Goal: Task Accomplishment & Management: Manage account settings

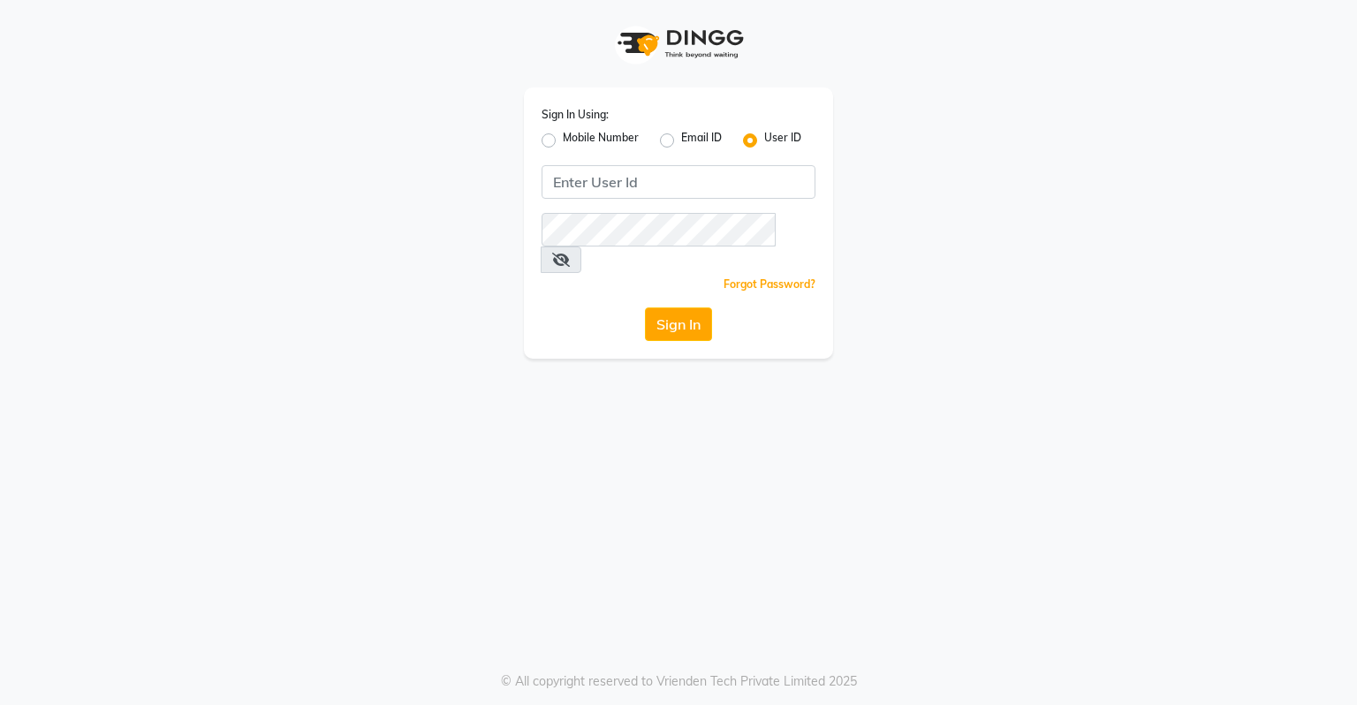
click at [563, 140] on label "Mobile Number" at bounding box center [601, 140] width 76 height 21
click at [563, 140] on input "Mobile Number" at bounding box center [568, 135] width 11 height 11
radio input "true"
radio input "false"
click at [608, 192] on input "Username" at bounding box center [708, 182] width 215 height 34
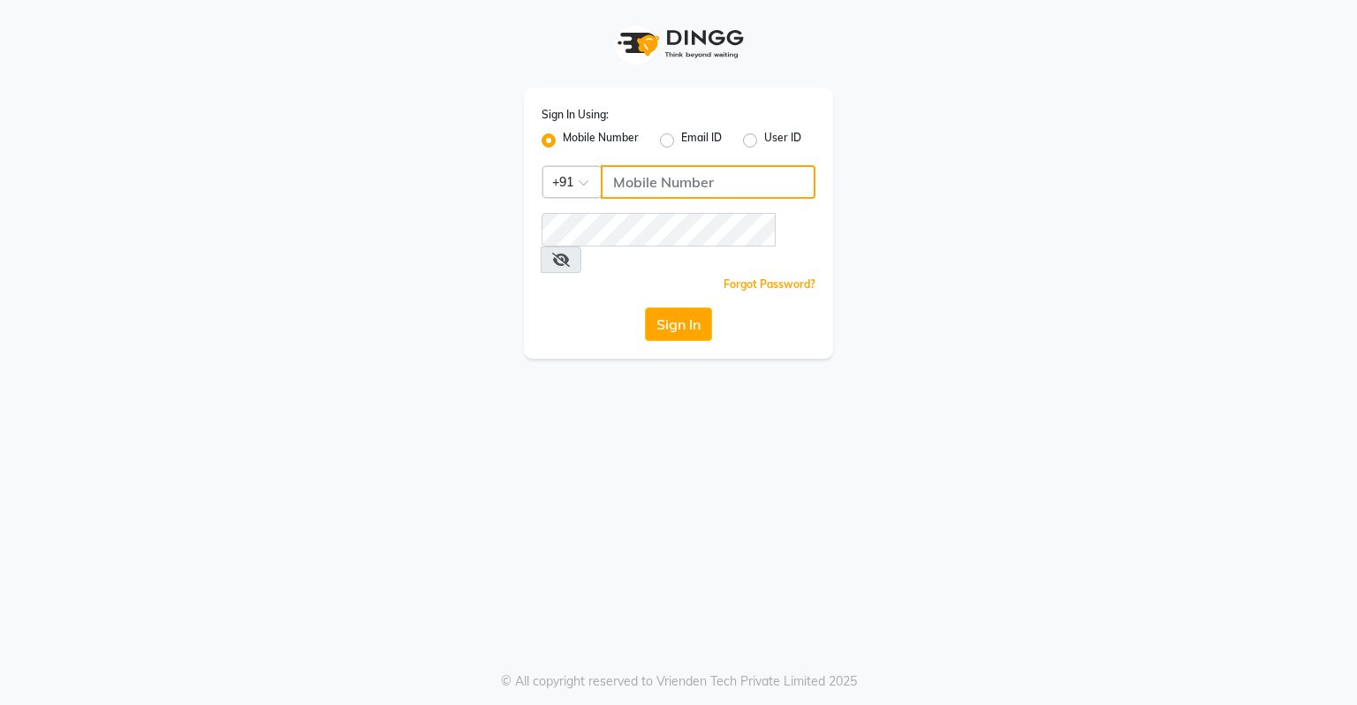
type input "8"
click at [764, 135] on label "User ID" at bounding box center [782, 140] width 37 height 21
click at [764, 135] on input "User ID" at bounding box center [769, 135] width 11 height 11
radio input "true"
radio input "false"
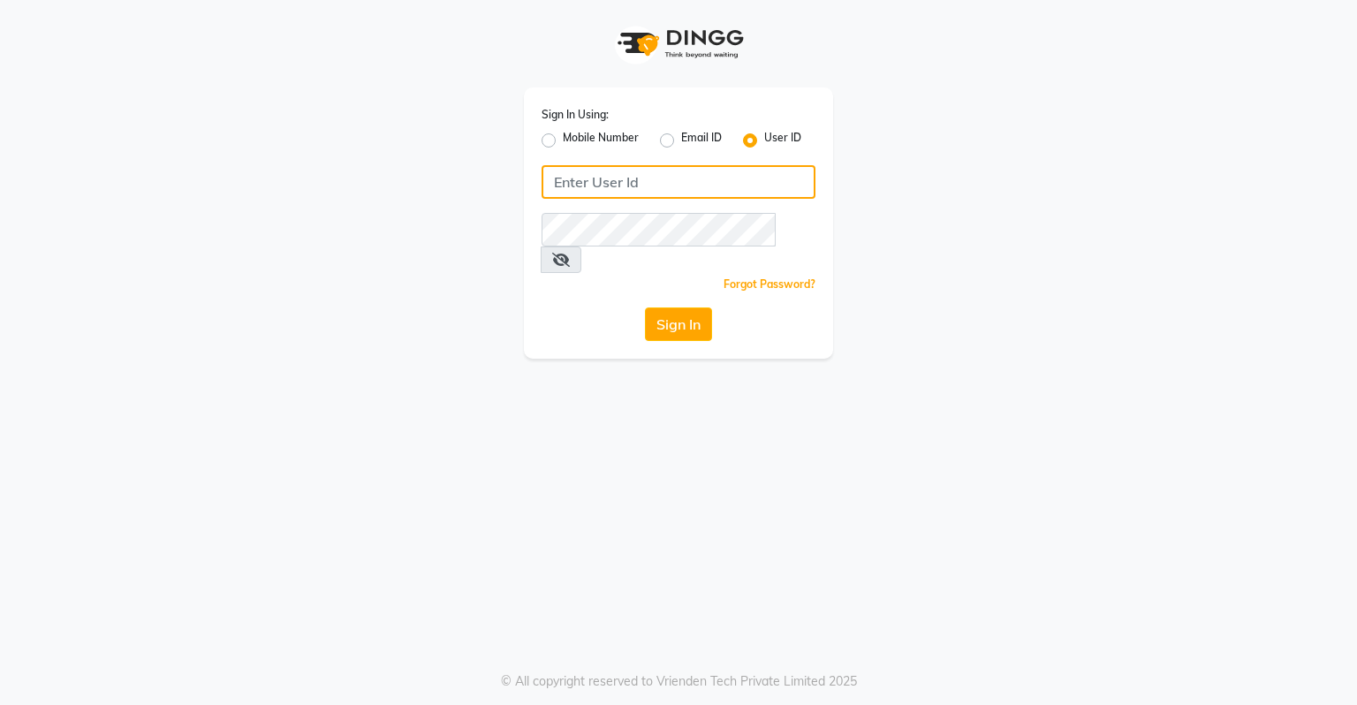
click at [739, 167] on input "Username" at bounding box center [678, 182] width 274 height 34
type input "turnstyle"
click at [587, 211] on div "Sign In Using: Mobile Number Email ID User ID turnstyle Remember me Forgot Pass…" at bounding box center [678, 222] width 309 height 271
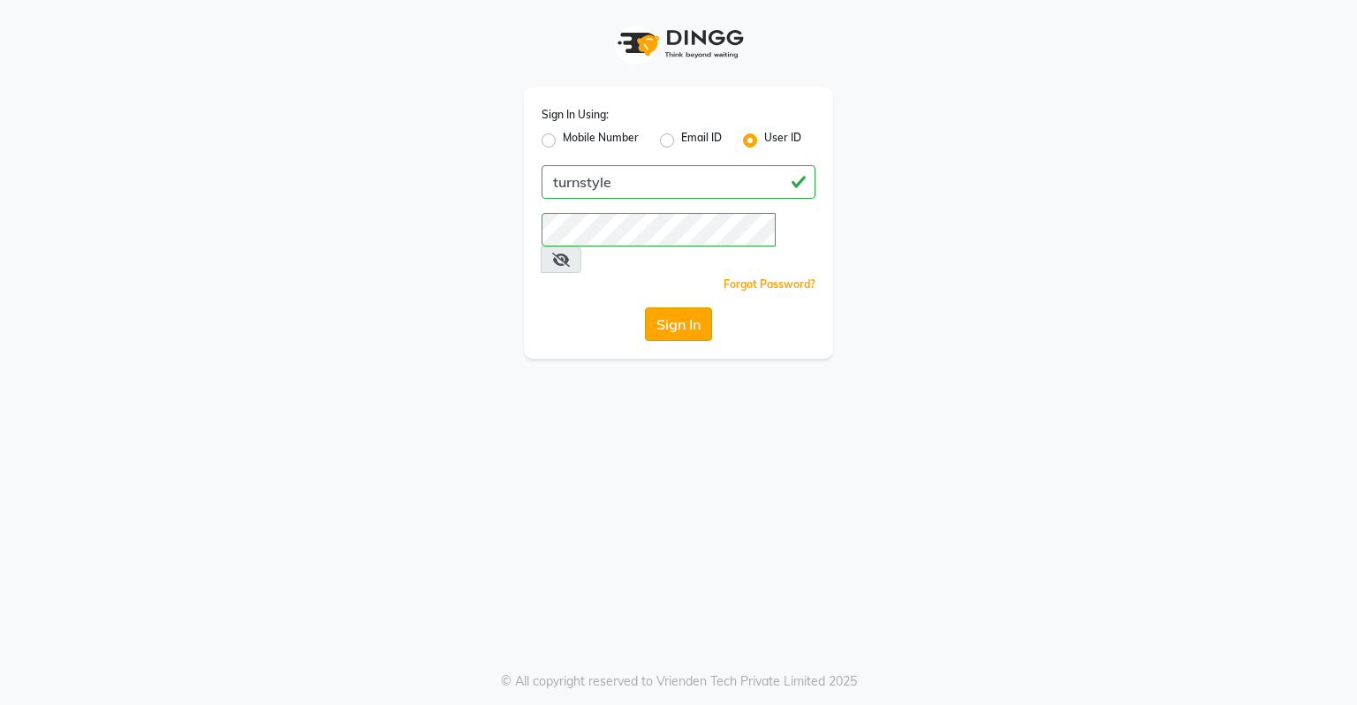
click at [657, 307] on button "Sign In" at bounding box center [678, 324] width 67 height 34
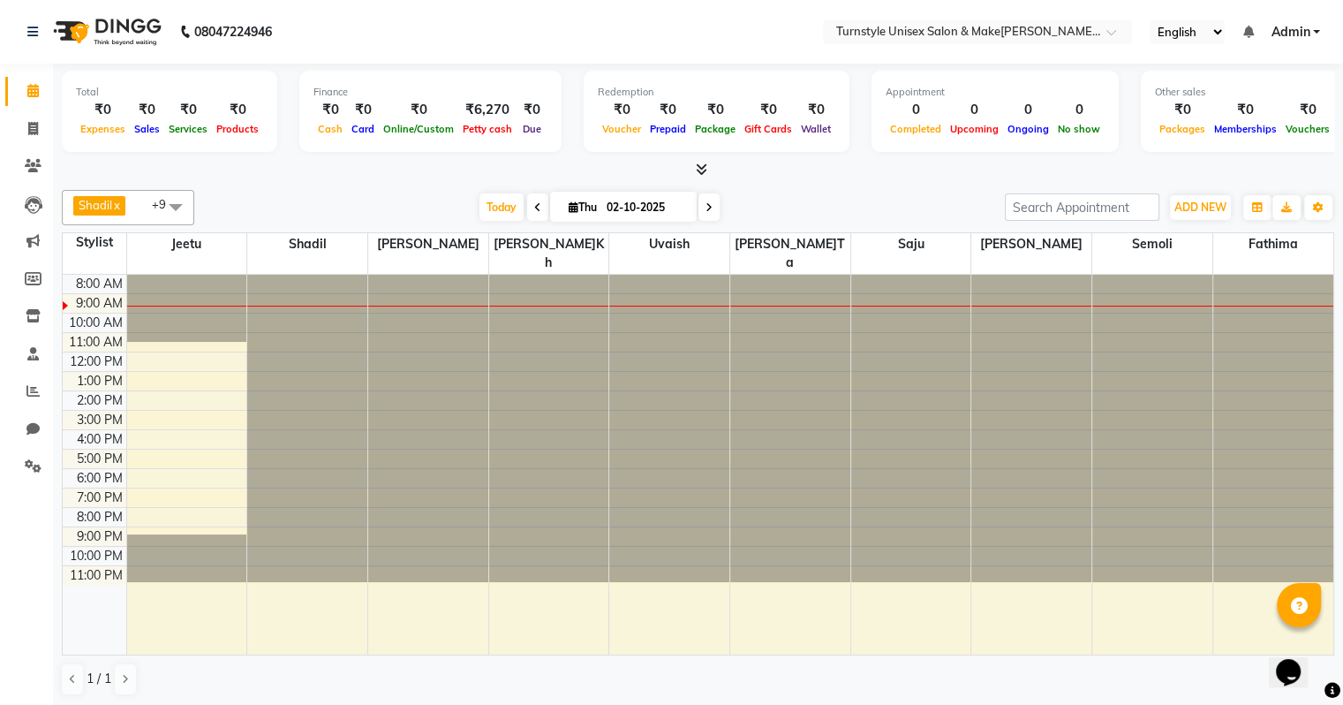
click at [170, 203] on span at bounding box center [175, 207] width 35 height 34
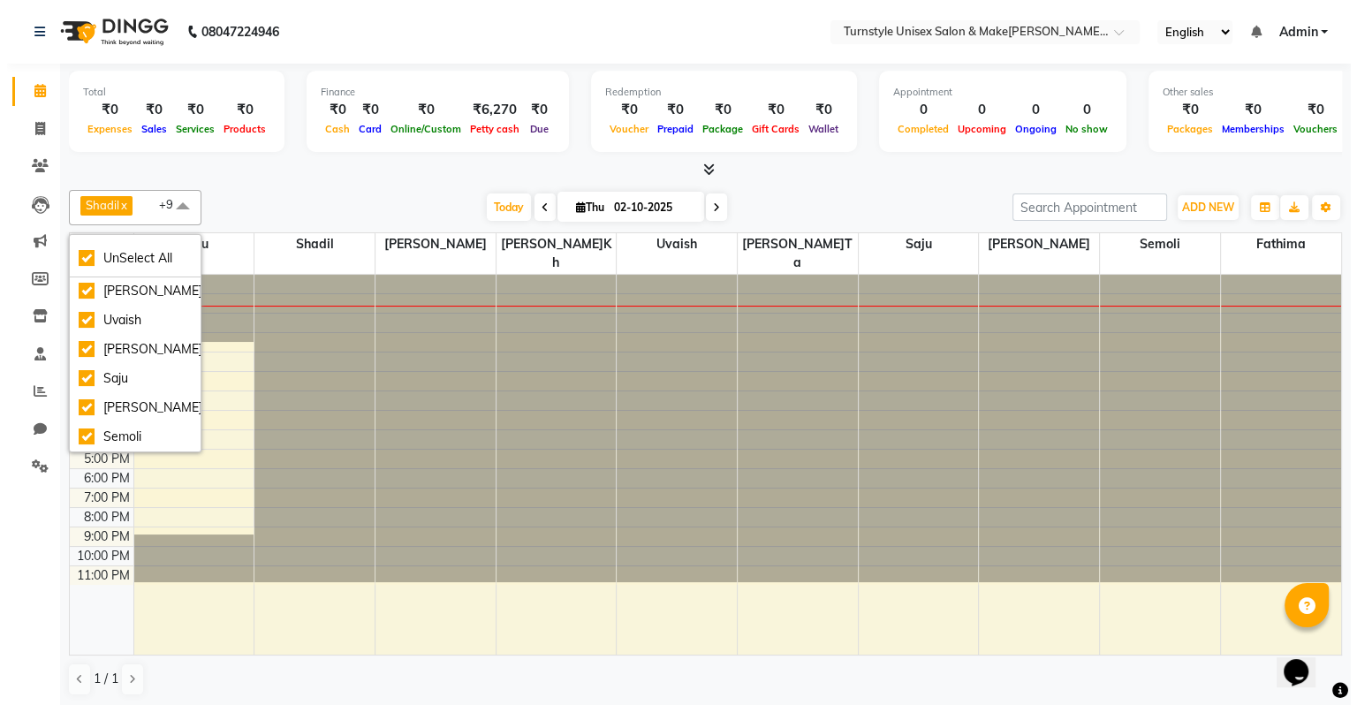
scroll to position [117, 0]
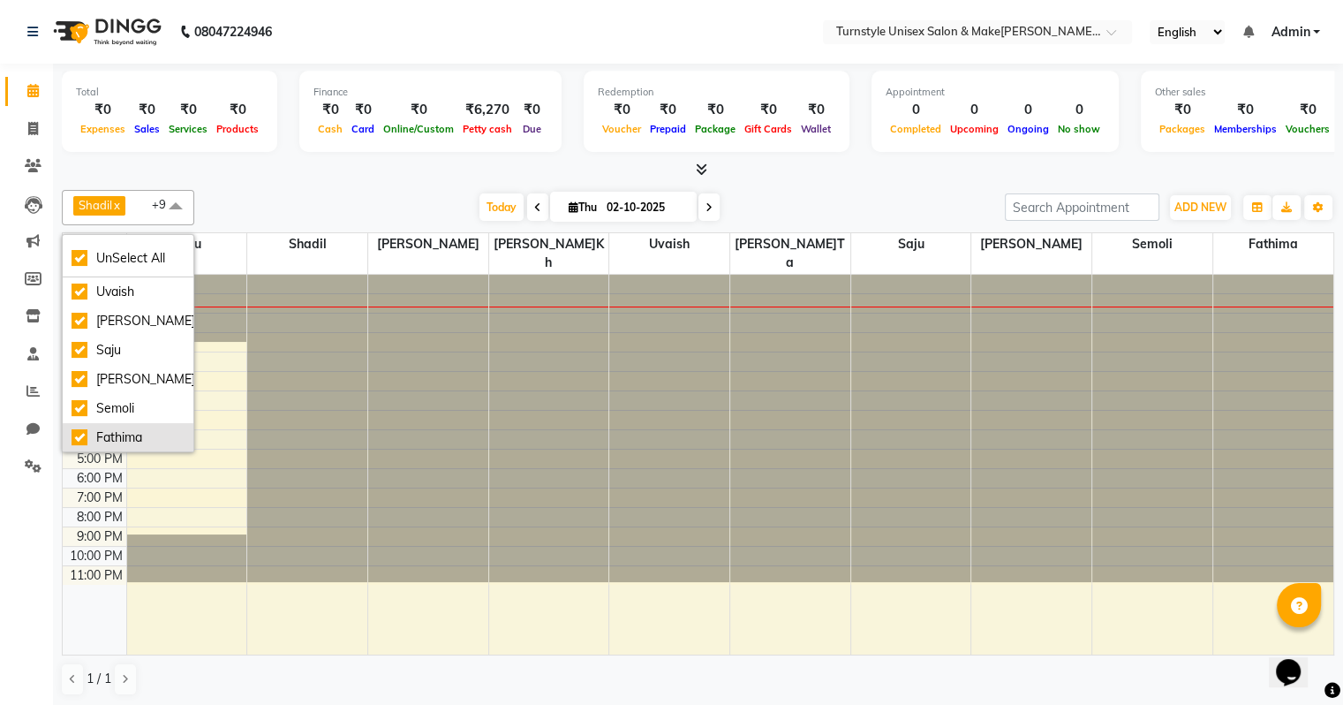
click at [85, 434] on div "Fathima" at bounding box center [128, 437] width 113 height 19
checkbox input "false"
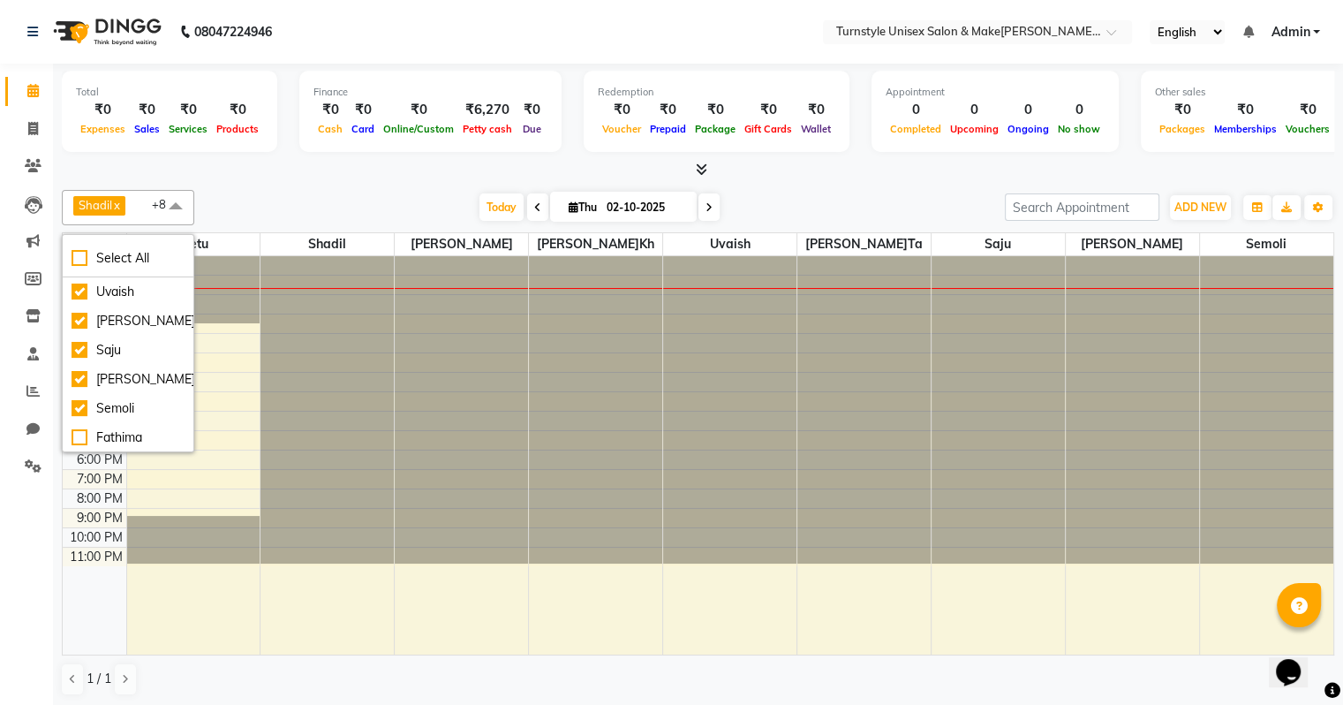
click at [438, 632] on div at bounding box center [461, 455] width 133 height 398
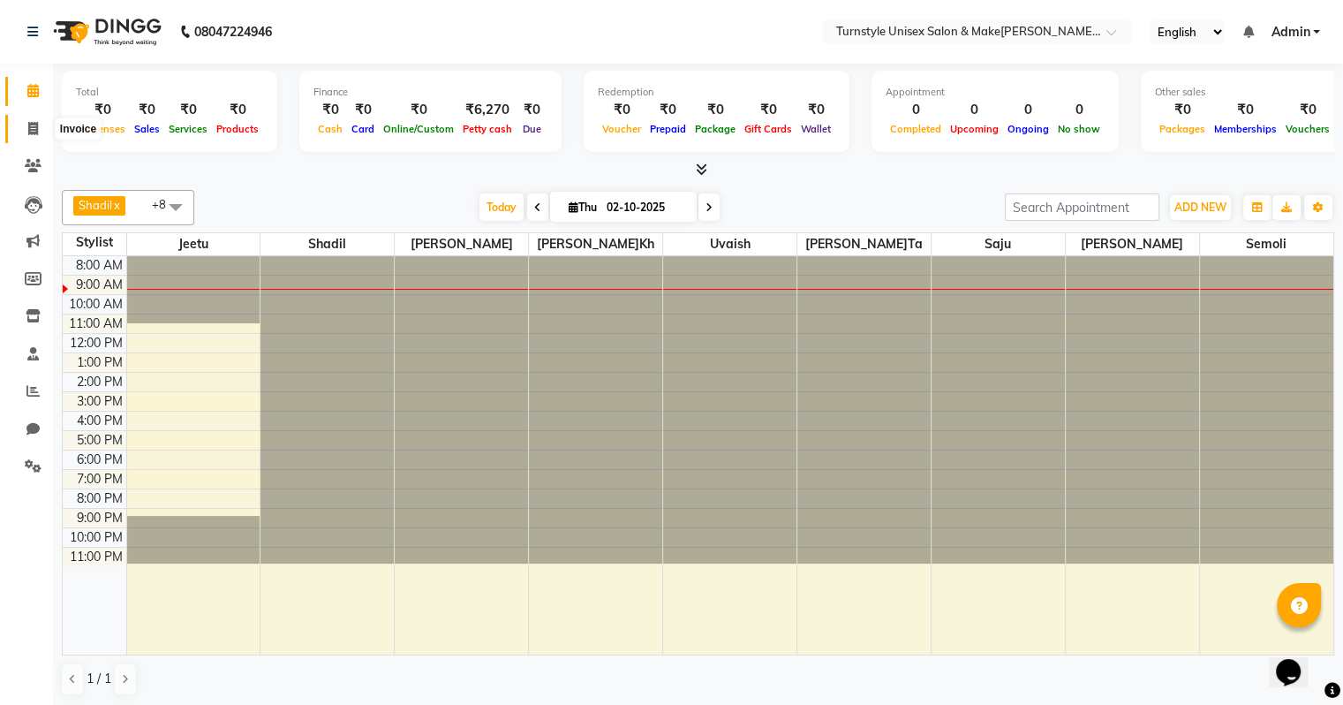
click at [28, 136] on span at bounding box center [33, 129] width 31 height 20
select select "9091"
select select "service"
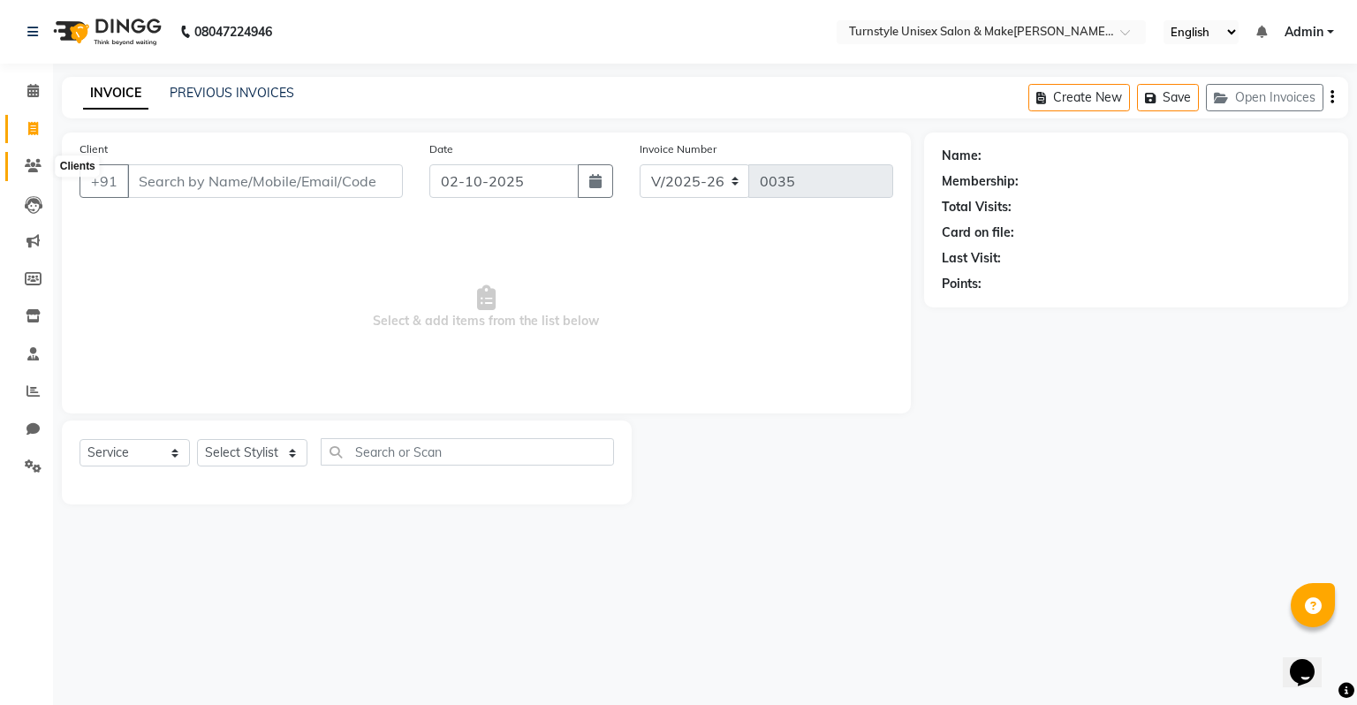
click at [33, 165] on icon at bounding box center [33, 165] width 17 height 13
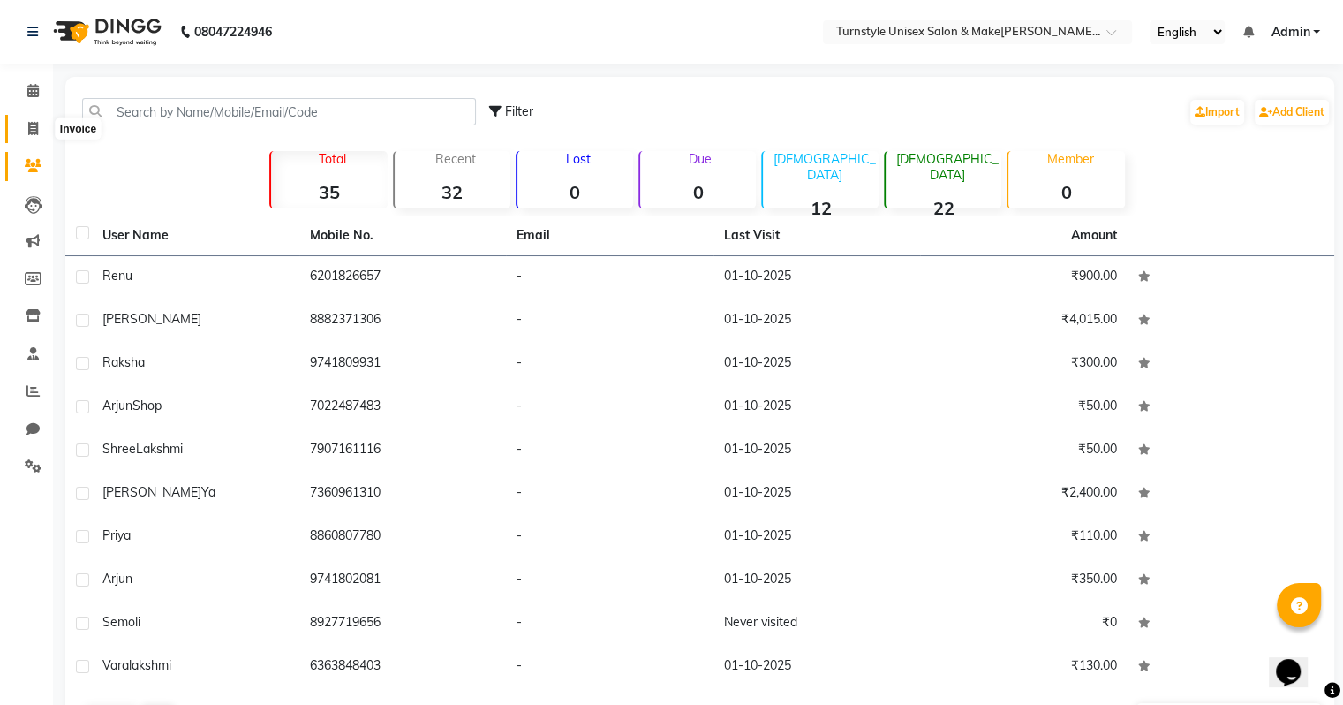
click at [40, 138] on span at bounding box center [33, 129] width 31 height 20
select select "9091"
select select "service"
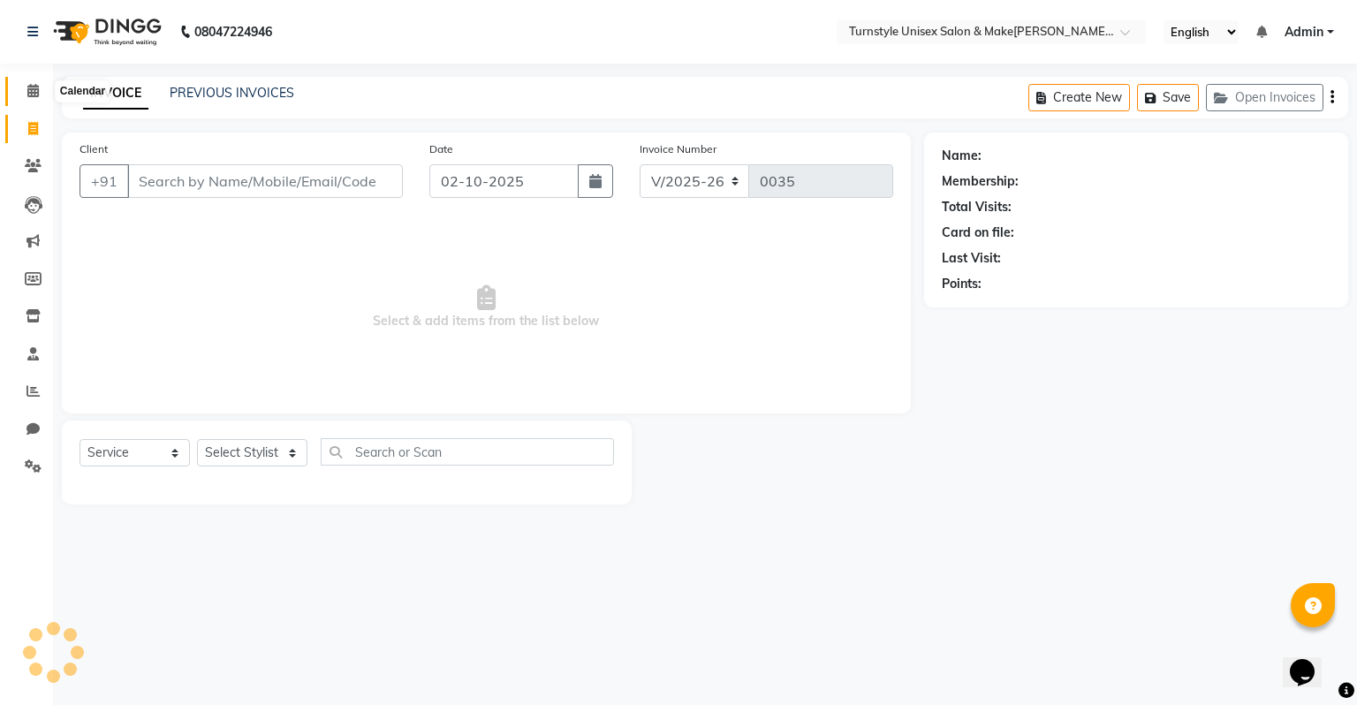
click at [35, 95] on icon at bounding box center [32, 90] width 11 height 13
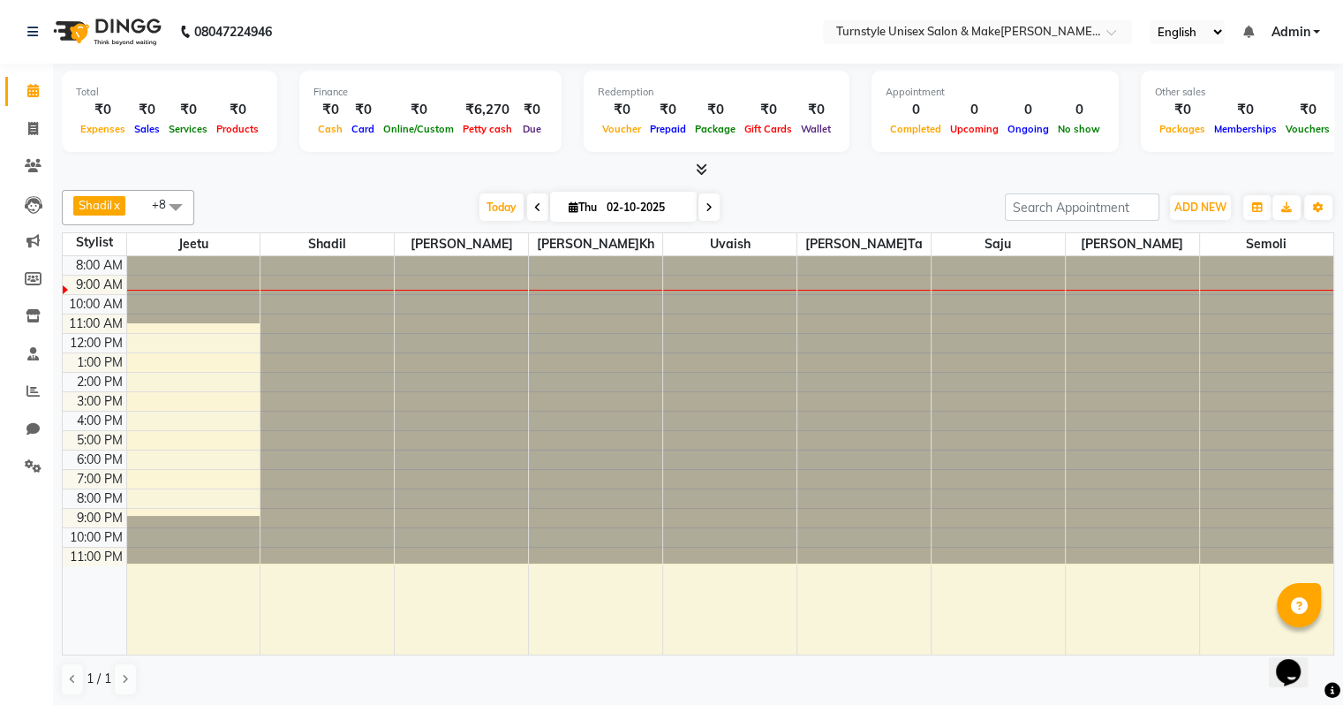
drag, startPoint x: 508, startPoint y: 30, endPoint x: 387, endPoint y: 25, distance: 121.1
click at [390, 25] on nav "08047224946 Select Location × Turnstyle Unisex Salon & Makeup, S.g. Palya Engli…" at bounding box center [671, 32] width 1343 height 64
click at [387, 25] on nav "08047224946 Select Location × Turnstyle Unisex Salon & Makeup, S.g. Palya Engli…" at bounding box center [671, 32] width 1343 height 64
click at [1203, 203] on span "ADD NEW" at bounding box center [1201, 206] width 52 height 13
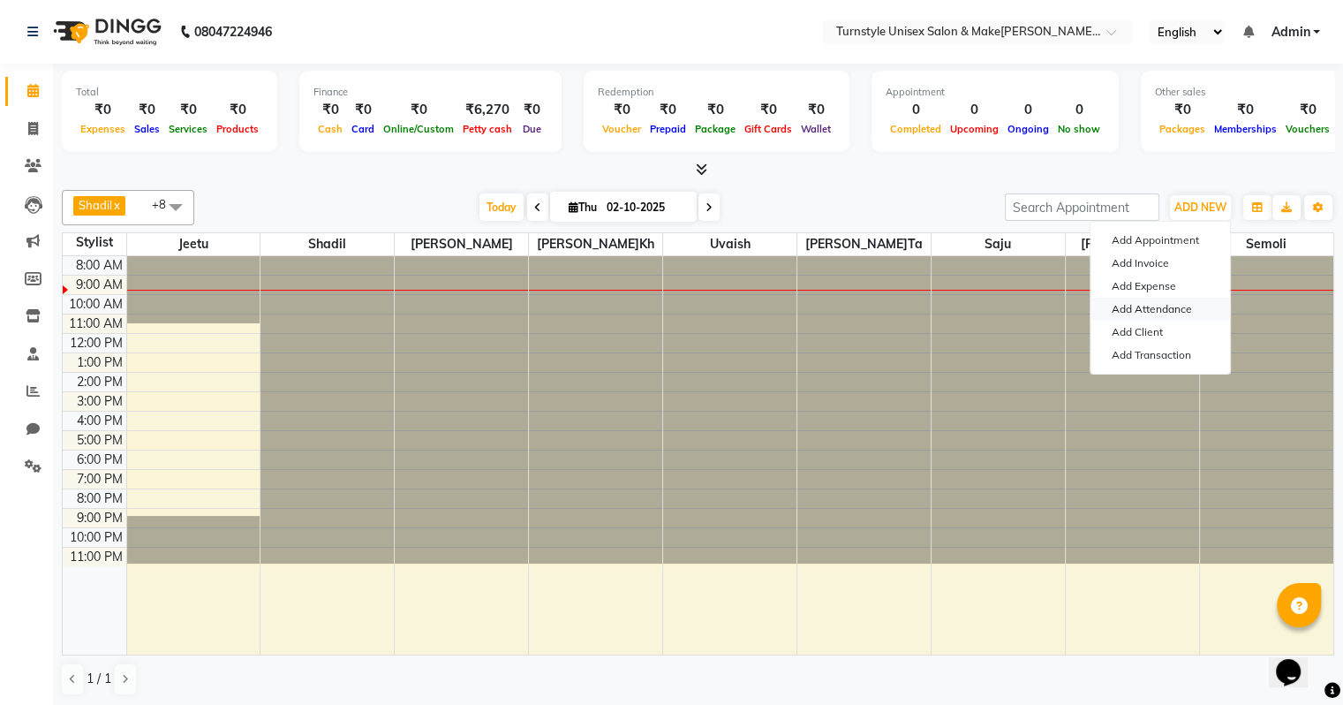
click at [1168, 302] on link "Add Attendance" at bounding box center [1161, 309] width 140 height 23
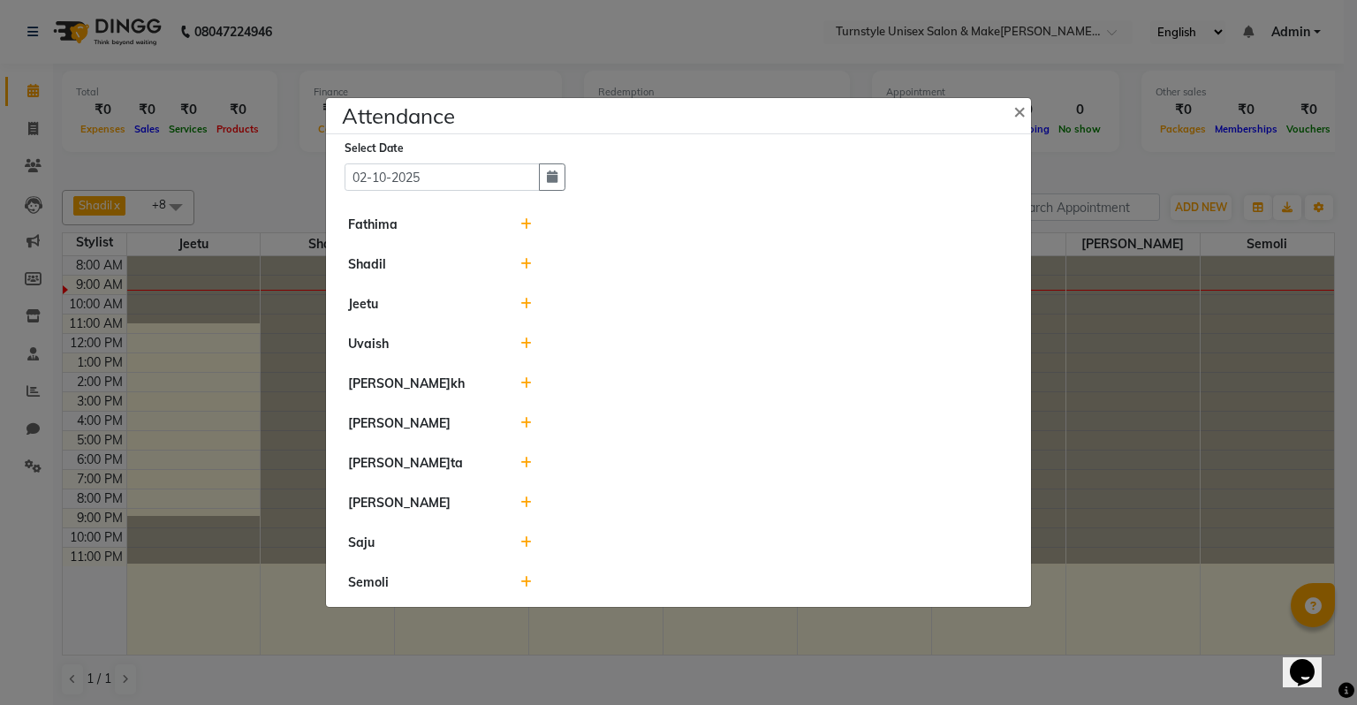
click at [520, 231] on icon at bounding box center [525, 224] width 11 height 12
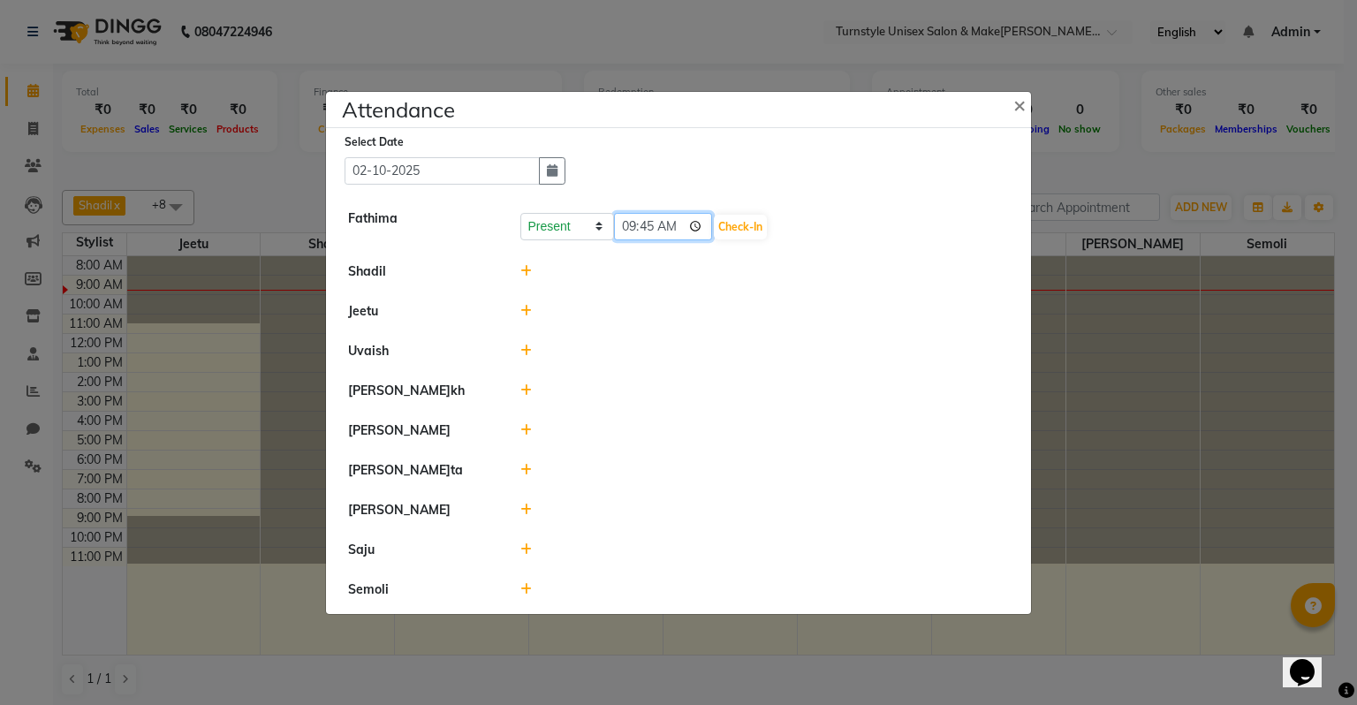
click at [674, 230] on input "09:45" at bounding box center [663, 226] width 99 height 27
type input "09:21"
click at [725, 231] on button "Check-In" at bounding box center [740, 227] width 53 height 25
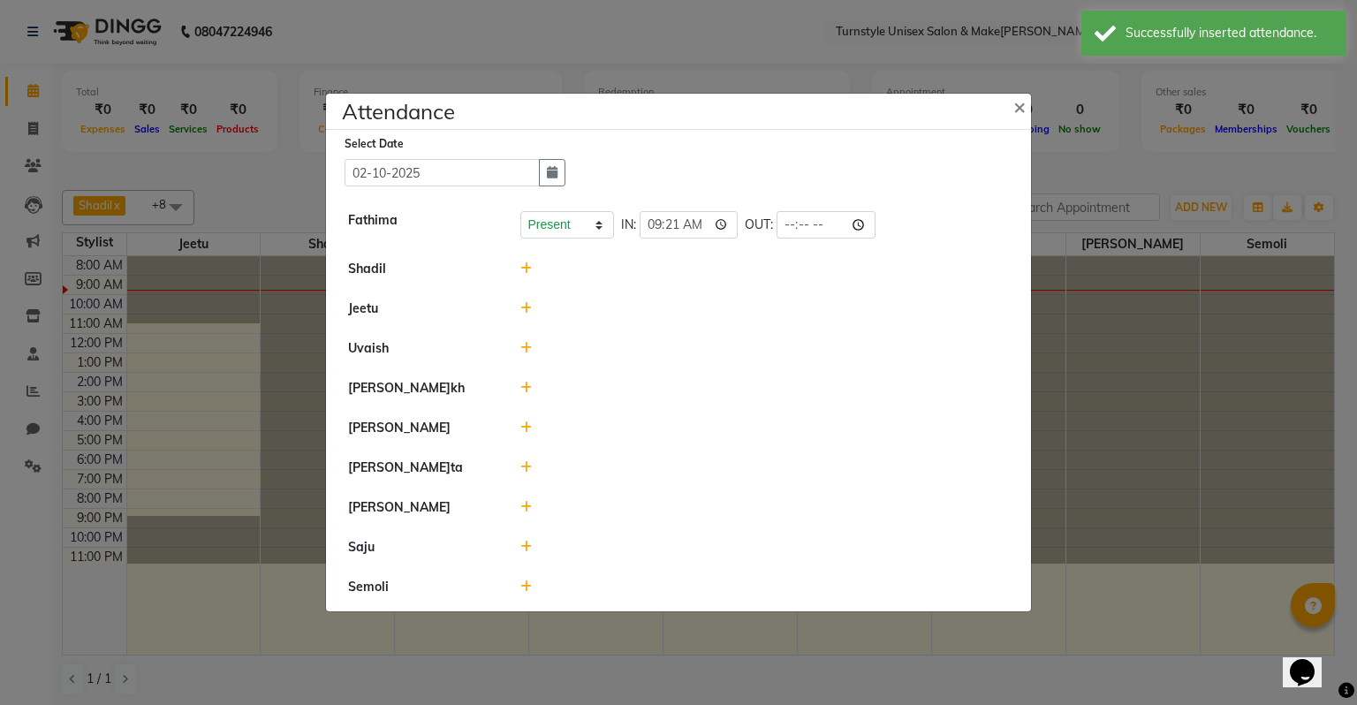
click at [525, 313] on icon at bounding box center [525, 308] width 11 height 12
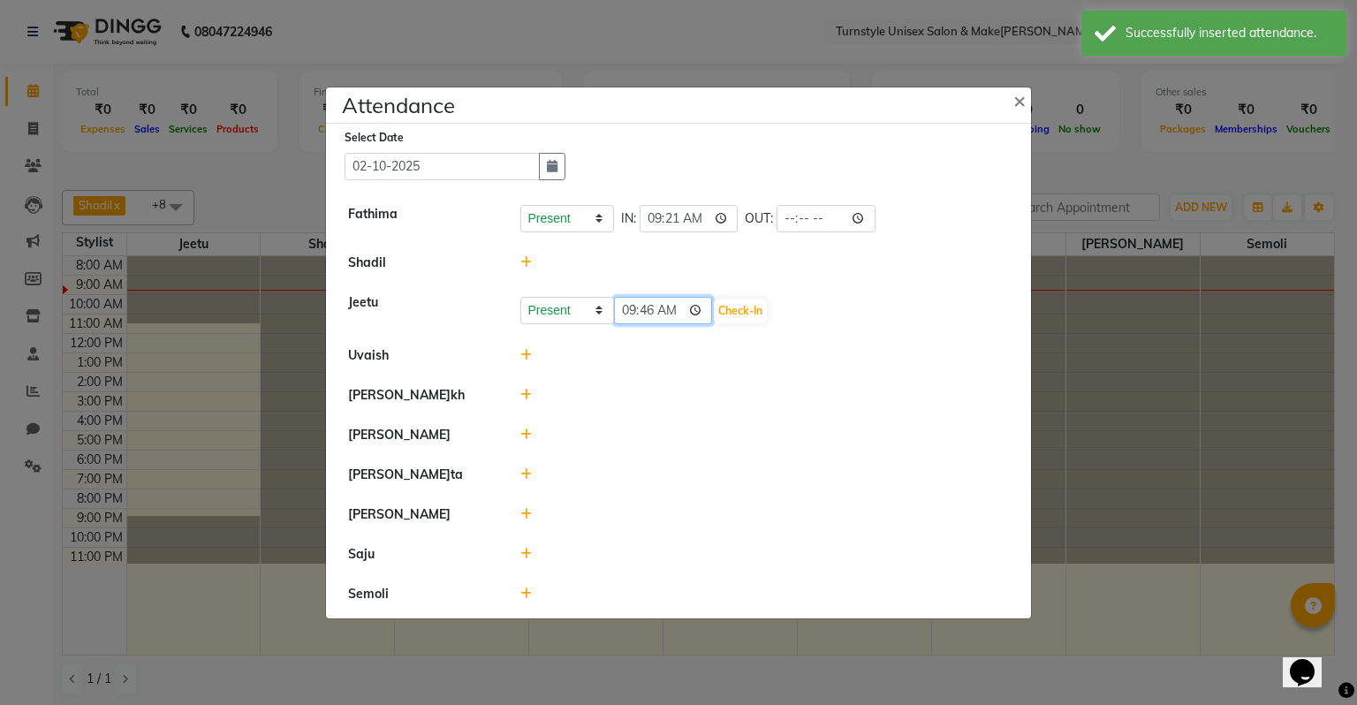
click at [676, 316] on input "09:46" at bounding box center [663, 310] width 99 height 27
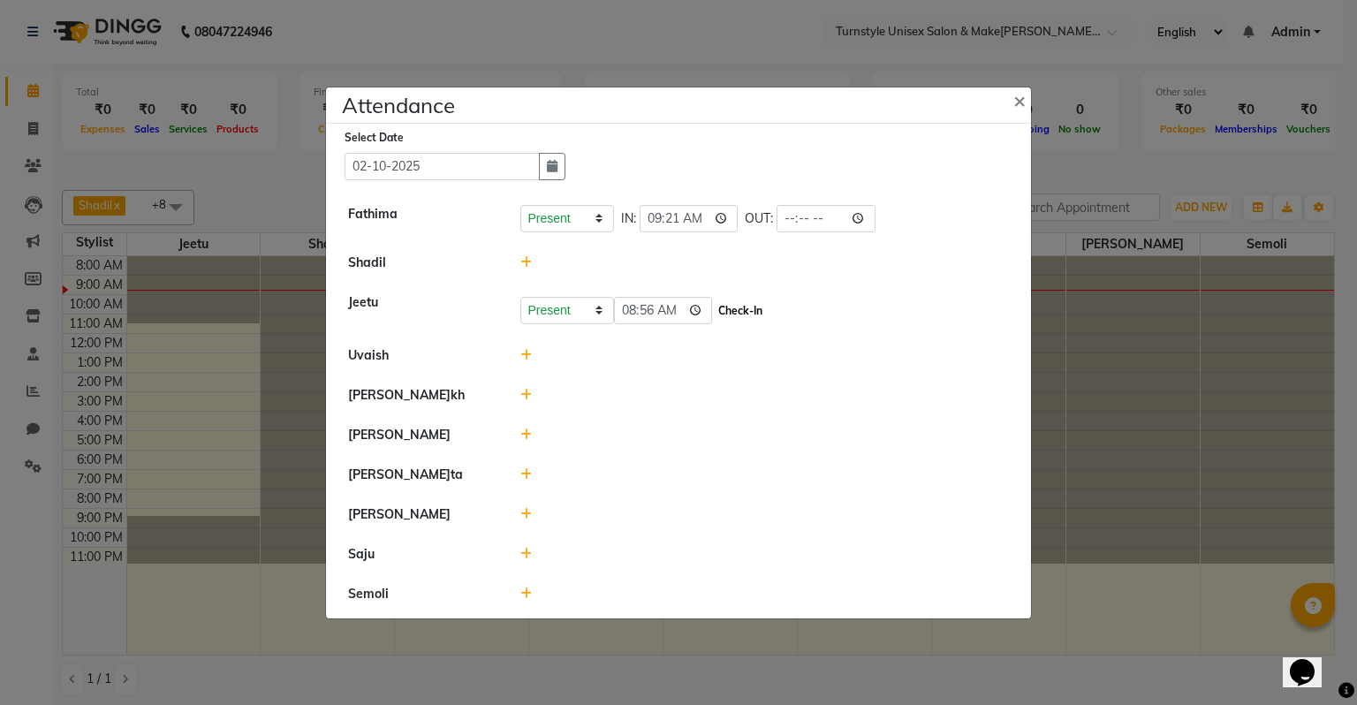
type input "08:56"
click at [717, 310] on button "Check-In" at bounding box center [740, 311] width 53 height 25
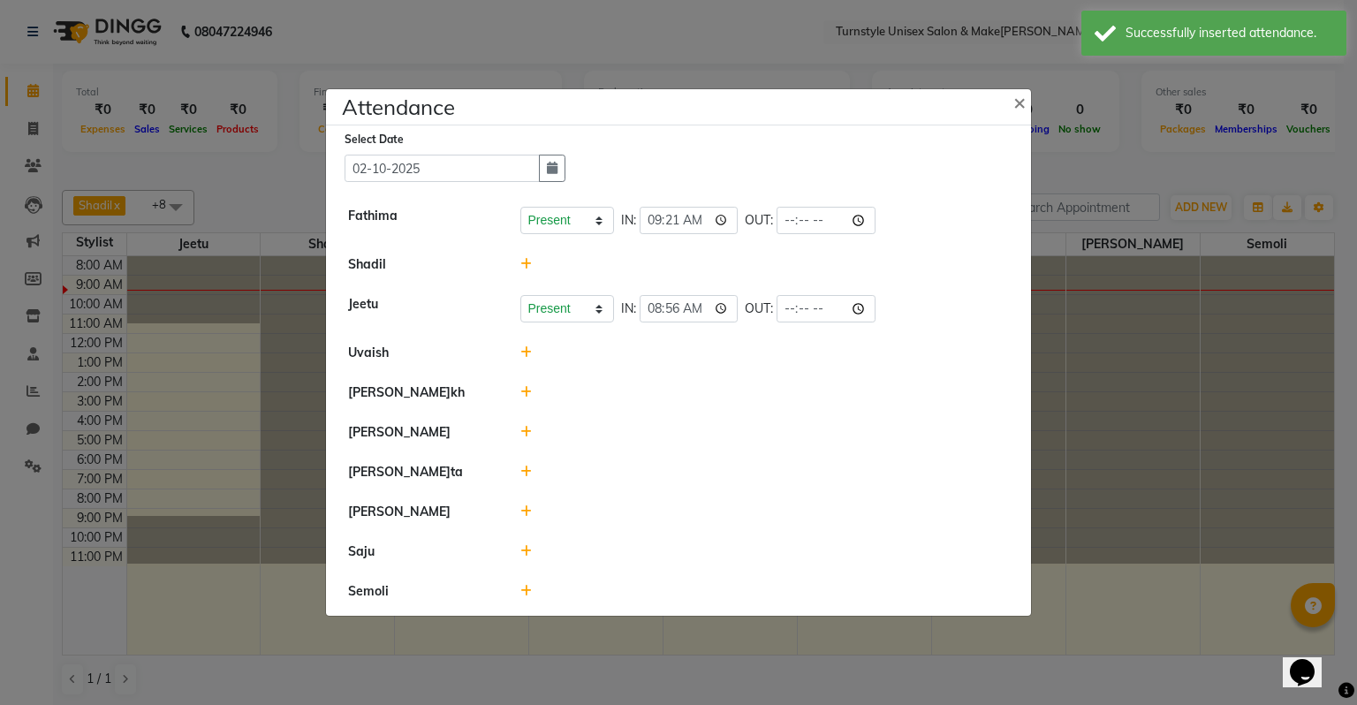
click at [523, 468] on icon at bounding box center [525, 471] width 11 height 12
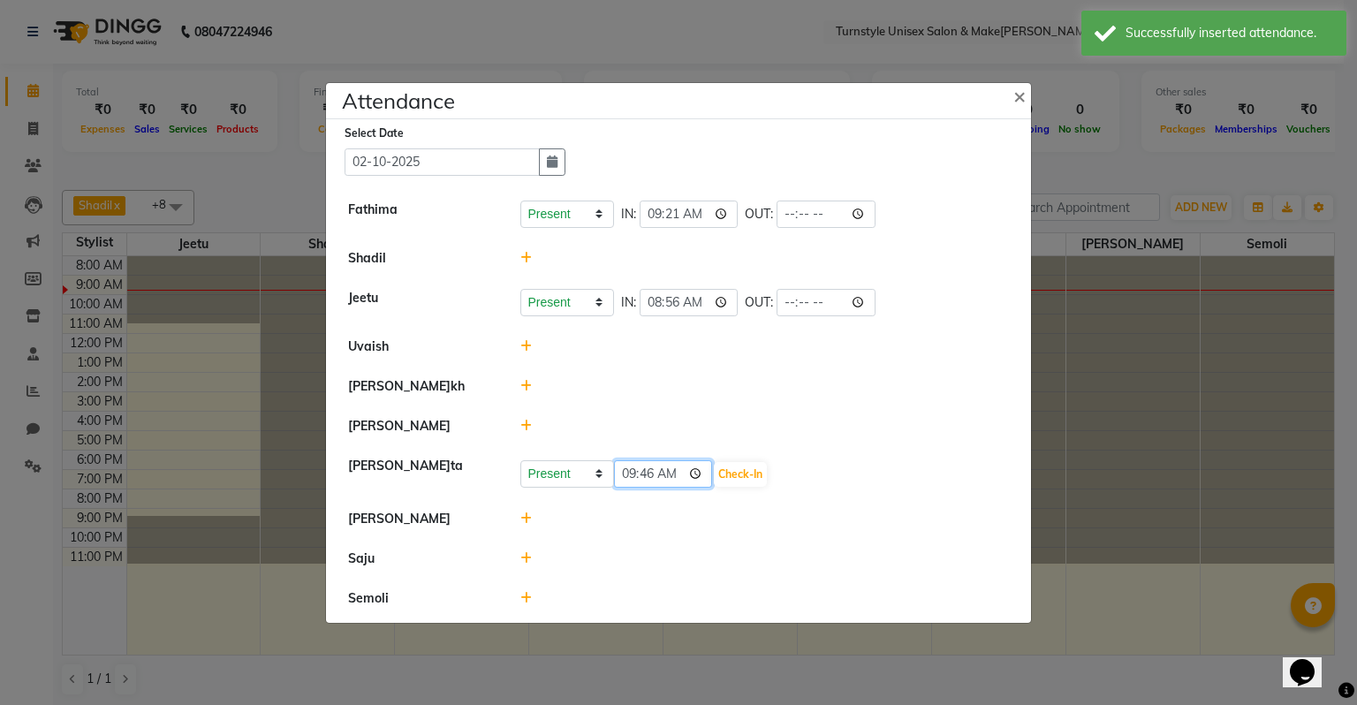
click at [669, 474] on input "09:46" at bounding box center [663, 473] width 99 height 27
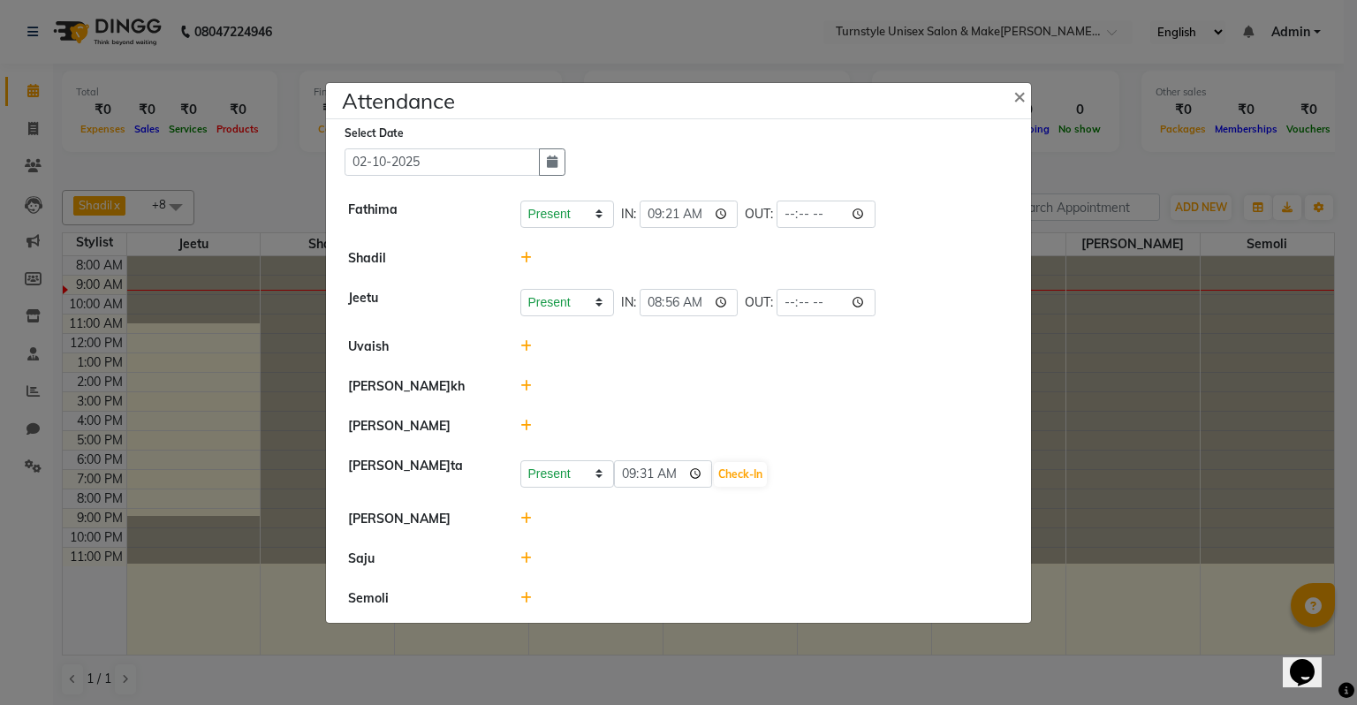
type input "09:31"
click at [800, 393] on div at bounding box center [765, 386] width 516 height 19
click at [714, 480] on button "Check-In" at bounding box center [740, 474] width 53 height 25
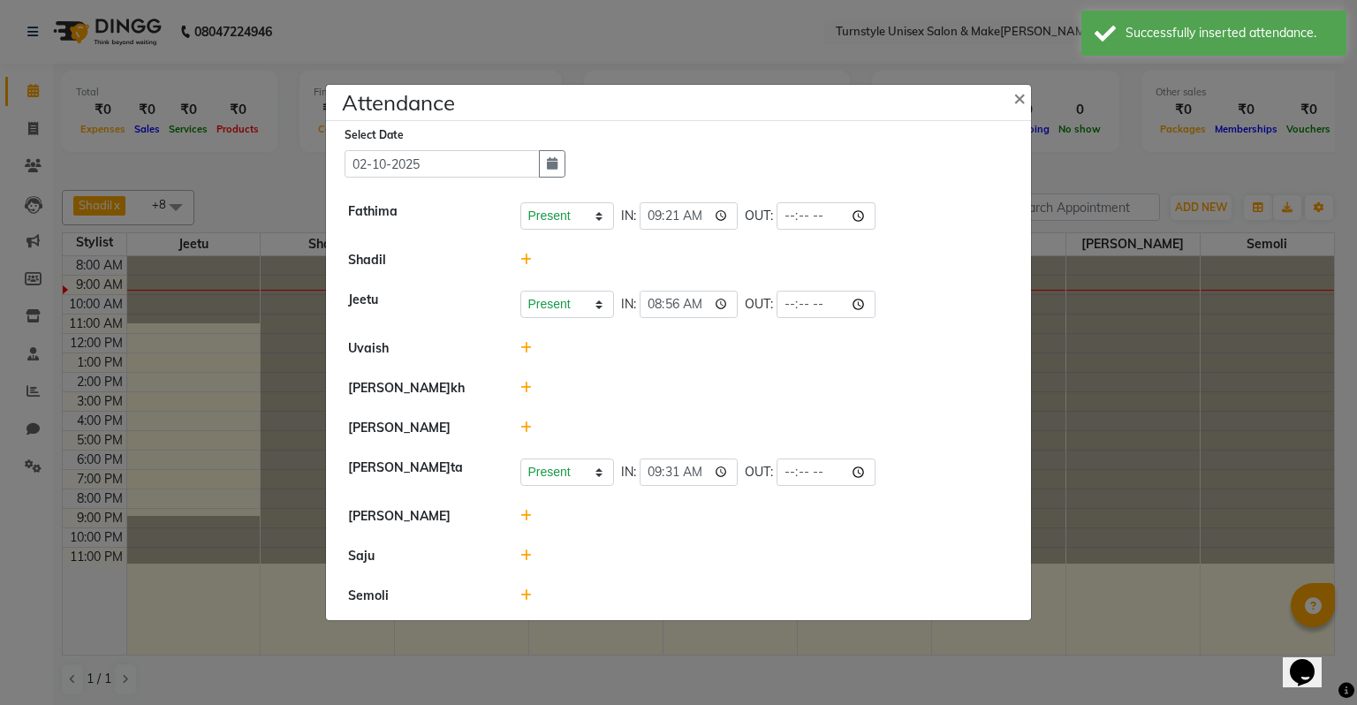
click at [710, 521] on div at bounding box center [765, 516] width 516 height 19
click at [1019, 101] on span "×" at bounding box center [1019, 97] width 12 height 26
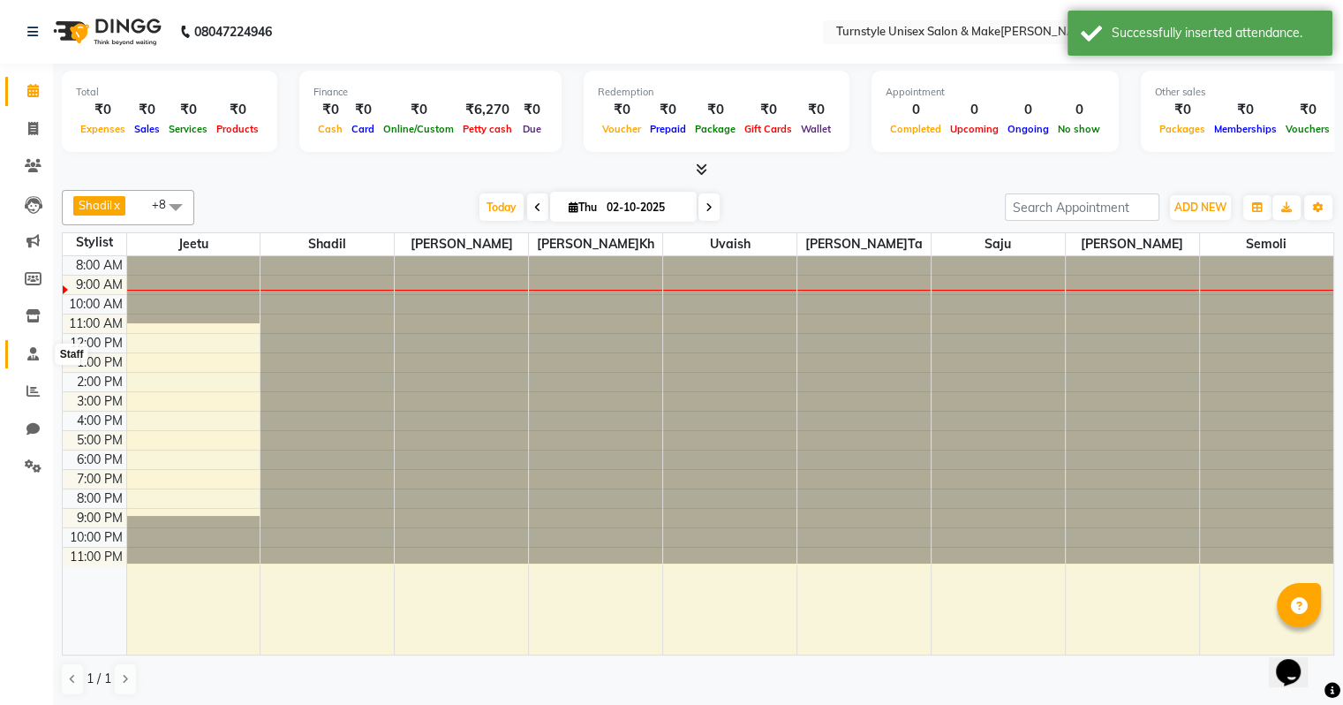
click at [39, 352] on span at bounding box center [33, 354] width 31 height 20
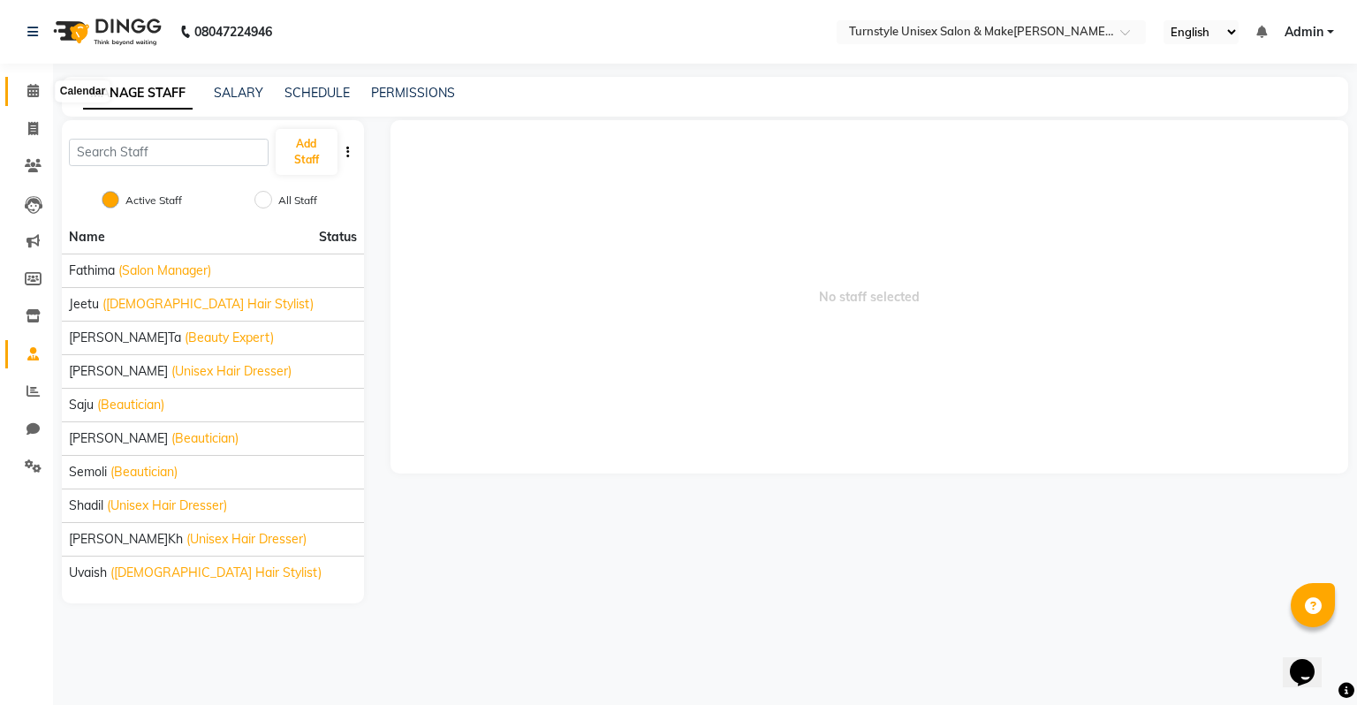
click at [27, 90] on icon at bounding box center [32, 90] width 11 height 13
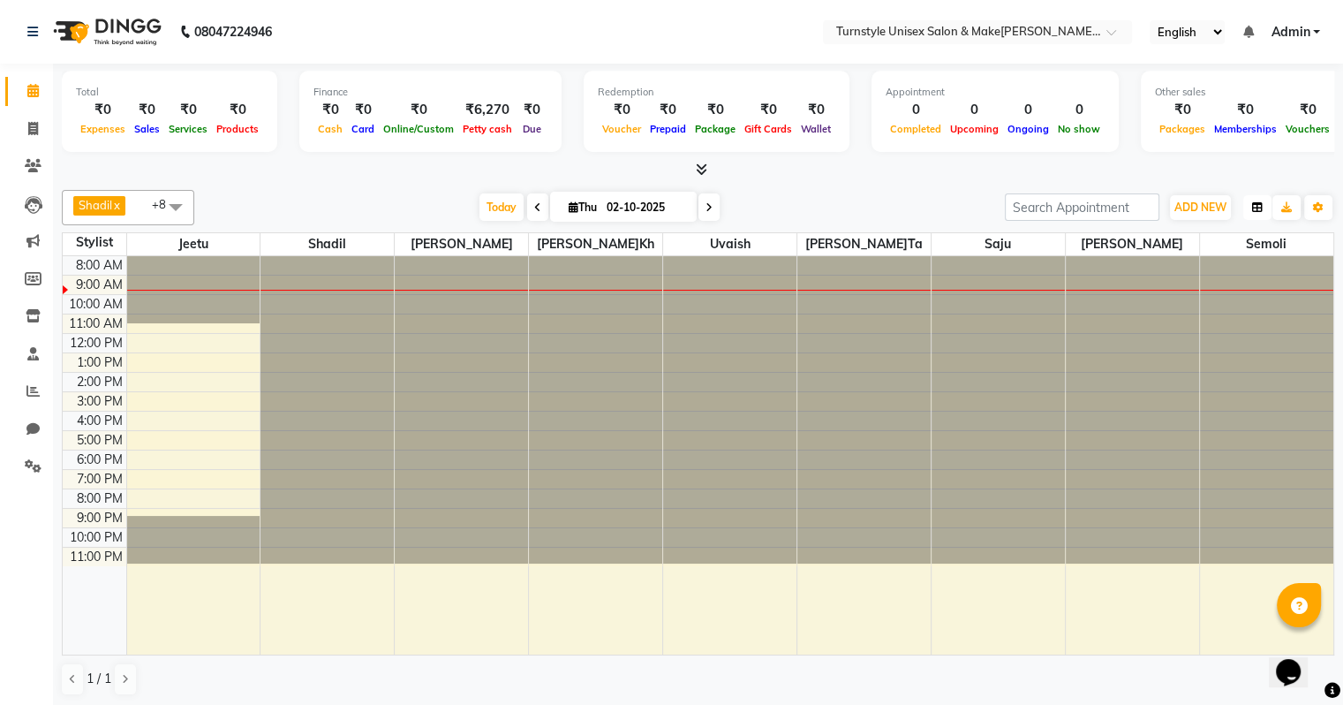
click at [1264, 209] on button "button" at bounding box center [1258, 207] width 28 height 25
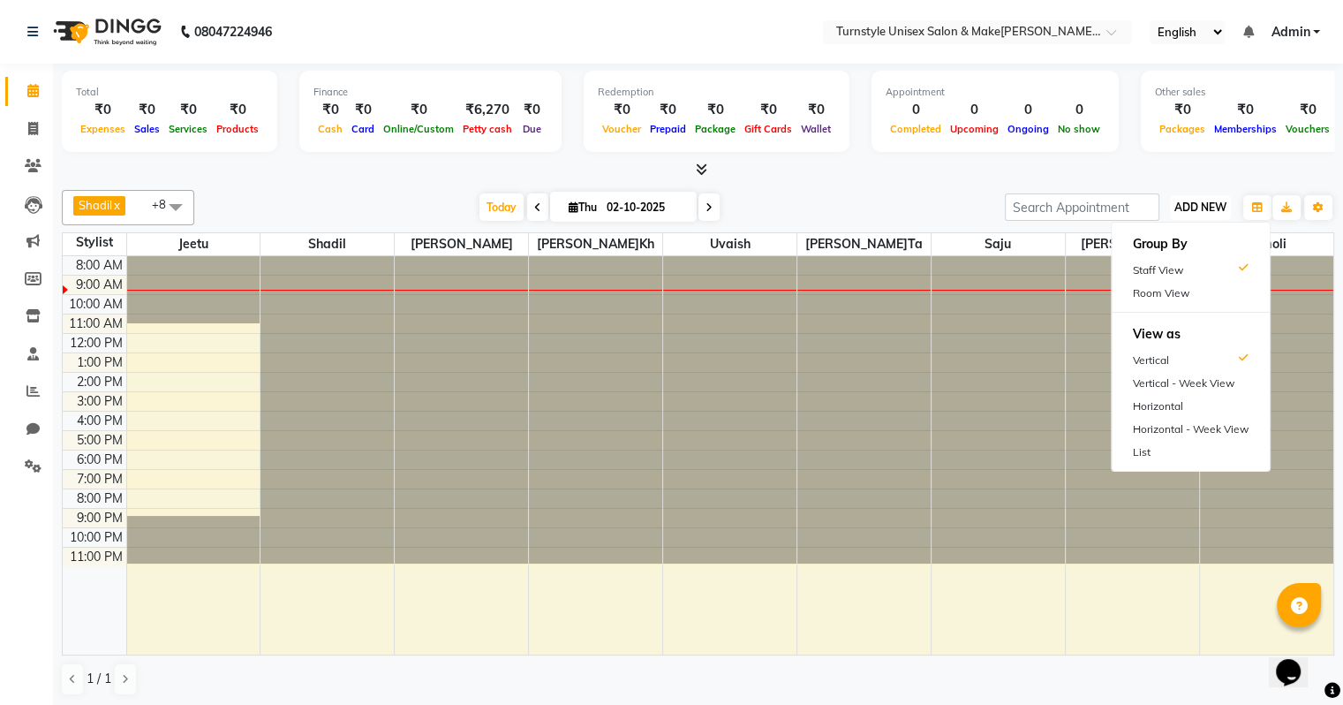
click at [1216, 210] on span "ADD NEW" at bounding box center [1201, 206] width 52 height 13
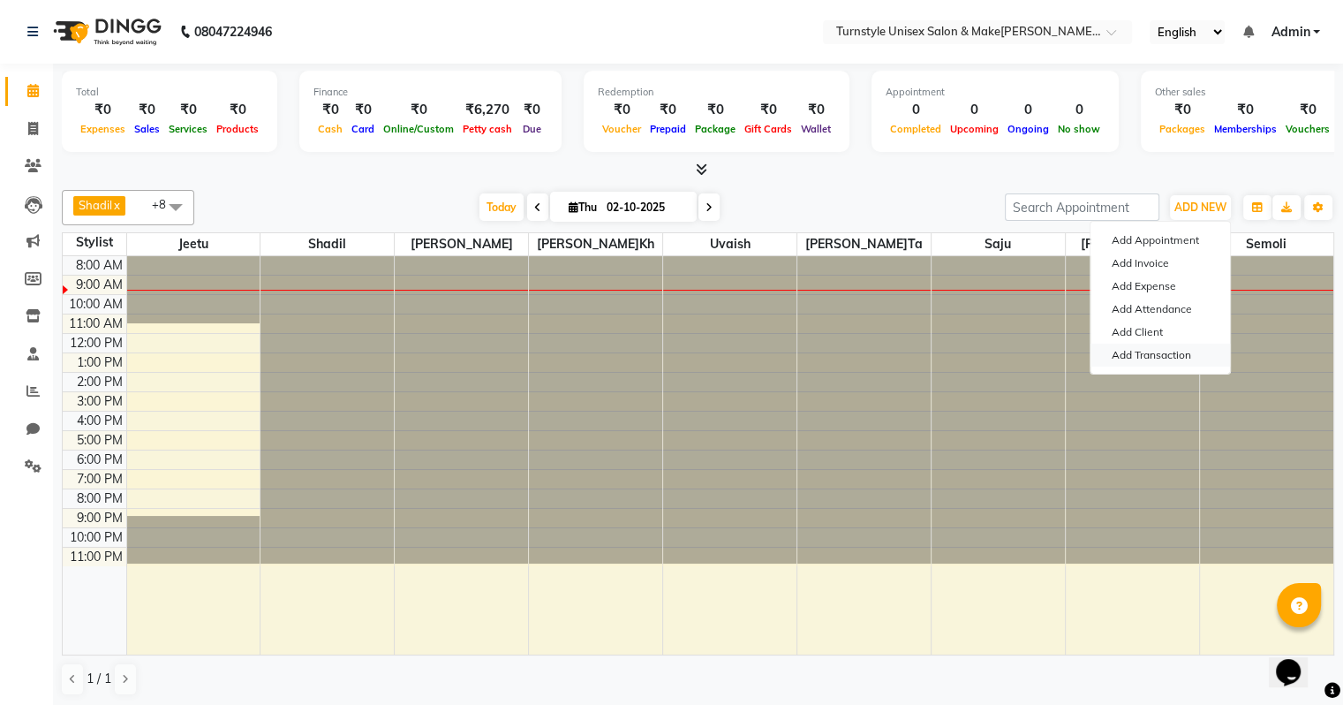
click at [1176, 360] on link "Add Transaction" at bounding box center [1161, 355] width 140 height 23
select select "direct"
select select
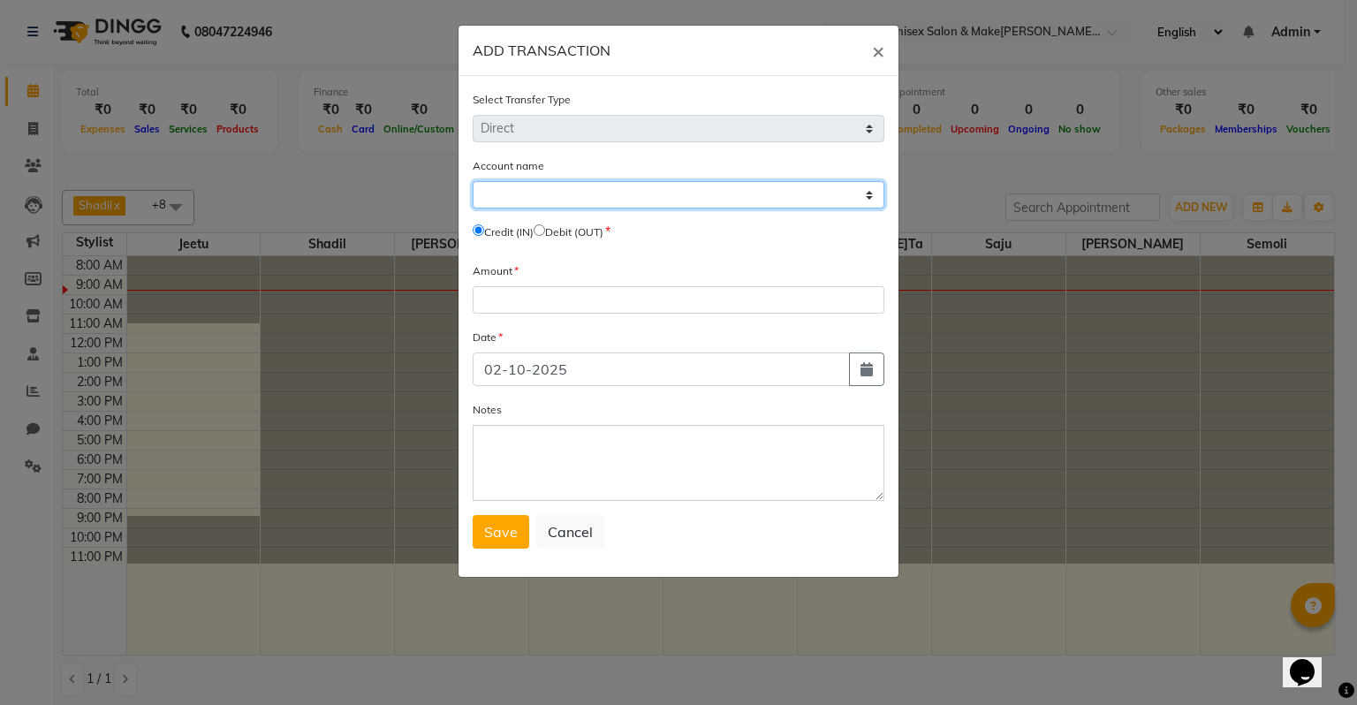
click at [525, 183] on select "Select Petty Cash Default Account" at bounding box center [679, 194] width 412 height 27
click at [597, 171] on div "Account name Select Petty Cash Default Account" at bounding box center [679, 182] width 412 height 52
click at [887, 50] on button "×" at bounding box center [878, 50] width 41 height 49
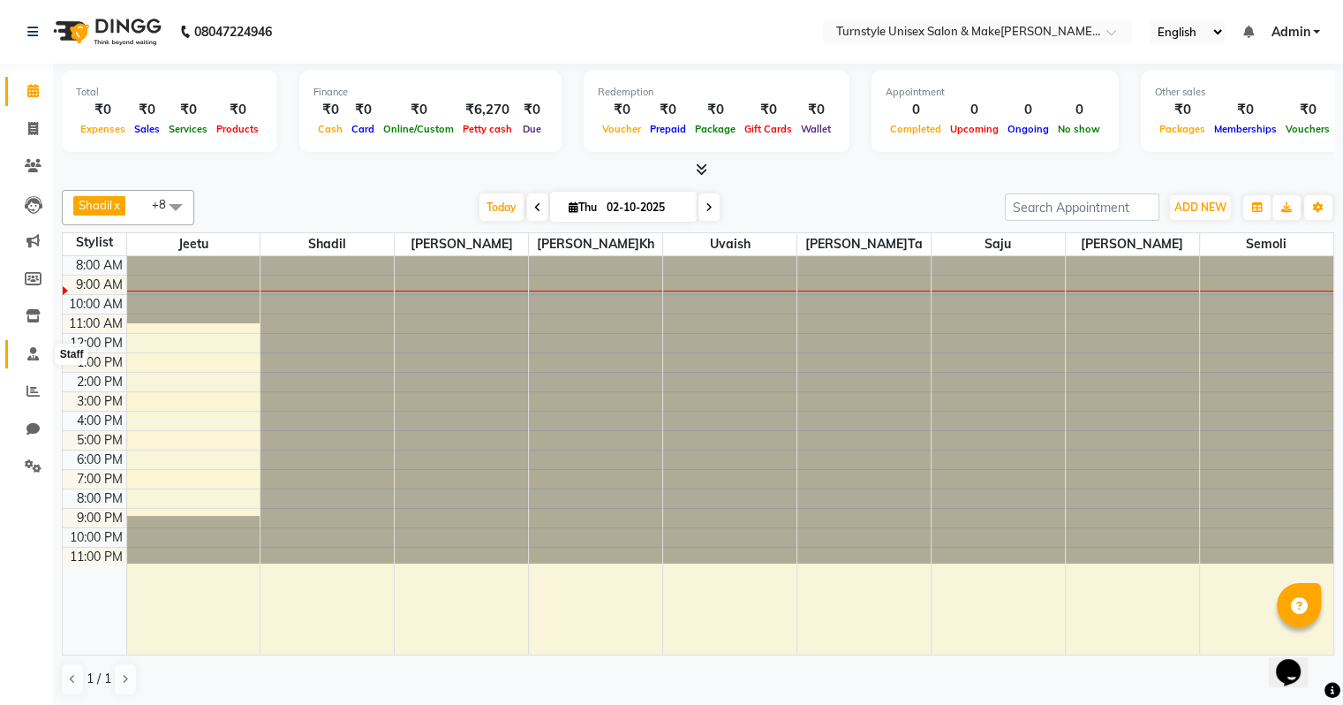
click at [42, 351] on span at bounding box center [33, 354] width 31 height 20
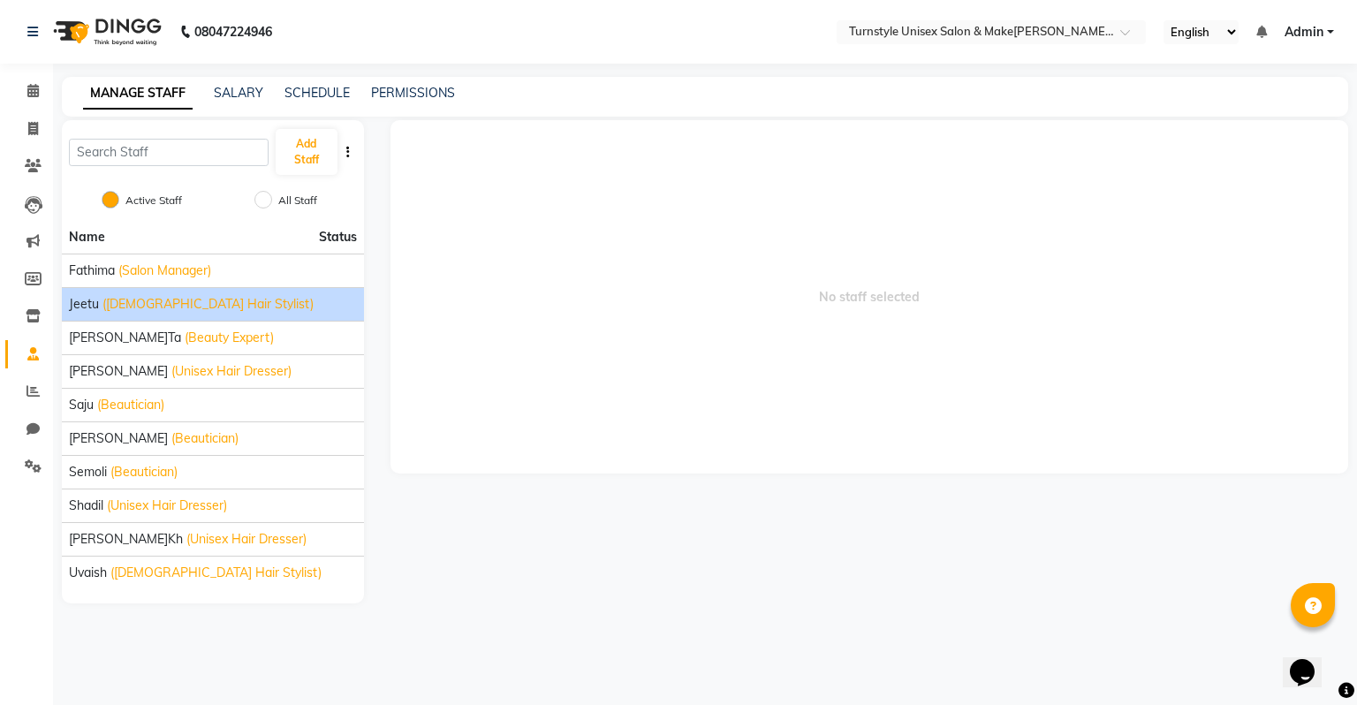
click at [125, 313] on span "(Male Hair Stylist)" at bounding box center [207, 304] width 211 height 19
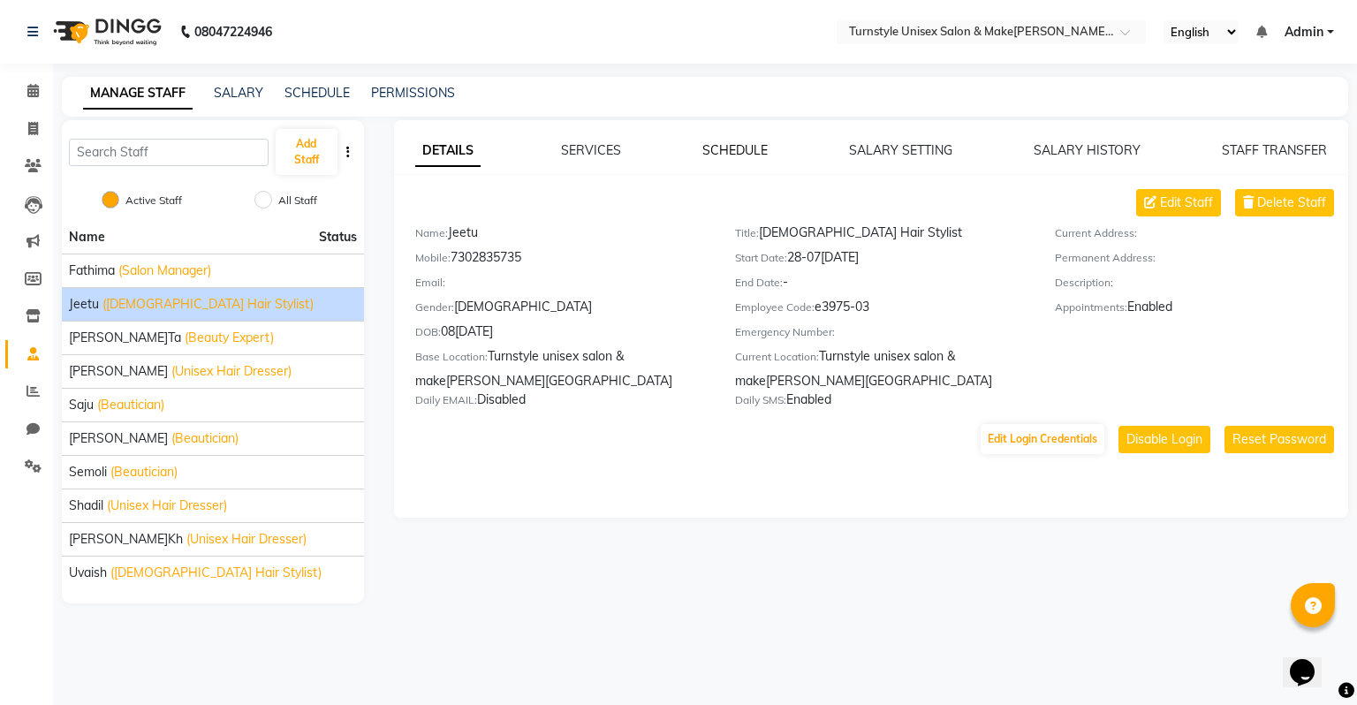
click at [742, 157] on link "SCHEDULE" at bounding box center [734, 150] width 65 height 16
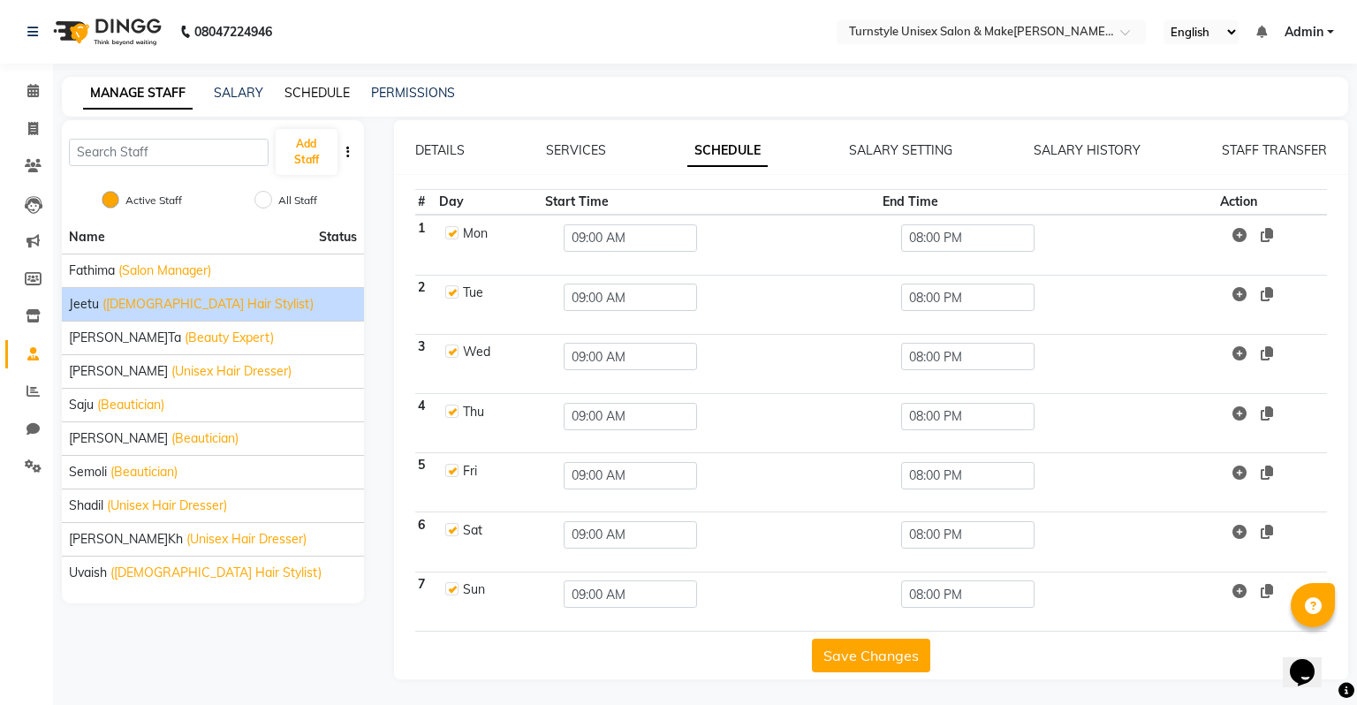
click at [300, 97] on link "SCHEDULE" at bounding box center [316, 93] width 65 height 16
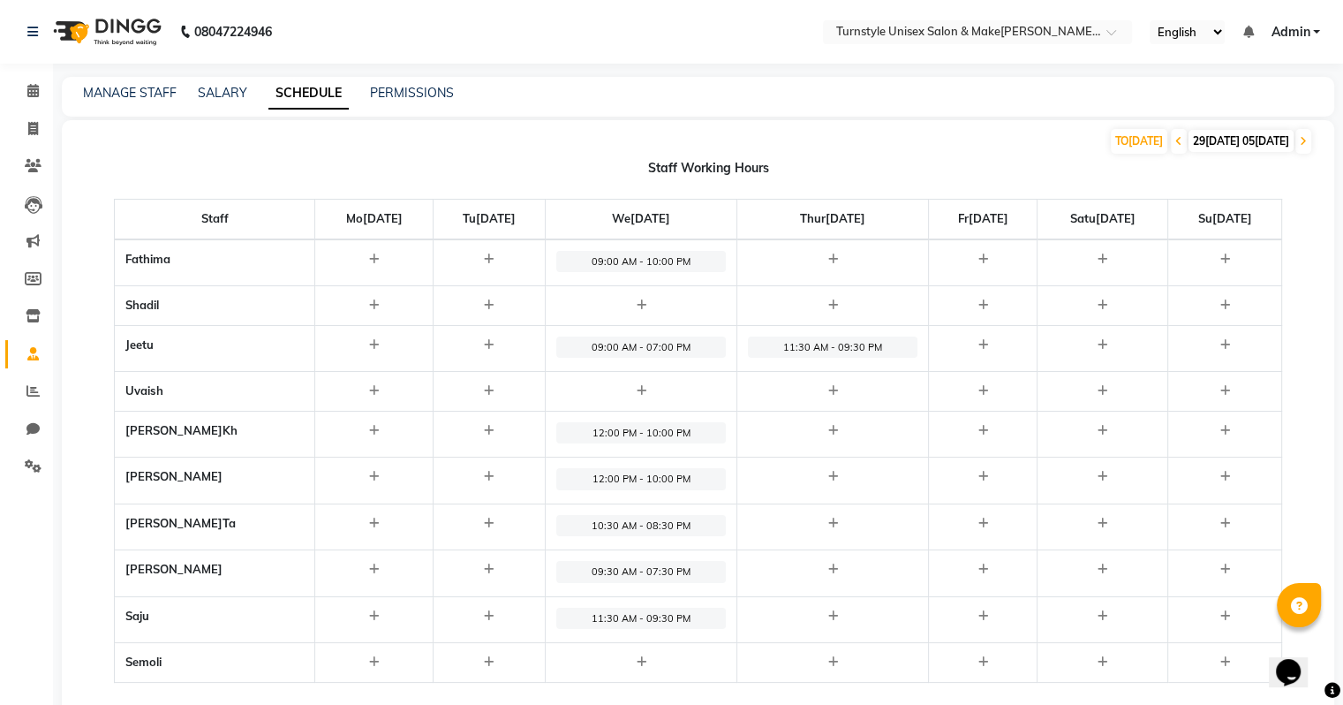
click at [779, 350] on span "11:30 AM - 09:30 PM" at bounding box center [833, 348] width 170 height 22
select select "11:30 AM"
select select "09:30 PM"
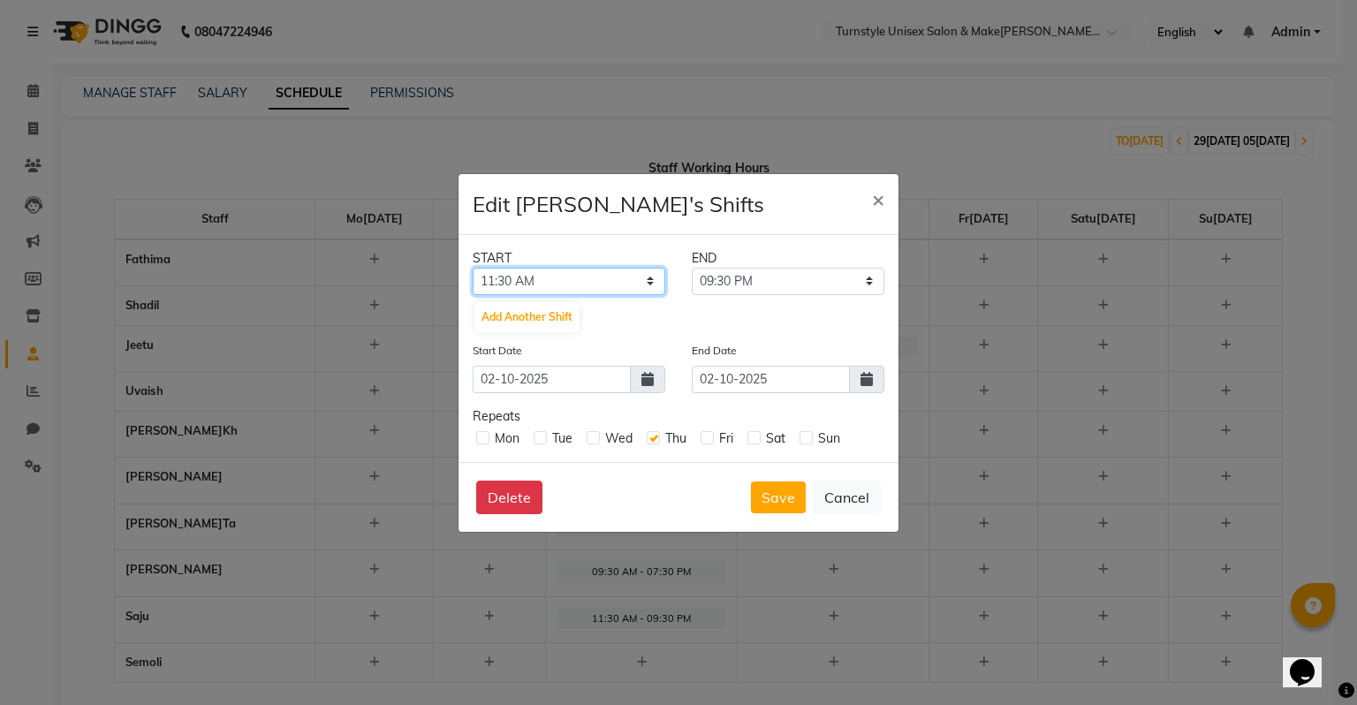
click at [636, 284] on select "12:00 AM 12:15 AM 12:30 AM 12:45 AM 01:00 AM 01:15 AM 01:30 AM 01:45 AM 02:00 A…" at bounding box center [569, 281] width 193 height 27
select select "09:00 AM"
click at [473, 268] on select "12:00 AM 12:15 AM 12:30 AM 12:45 AM 01:00 AM 01:15 AM 01:30 AM 01:45 AM 02:00 A…" at bounding box center [569, 281] width 193 height 27
click at [752, 281] on select "09:15 AM 09:30 AM 09:45 AM 10:00 AM 10:15 AM 10:30 AM 10:45 AM 11:00 AM 11:15 A…" at bounding box center [788, 281] width 193 height 27
select select "07:00 PM"
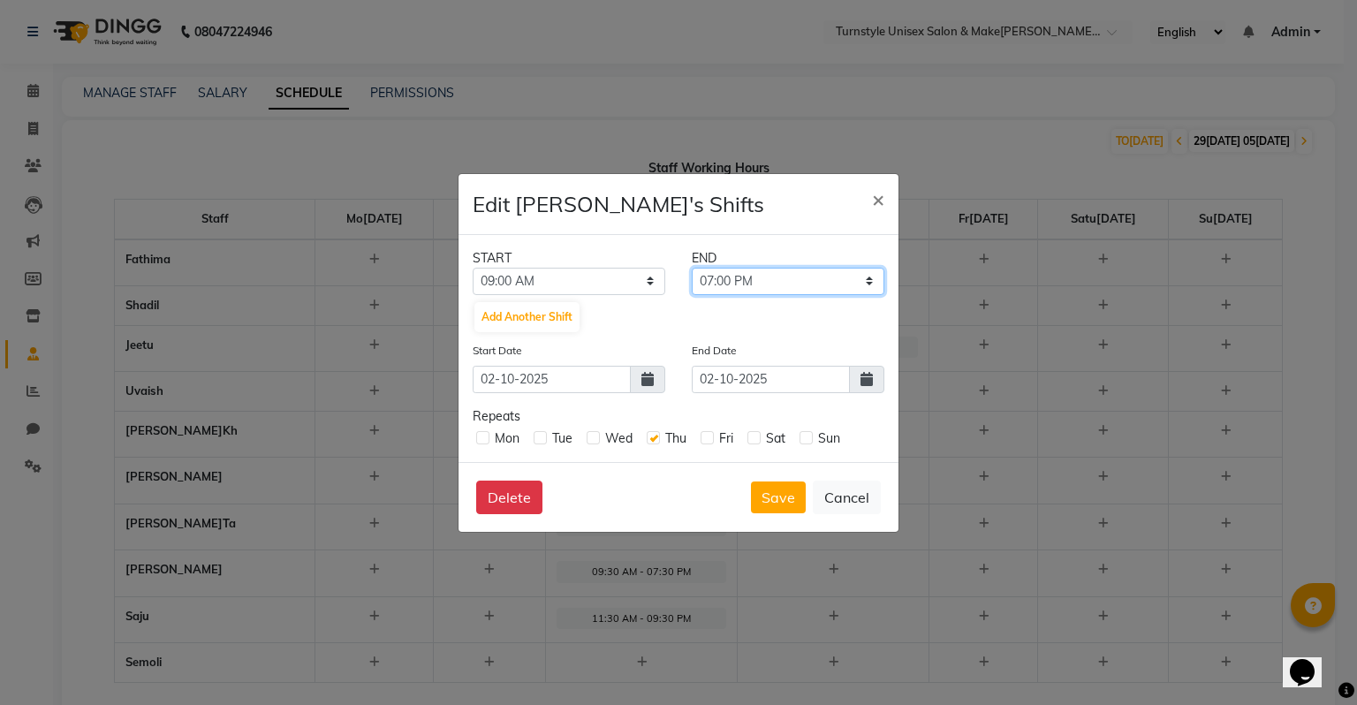
click at [692, 268] on select "09:15 AM 09:30 AM 09:45 AM 10:00 AM 10:15 AM 10:30 AM 10:45 AM 11:00 AM 11:15 A…" at bounding box center [788, 281] width 193 height 27
click at [783, 500] on button "Save" at bounding box center [778, 497] width 55 height 32
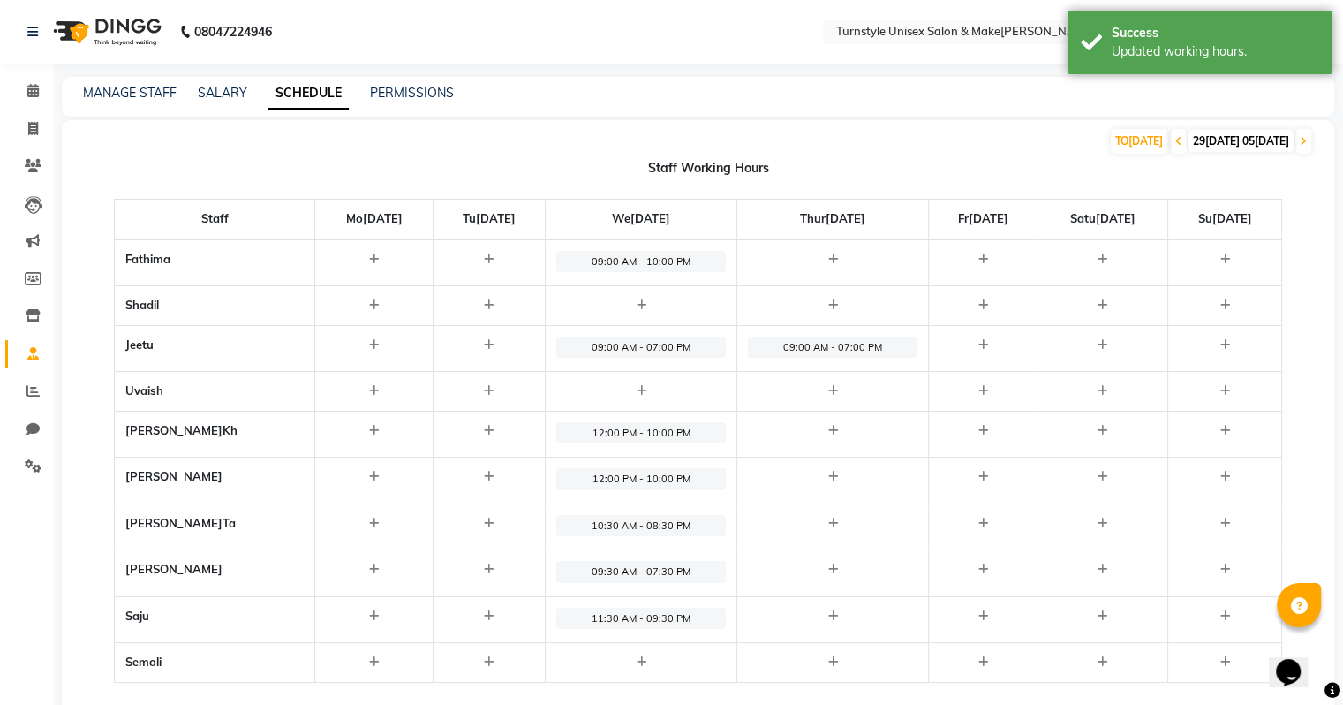
click at [789, 261] on div at bounding box center [833, 260] width 170 height 18
select select "09:00 AM"
select select "10:00 PM"
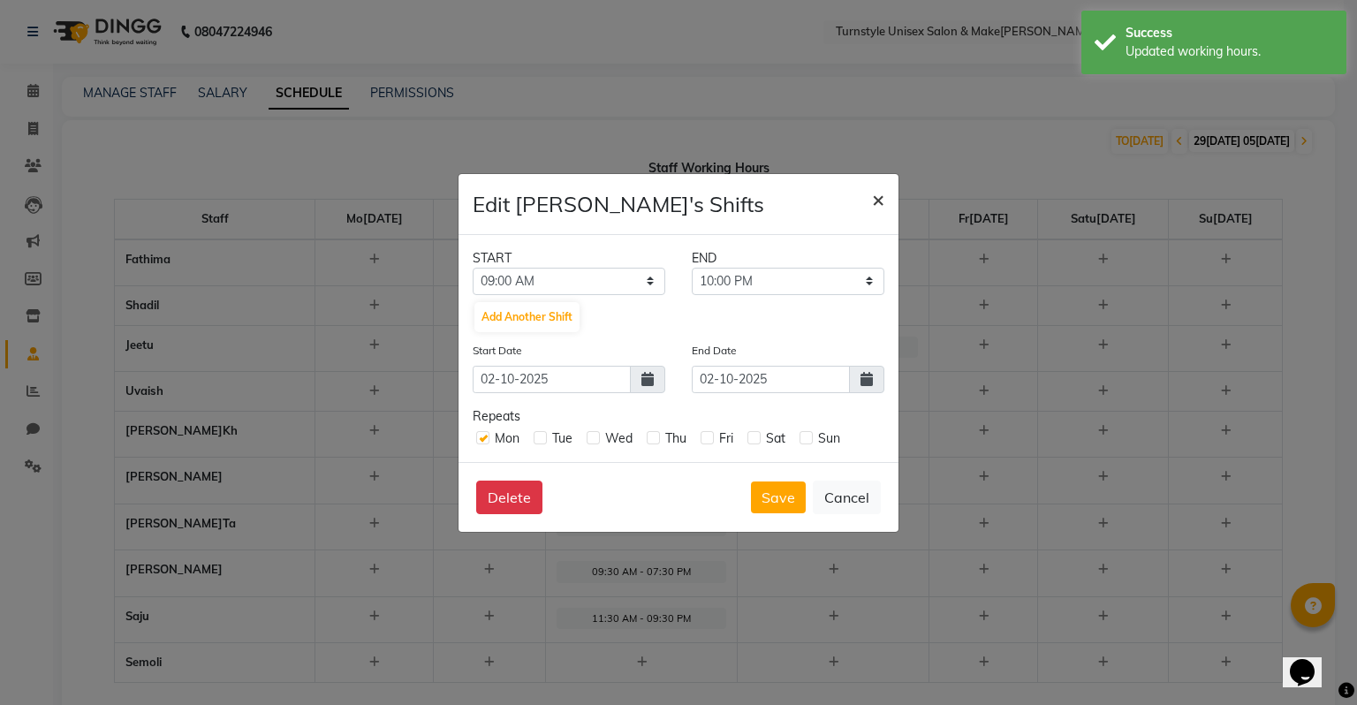
click at [869, 200] on button "×" at bounding box center [878, 198] width 41 height 49
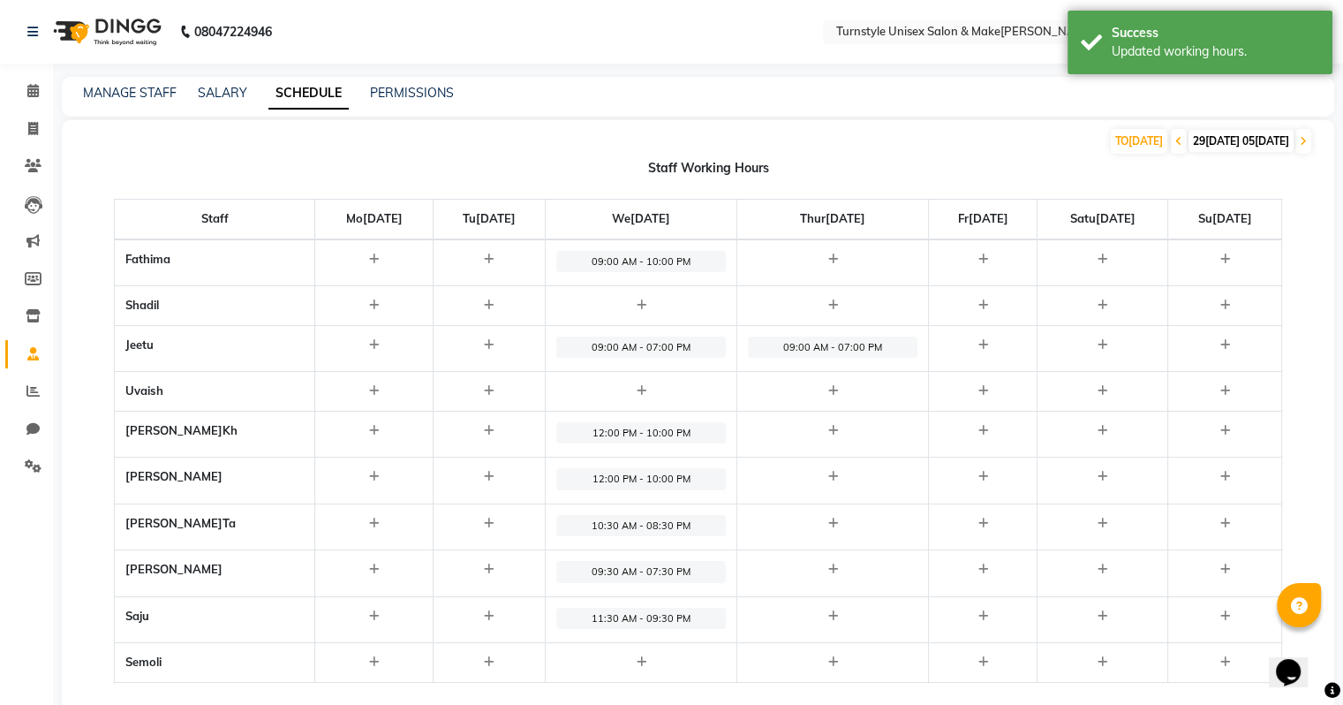
click at [828, 306] on icon at bounding box center [833, 304] width 10 height 11
select select "09:00 AM"
select select "10:00 PM"
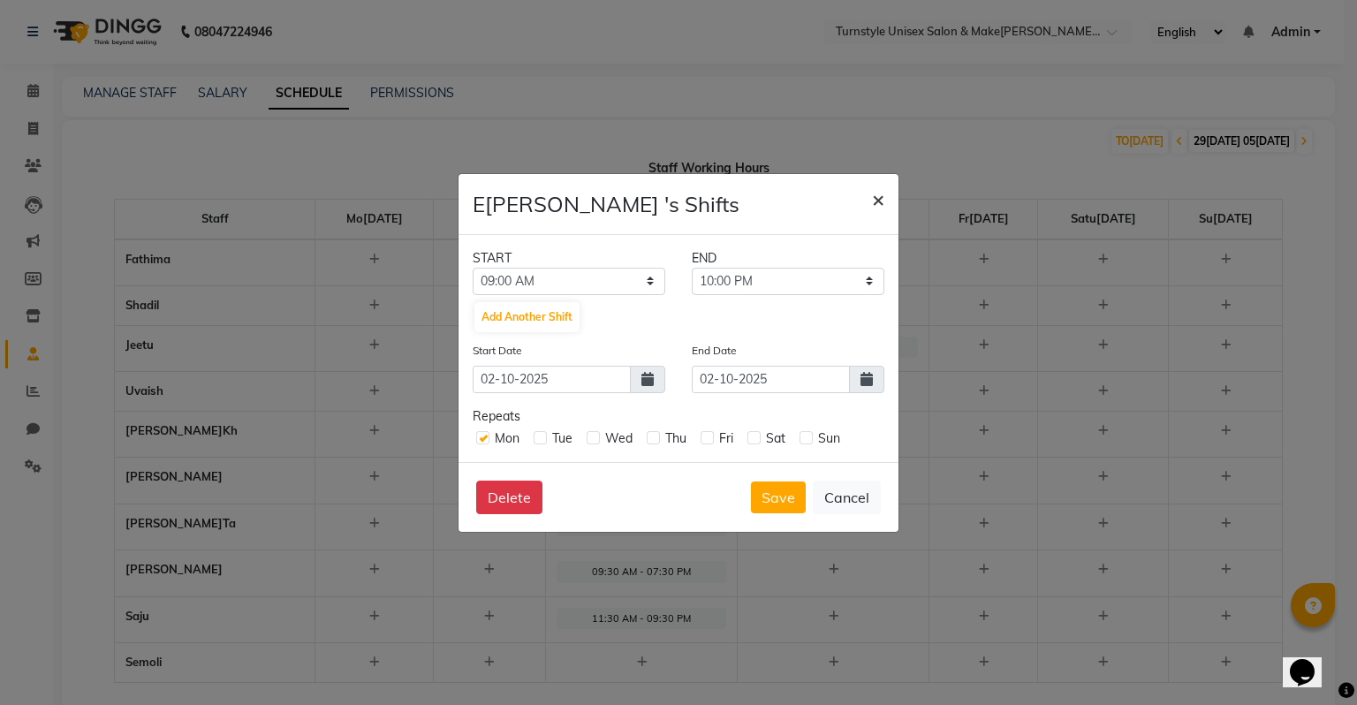
click at [874, 200] on span "×" at bounding box center [878, 198] width 12 height 26
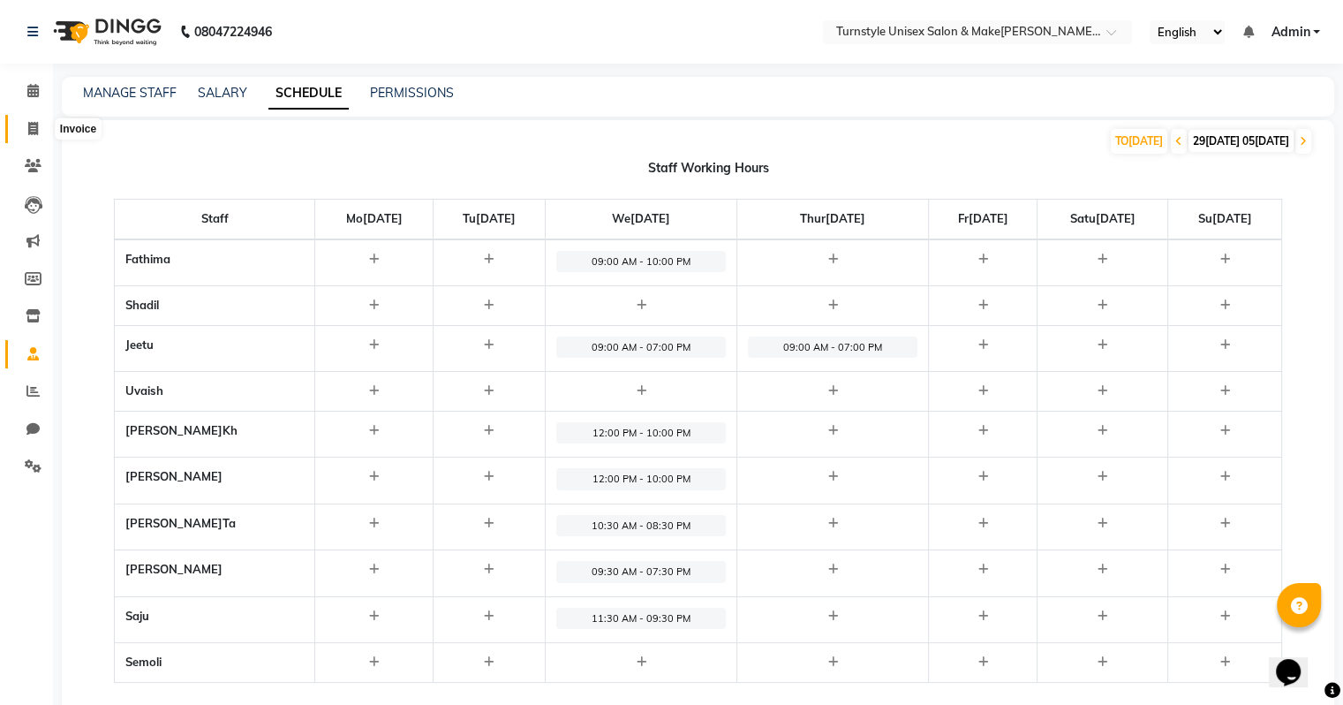
click at [26, 119] on span at bounding box center [33, 129] width 31 height 20
select select "service"
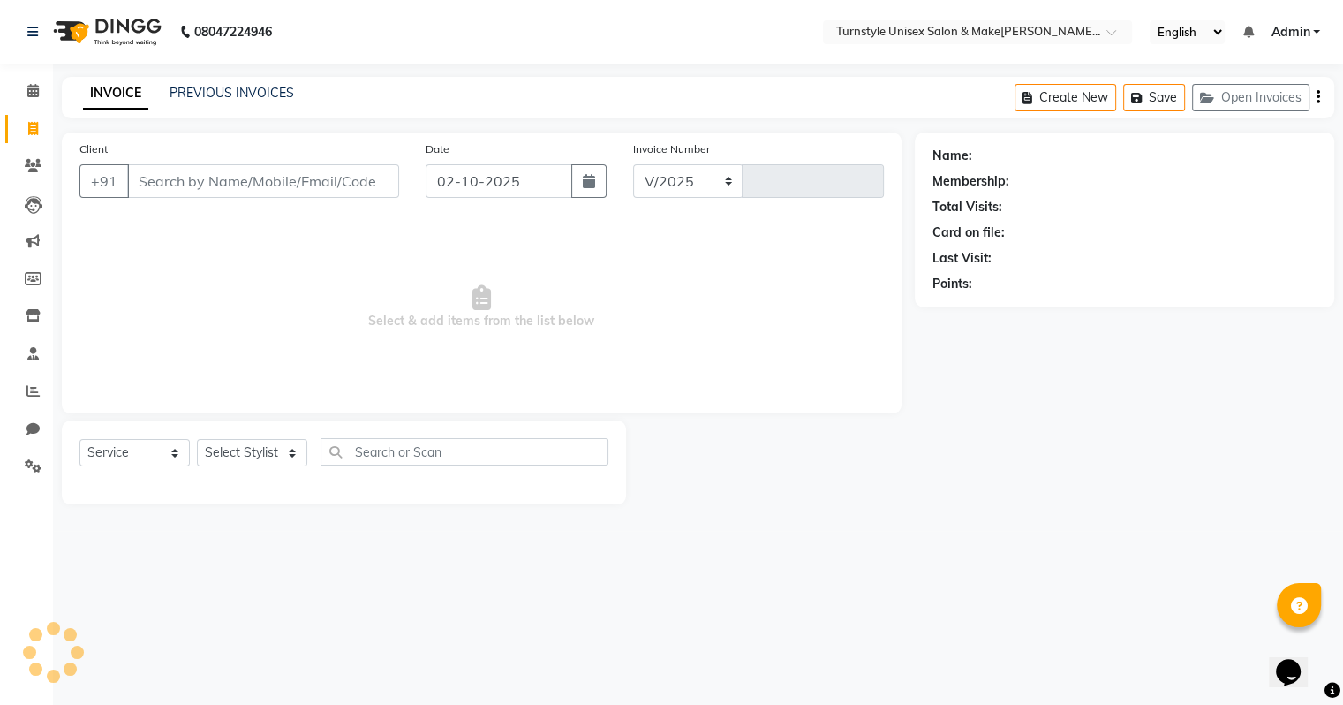
select select "9091"
type input "0035"
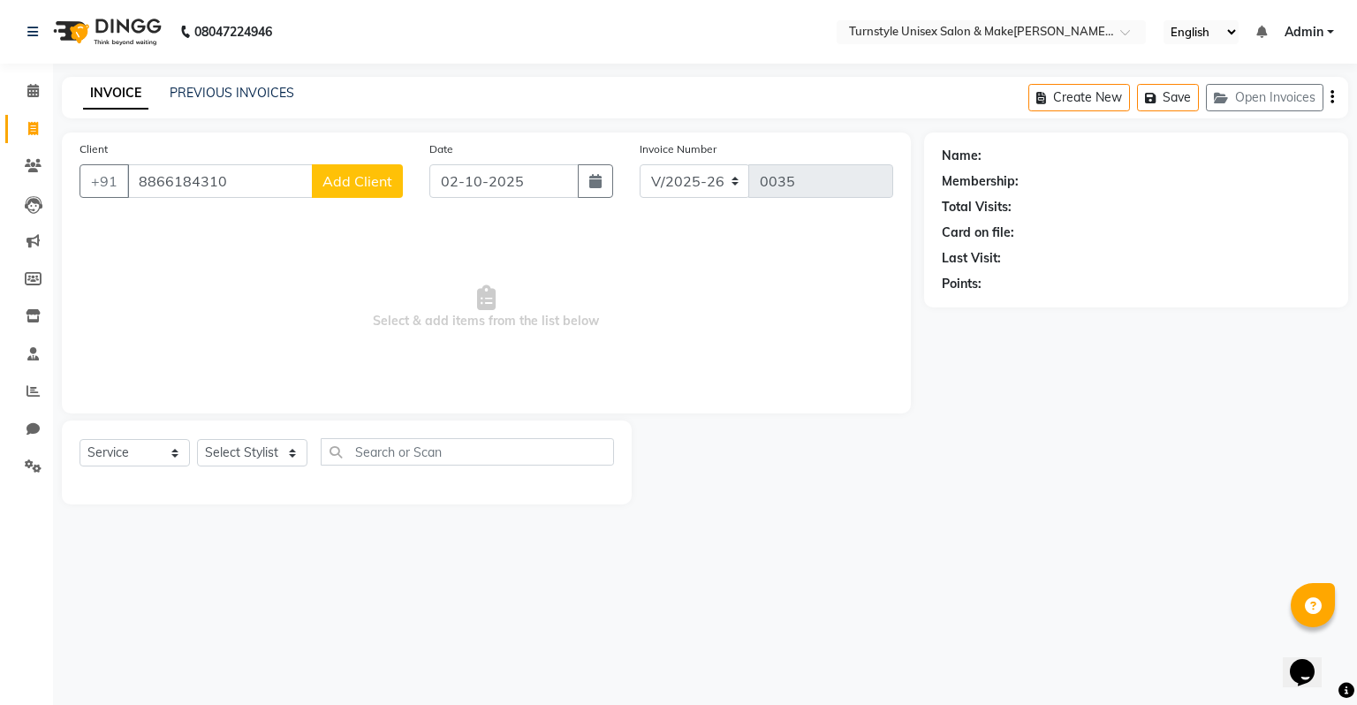
type input "8866184310"
click at [379, 192] on button "Add Client" at bounding box center [357, 181] width 91 height 34
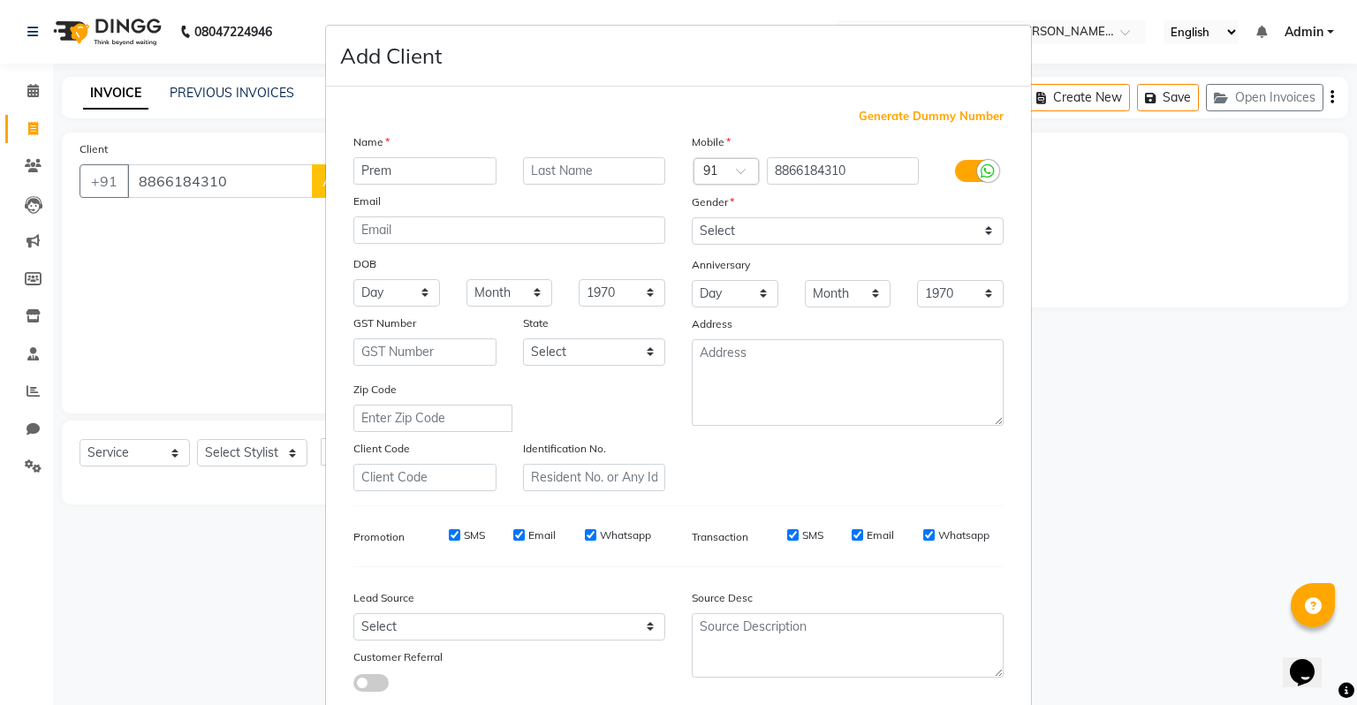
type input "Prem"
click at [764, 235] on select "Select Male Female Other Prefer Not To Say" at bounding box center [848, 230] width 312 height 27
select select "male"
click at [692, 218] on select "Select Male Female Other Prefer Not To Say" at bounding box center [848, 230] width 312 height 27
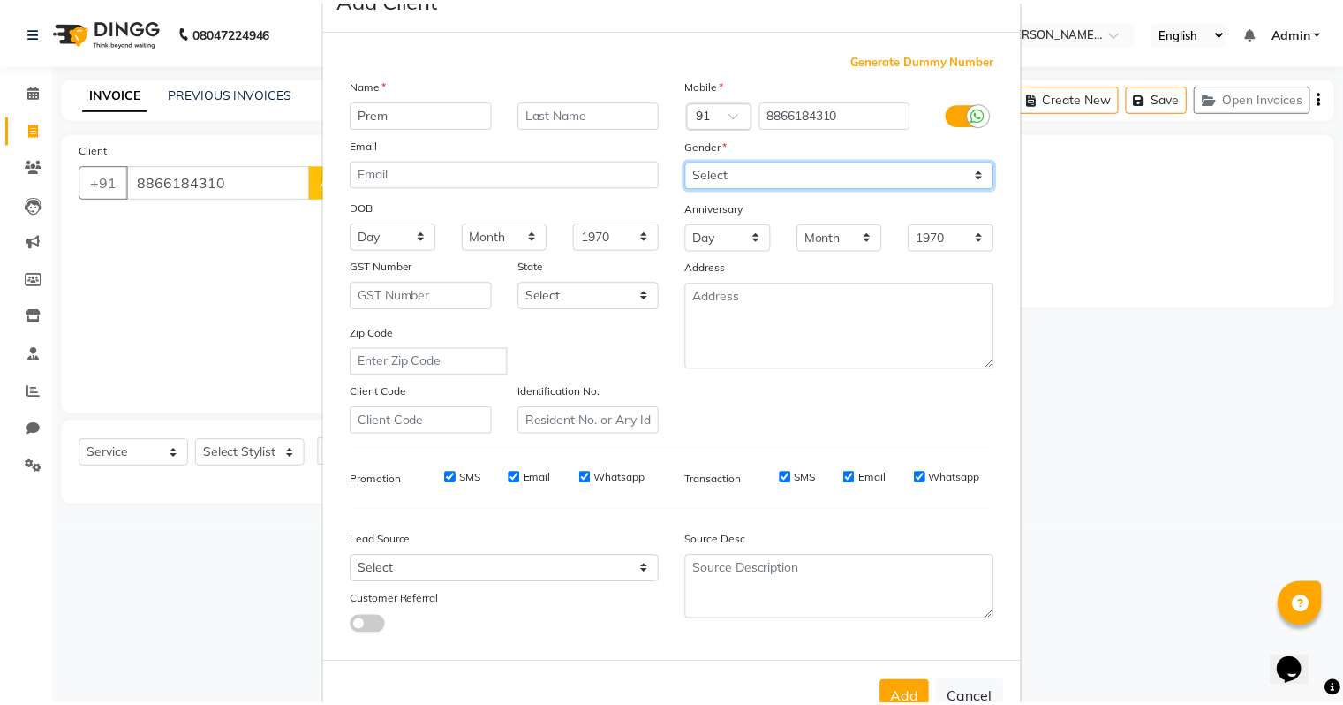
scroll to position [118, 0]
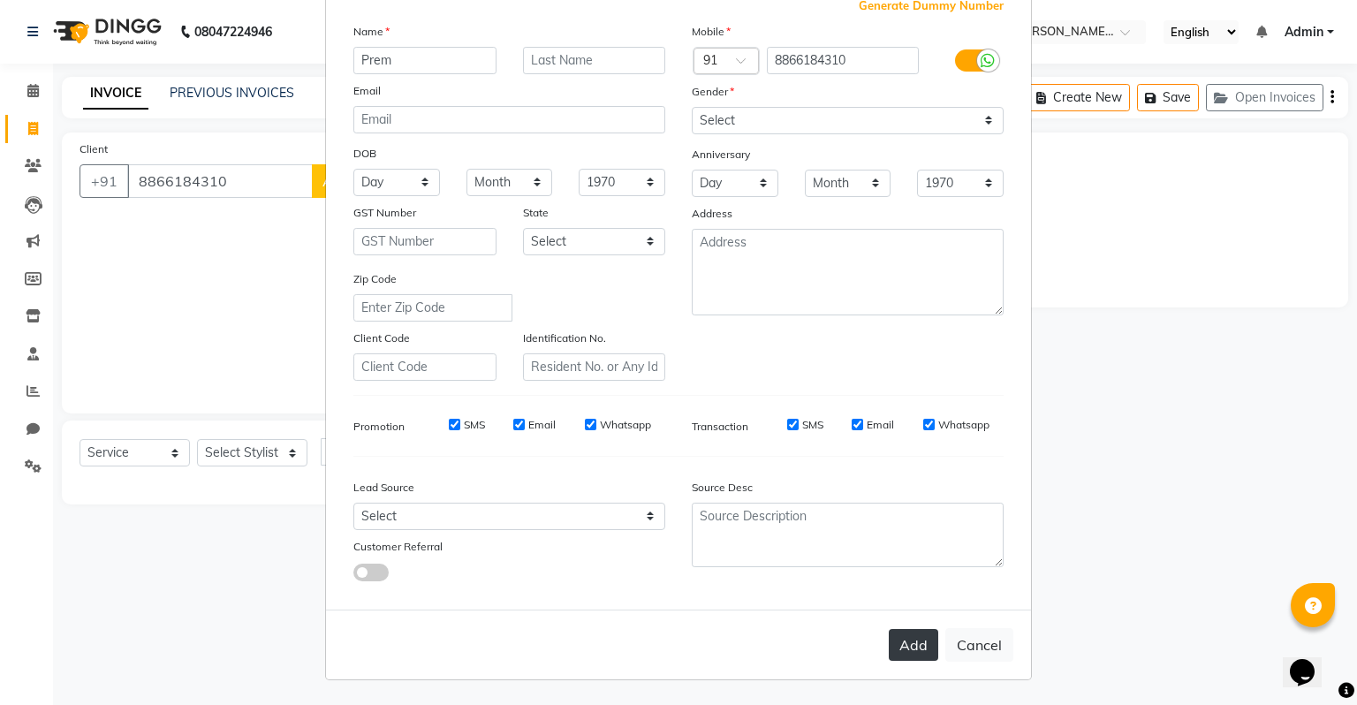
click at [923, 642] on button "Add" at bounding box center [913, 645] width 49 height 32
select select
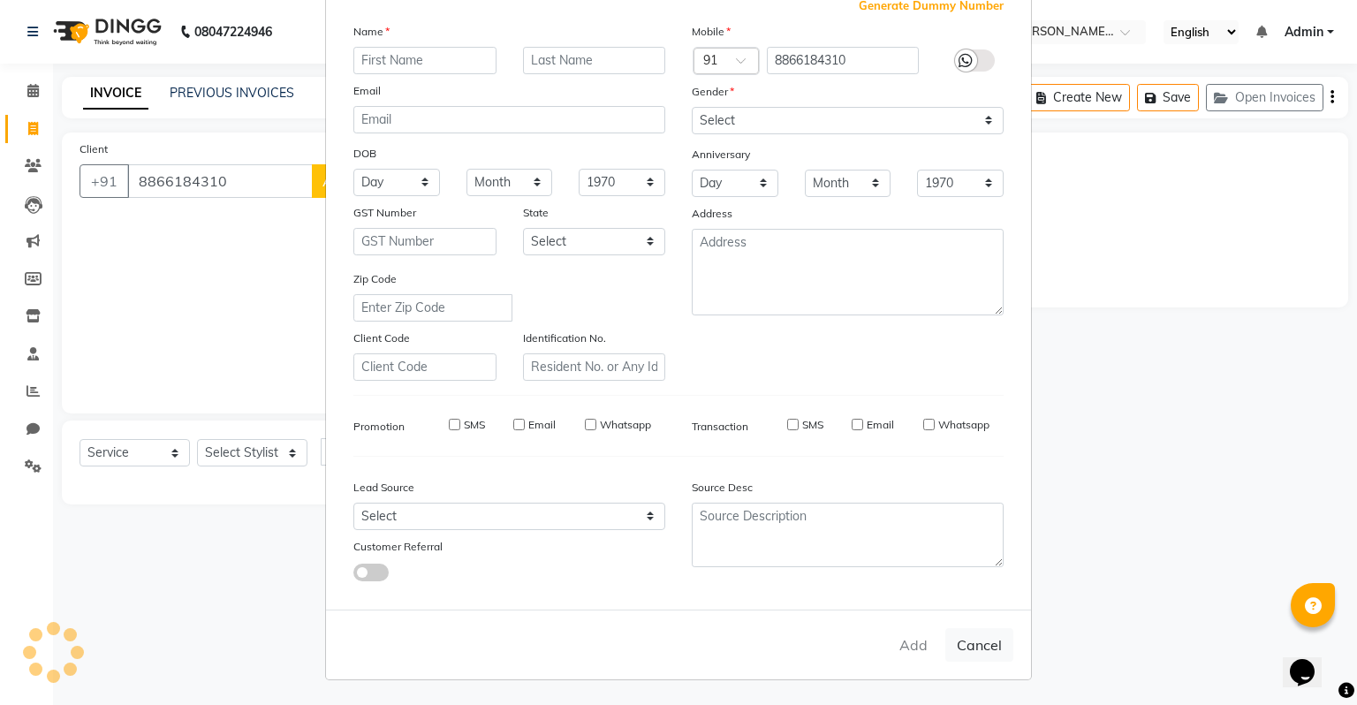
select select
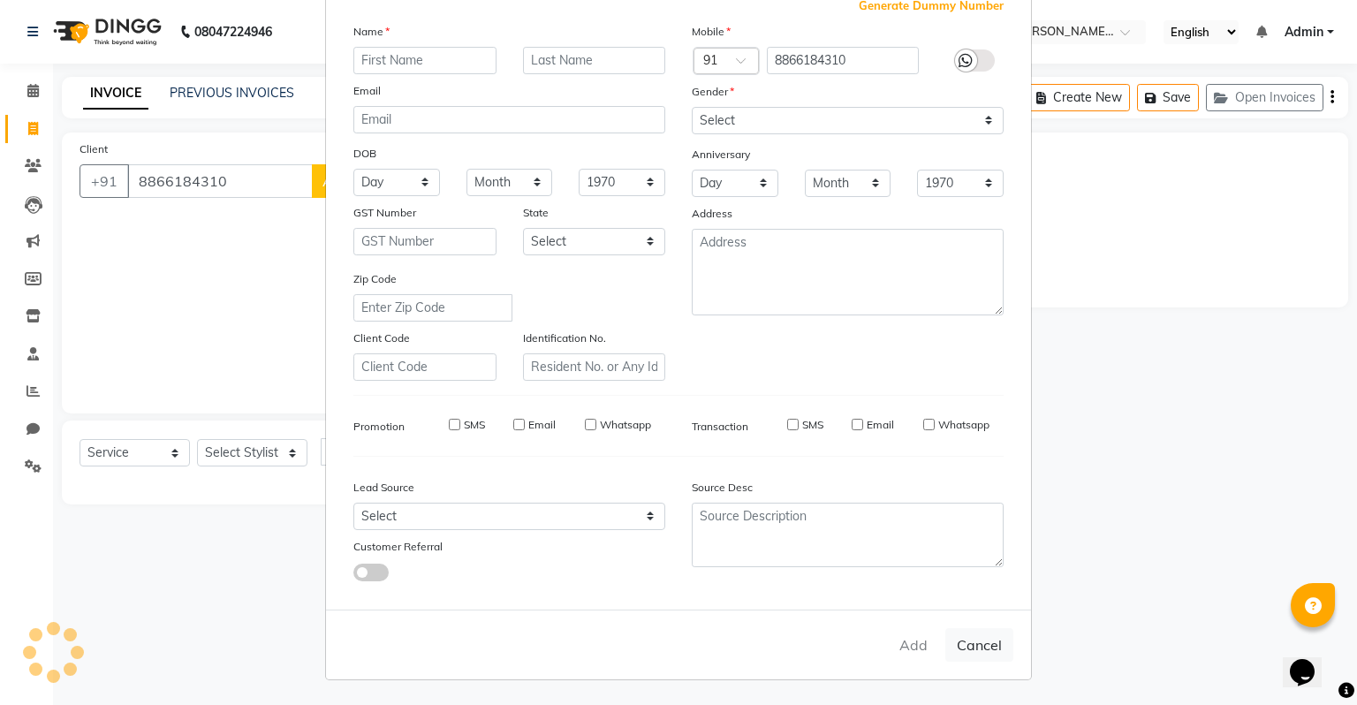
checkbox input "false"
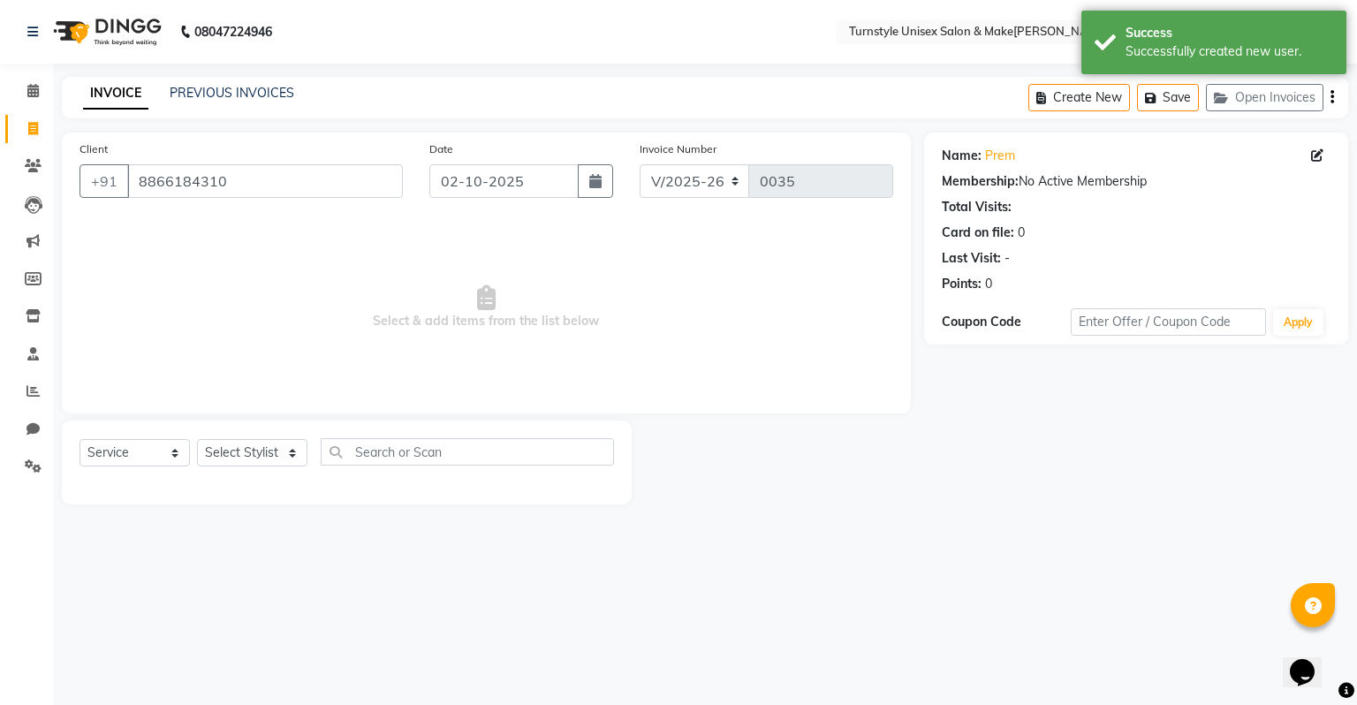
click at [222, 427] on div "Select Service Product Membership Package Voucher Prepaid Gift Card Select Styl…" at bounding box center [347, 462] width 570 height 84
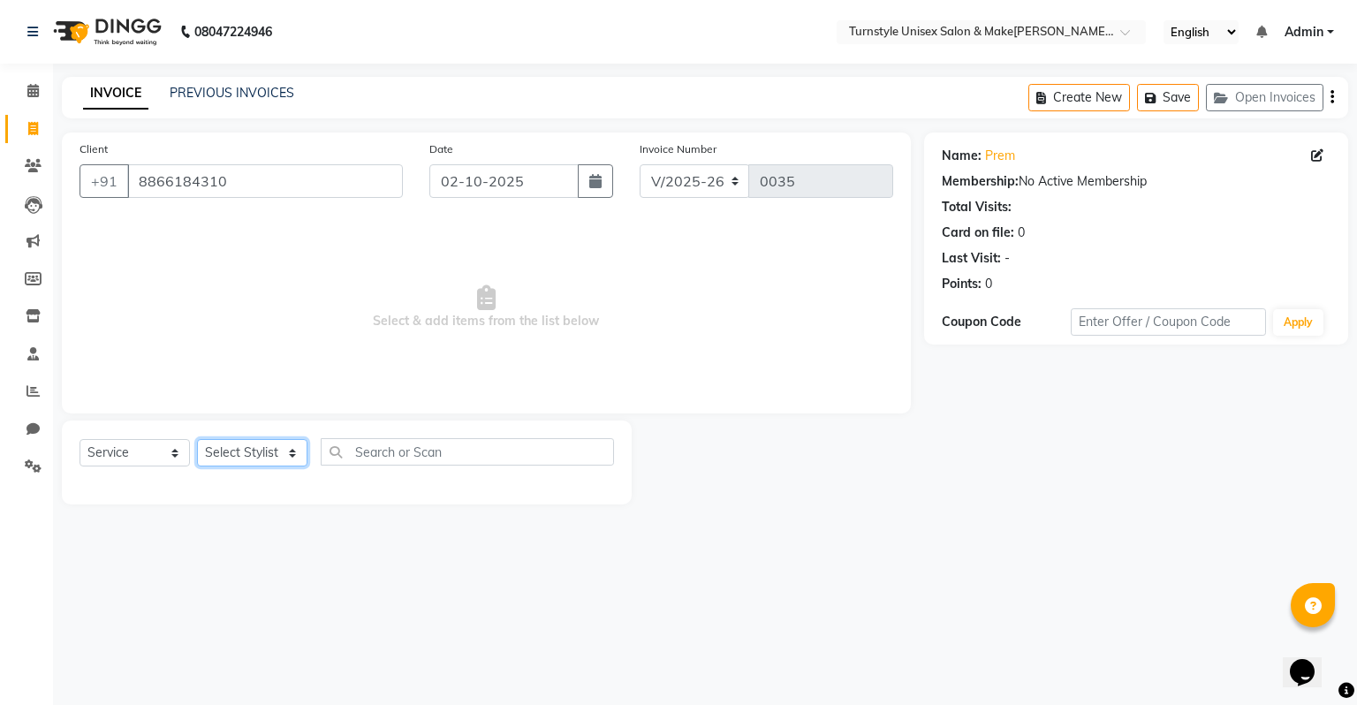
click at [267, 450] on select "Select Stylist Fathima Jeetu Lalita Saif Saju Sara Semoli Shadil Shahrukh Uvaish" at bounding box center [252, 452] width 110 height 27
click at [197, 440] on select "Select Stylist Fathima Jeetu Lalita Saif Saju Sara Semoli Shadil Shahrukh Uvaish" at bounding box center [252, 452] width 110 height 27
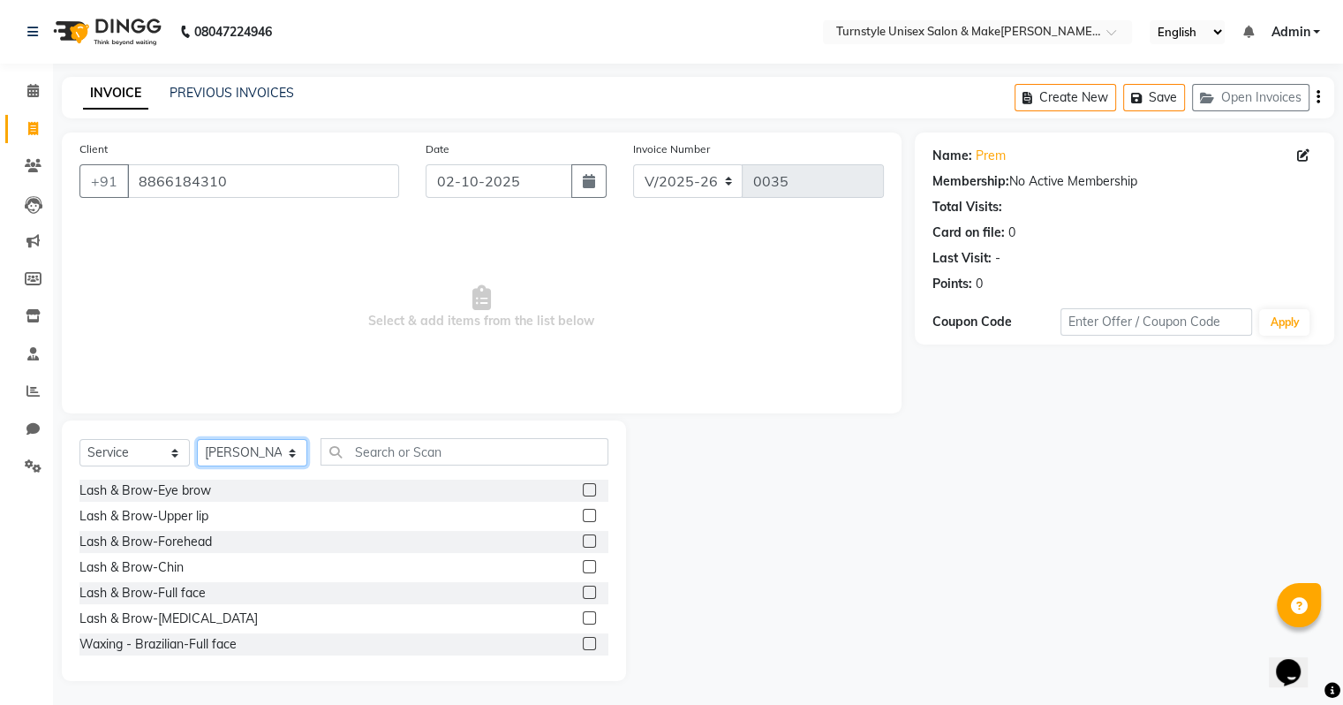
click at [258, 458] on select "Select Stylist Fathima Jeetu Lalita Saif Saju Sara Semoli Shadil Shahrukh Uvaish" at bounding box center [252, 452] width 110 height 27
select select "93343"
click at [197, 440] on select "Select Stylist Fathima Jeetu Lalita Saif Saju Sara Semoli Shadil Shahrukh Uvaish" at bounding box center [252, 452] width 110 height 27
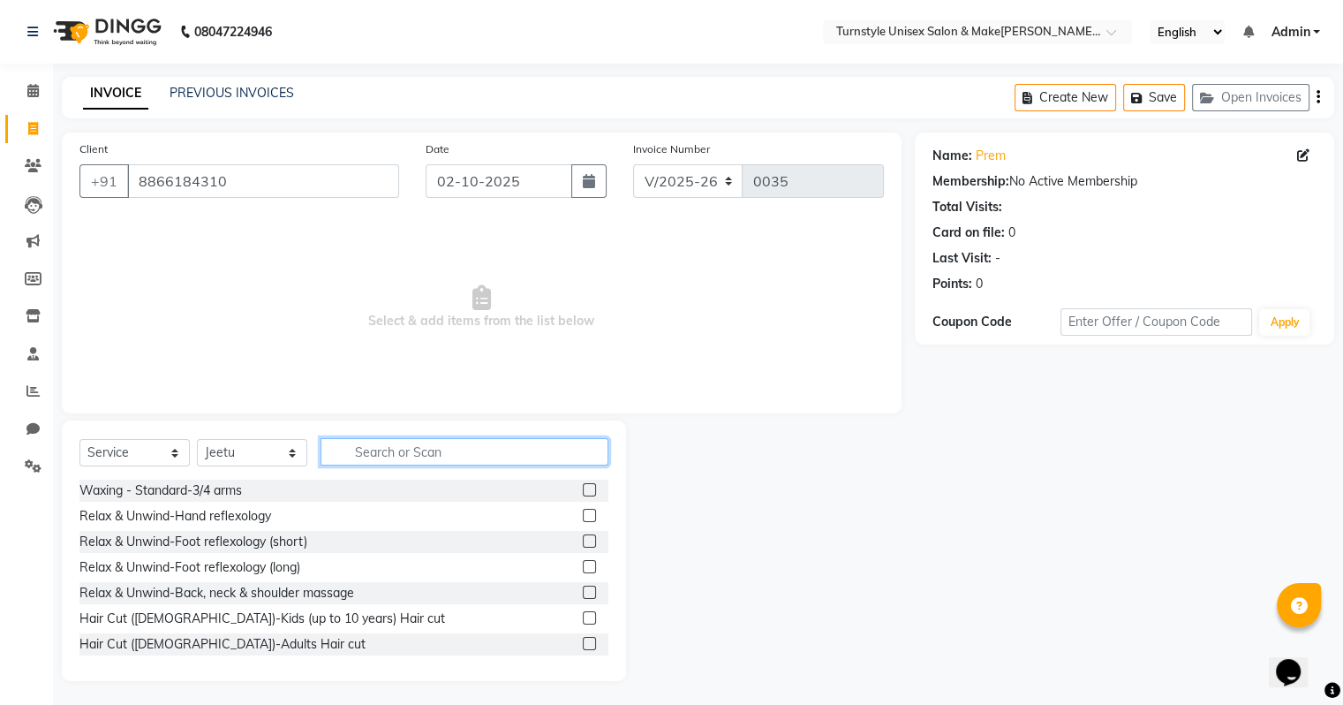
click at [404, 465] on input "text" at bounding box center [465, 451] width 288 height 27
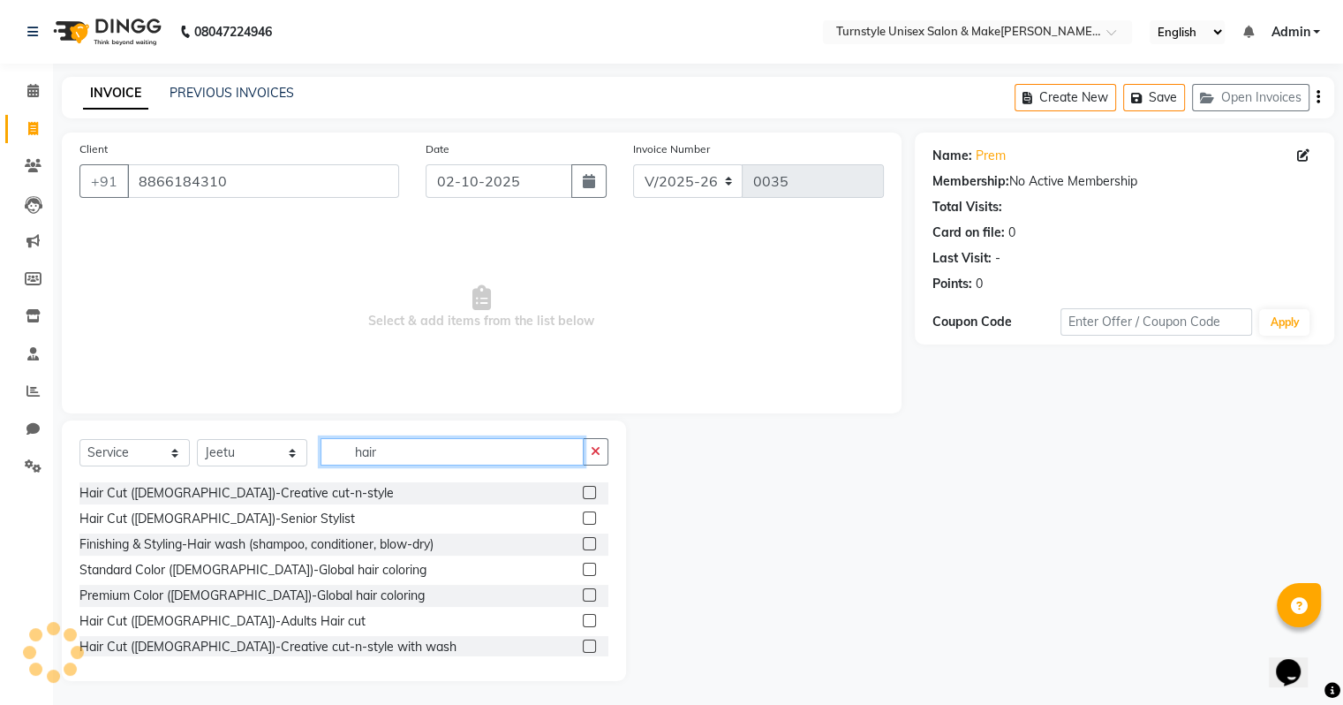
scroll to position [88, 0]
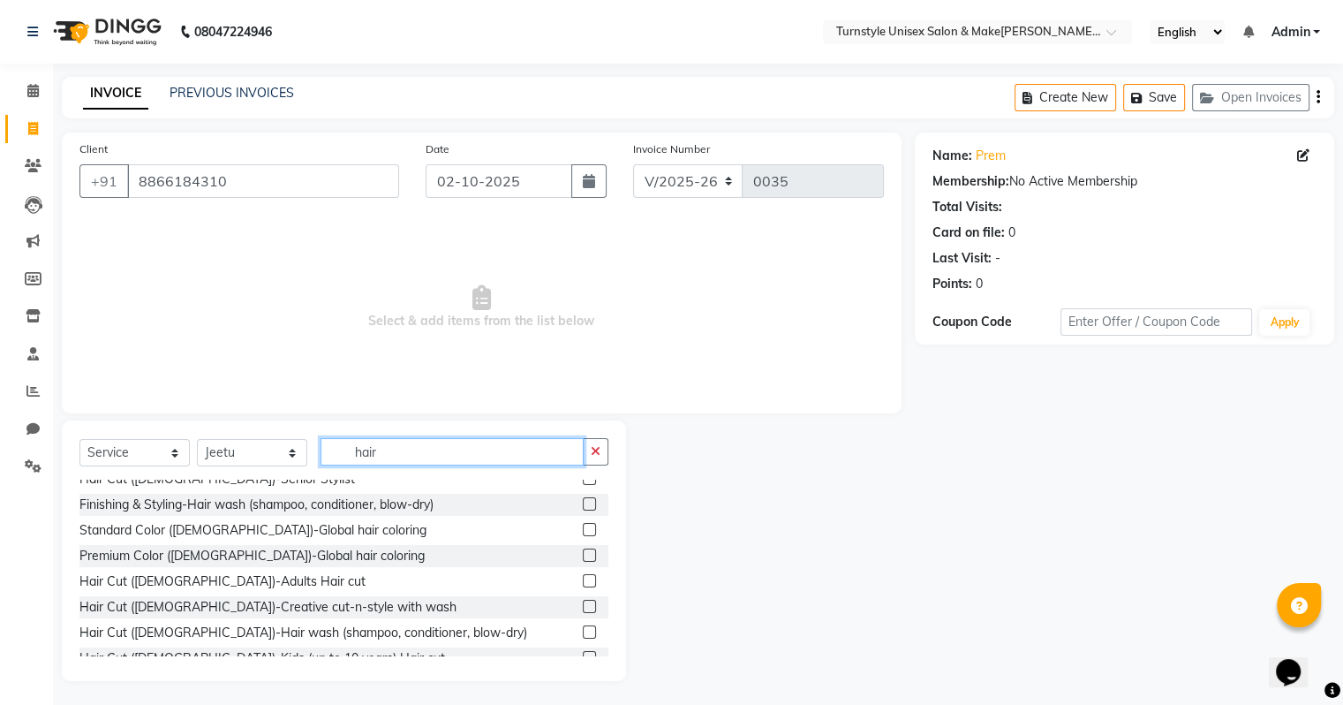
type input "hair"
click at [583, 581] on label at bounding box center [589, 580] width 13 height 13
click at [583, 581] on input "checkbox" at bounding box center [588, 581] width 11 height 11
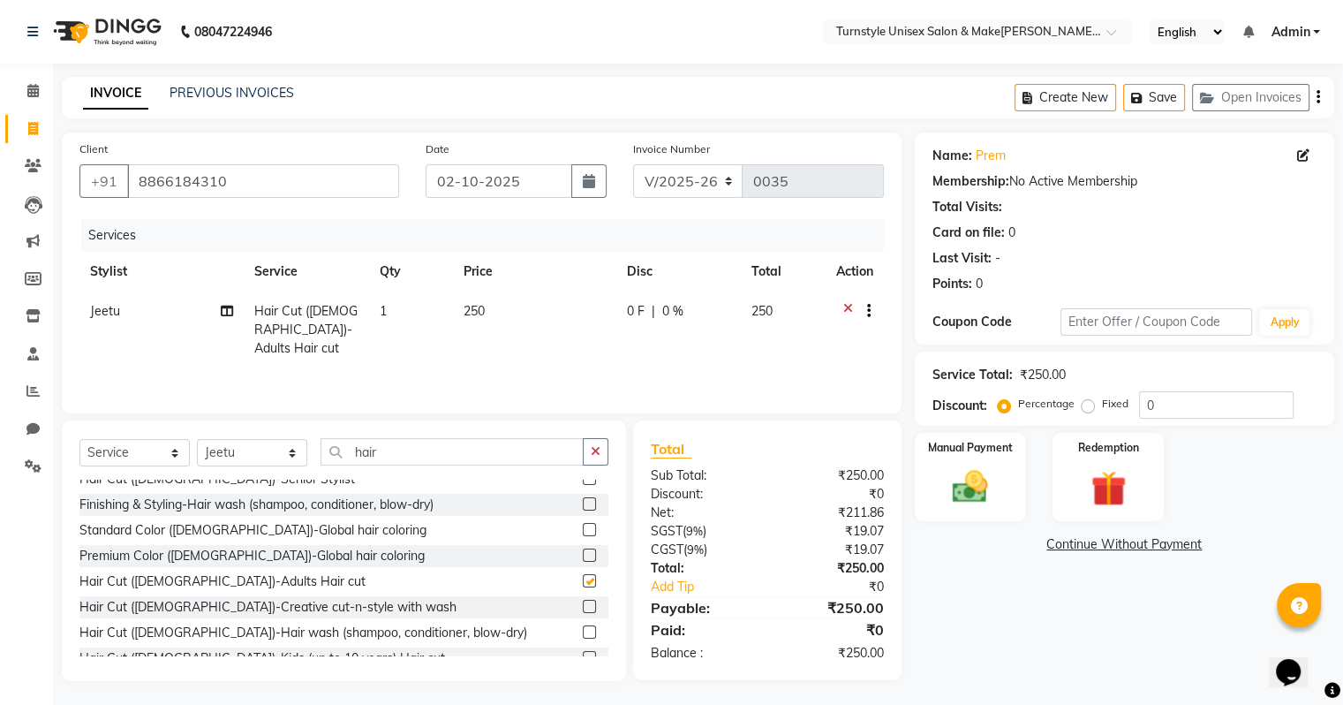
checkbox input "false"
click at [405, 458] on input "hair" at bounding box center [452, 451] width 263 height 27
type input "h"
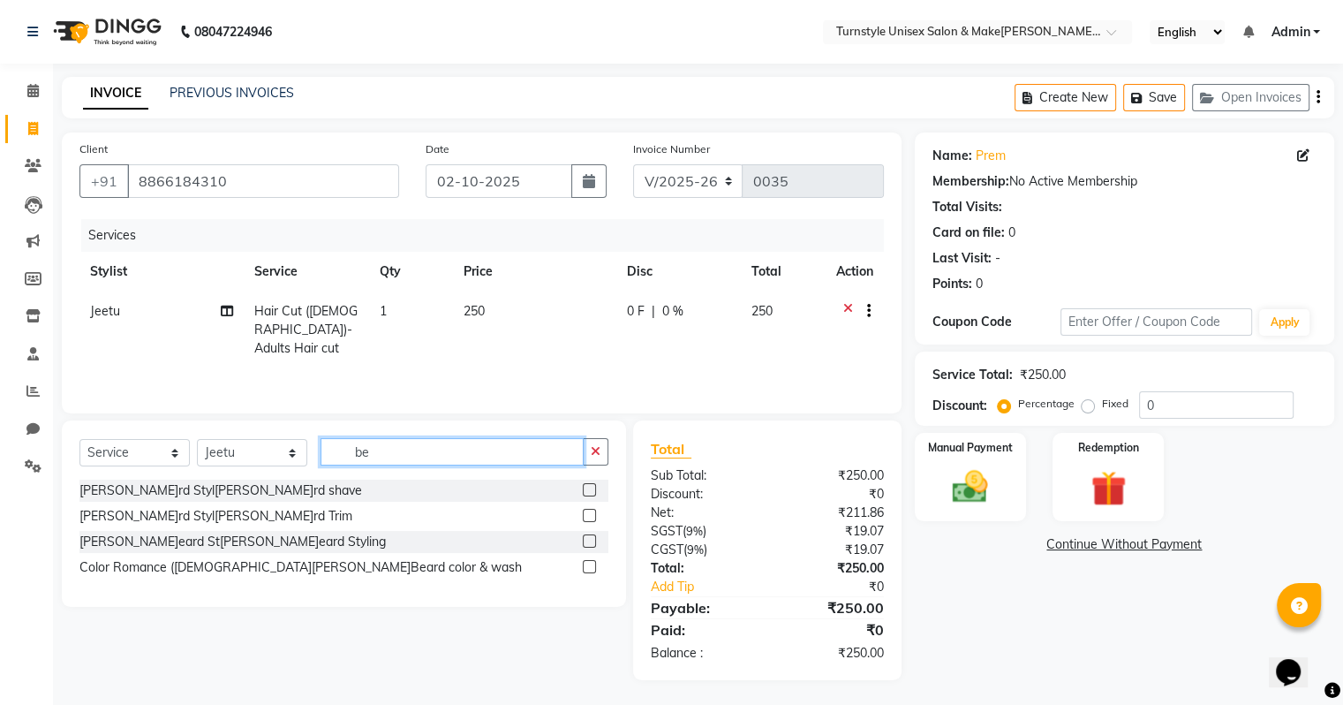
scroll to position [0, 0]
type input "bear"
click at [594, 514] on label at bounding box center [589, 515] width 13 height 13
click at [594, 514] on input "checkbox" at bounding box center [588, 516] width 11 height 11
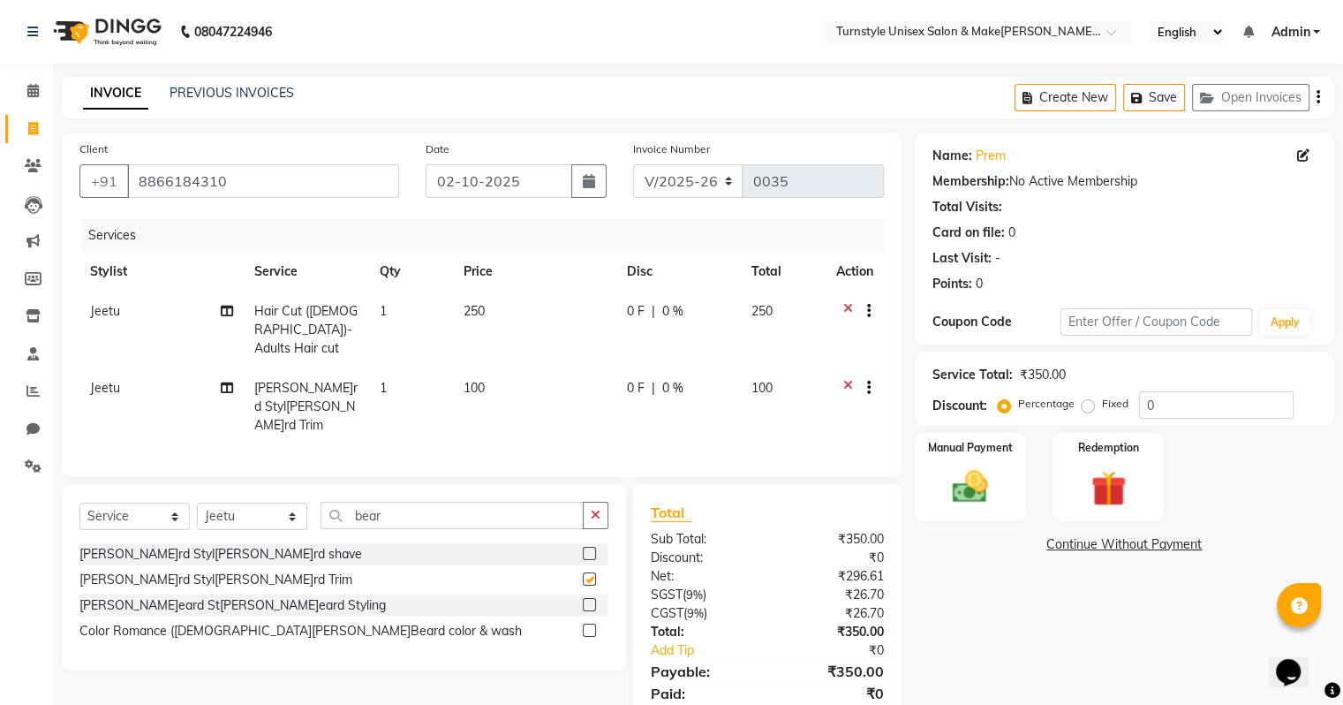
checkbox input "false"
click at [985, 495] on img at bounding box center [970, 487] width 59 height 42
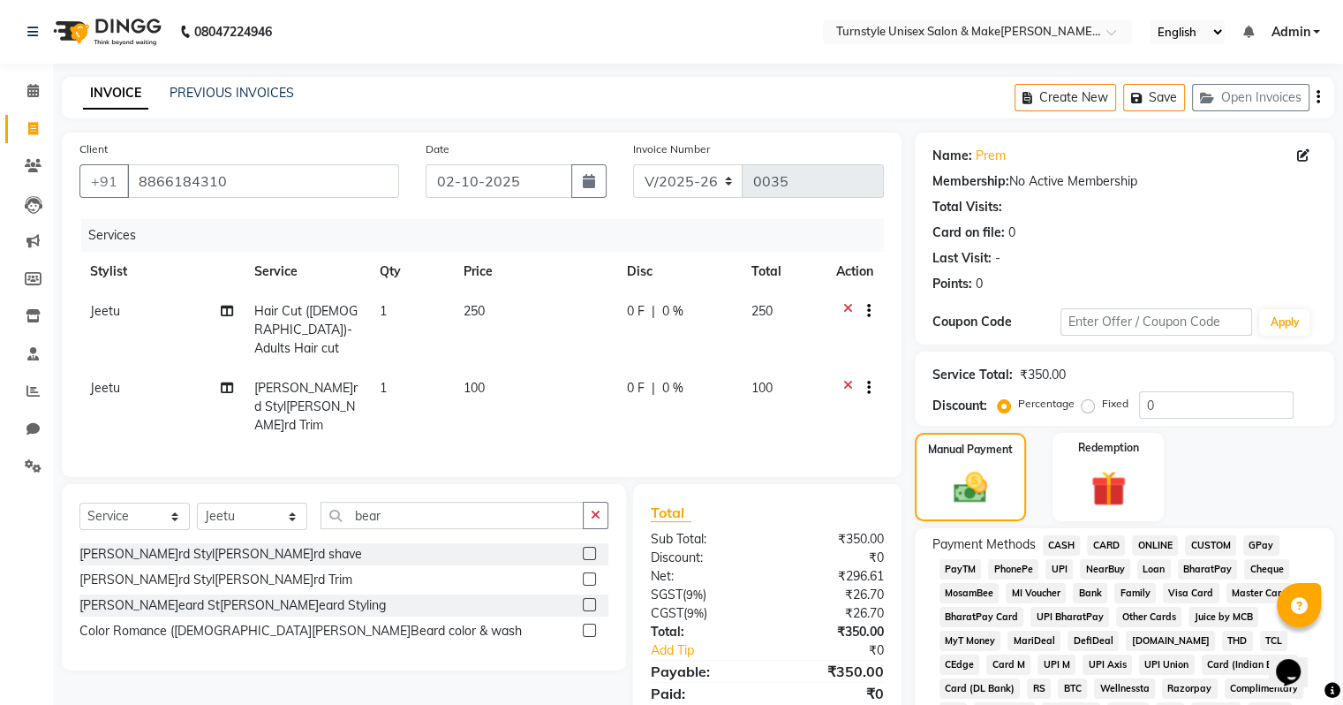
click at [1067, 571] on span "UPI" at bounding box center [1059, 569] width 27 height 20
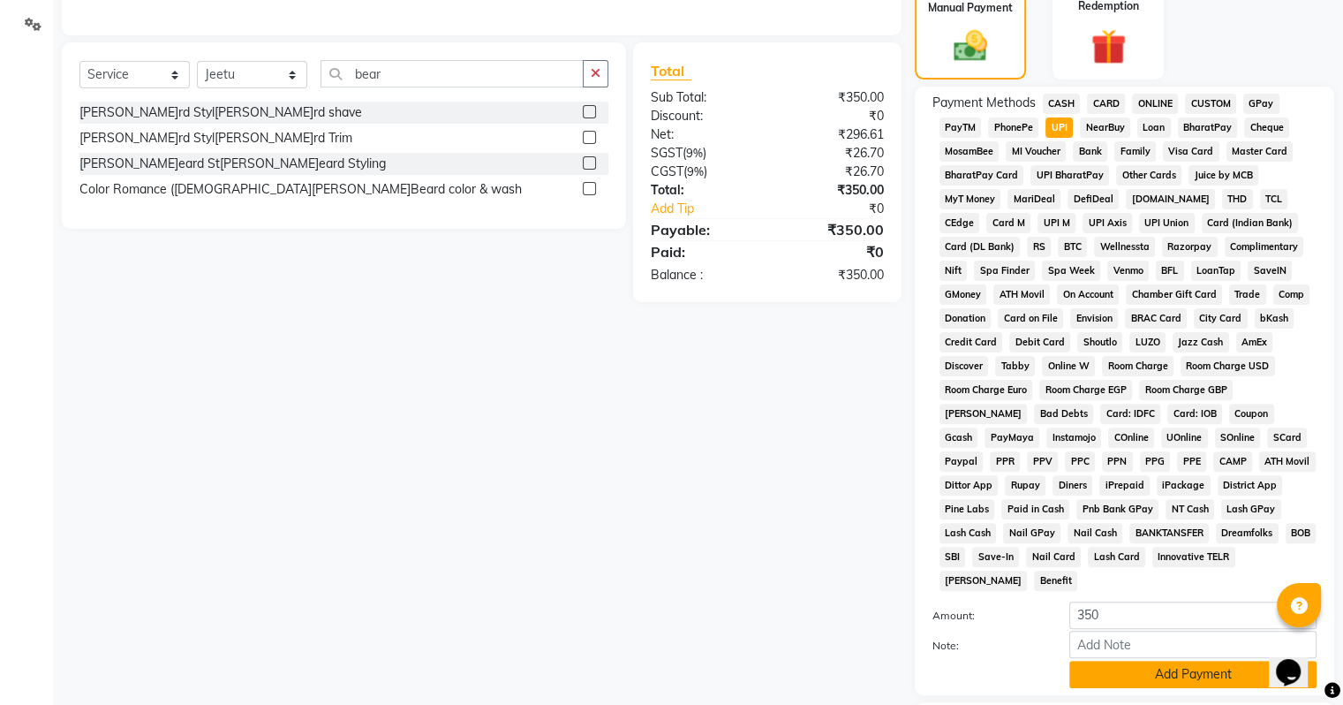
click at [1161, 661] on button "Add Payment" at bounding box center [1193, 674] width 247 height 27
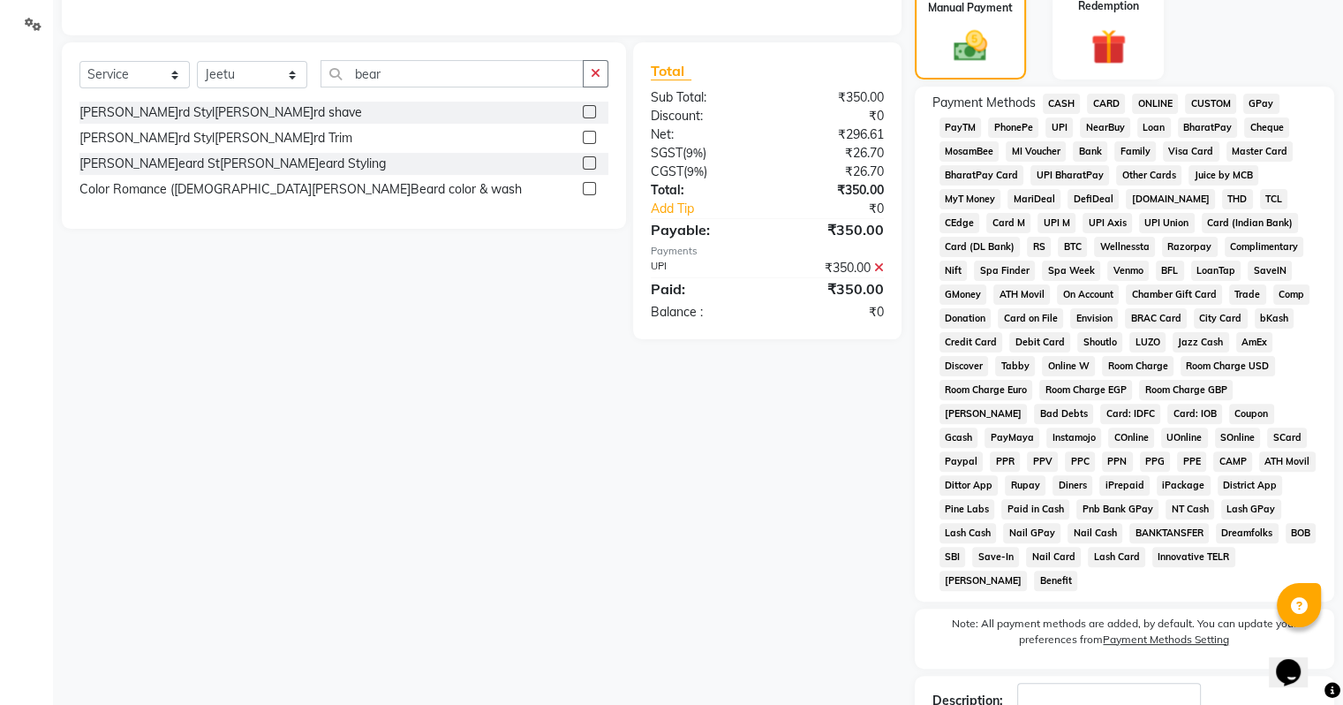
scroll to position [556, 0]
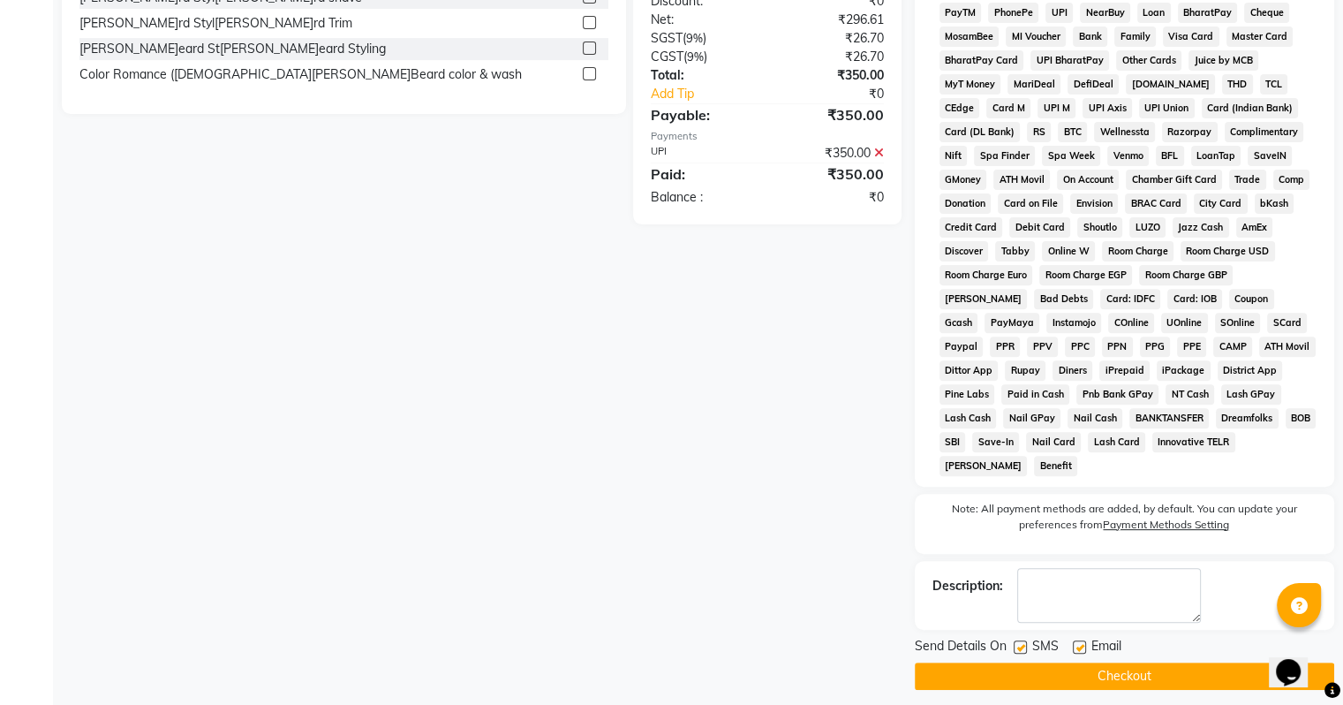
click at [1083, 640] on label at bounding box center [1079, 646] width 13 height 13
click at [1083, 642] on input "checkbox" at bounding box center [1078, 647] width 11 height 11
checkbox input "false"
click at [1078, 673] on button "Checkout" at bounding box center [1125, 675] width 420 height 27
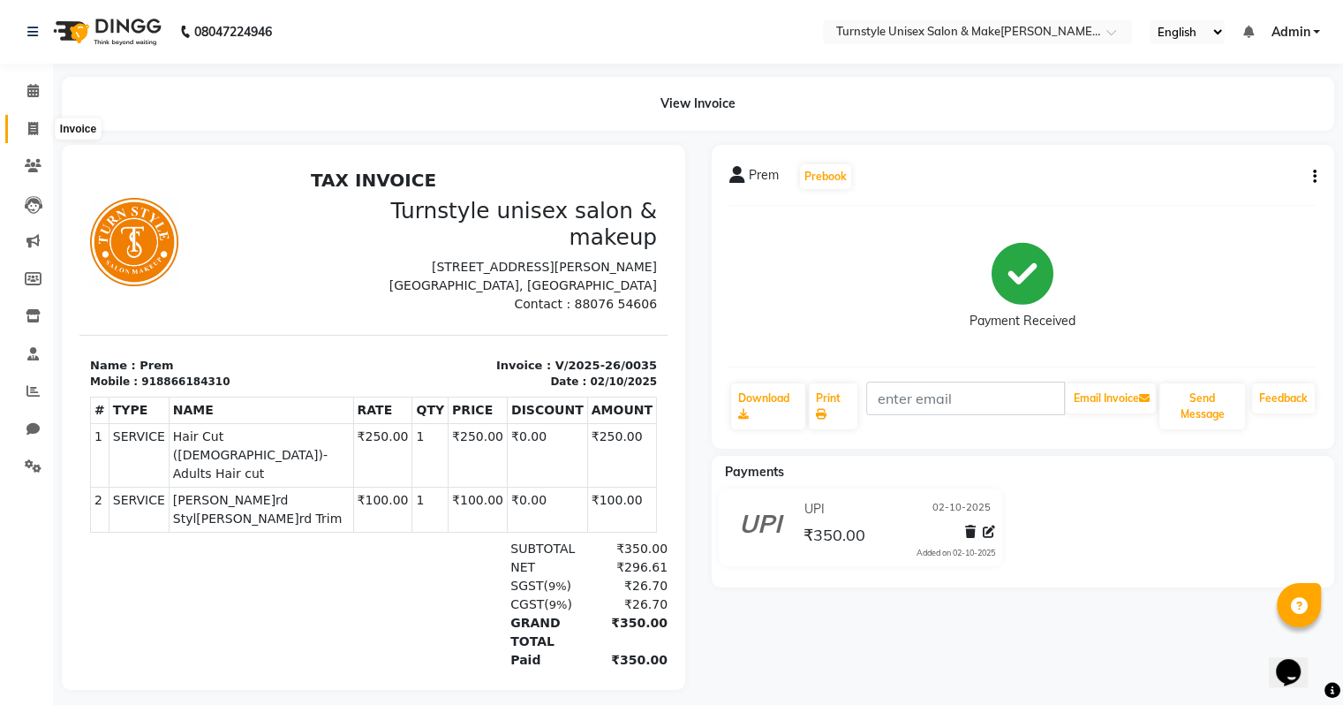
click at [36, 122] on icon at bounding box center [33, 128] width 10 height 13
select select "service"
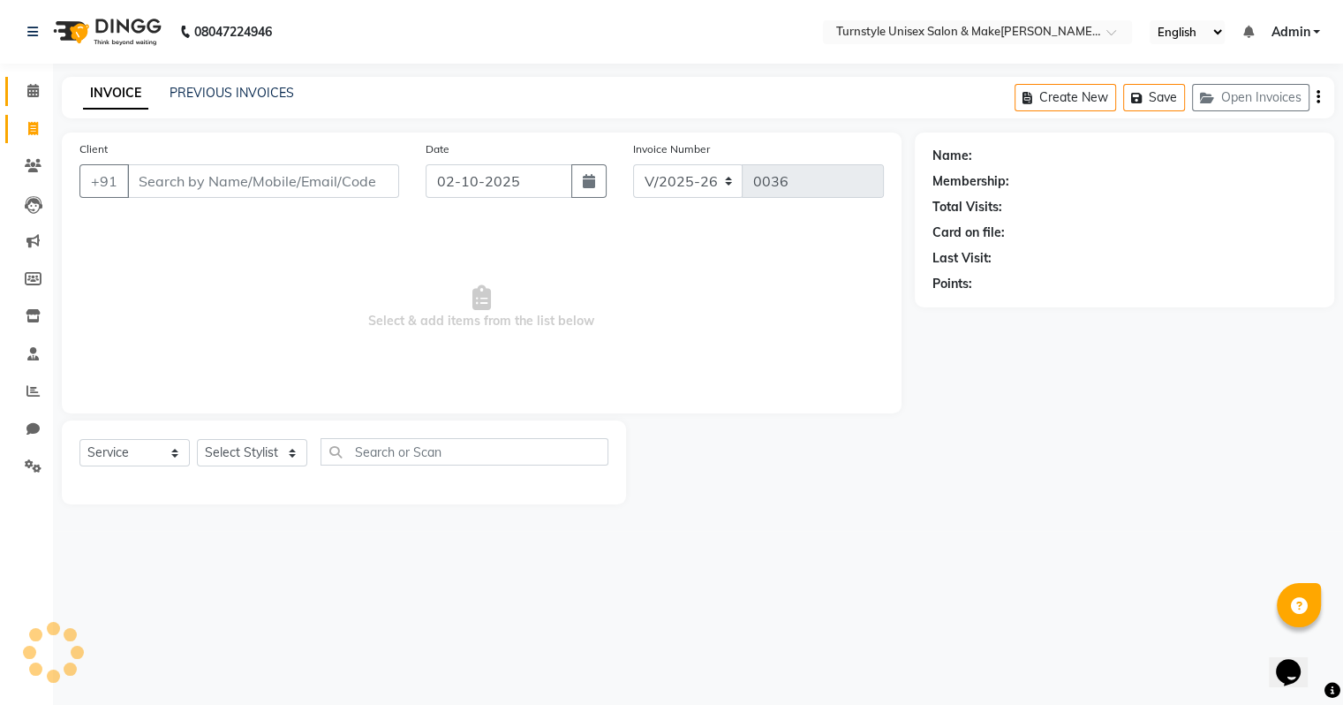
click at [35, 87] on icon at bounding box center [32, 90] width 11 height 13
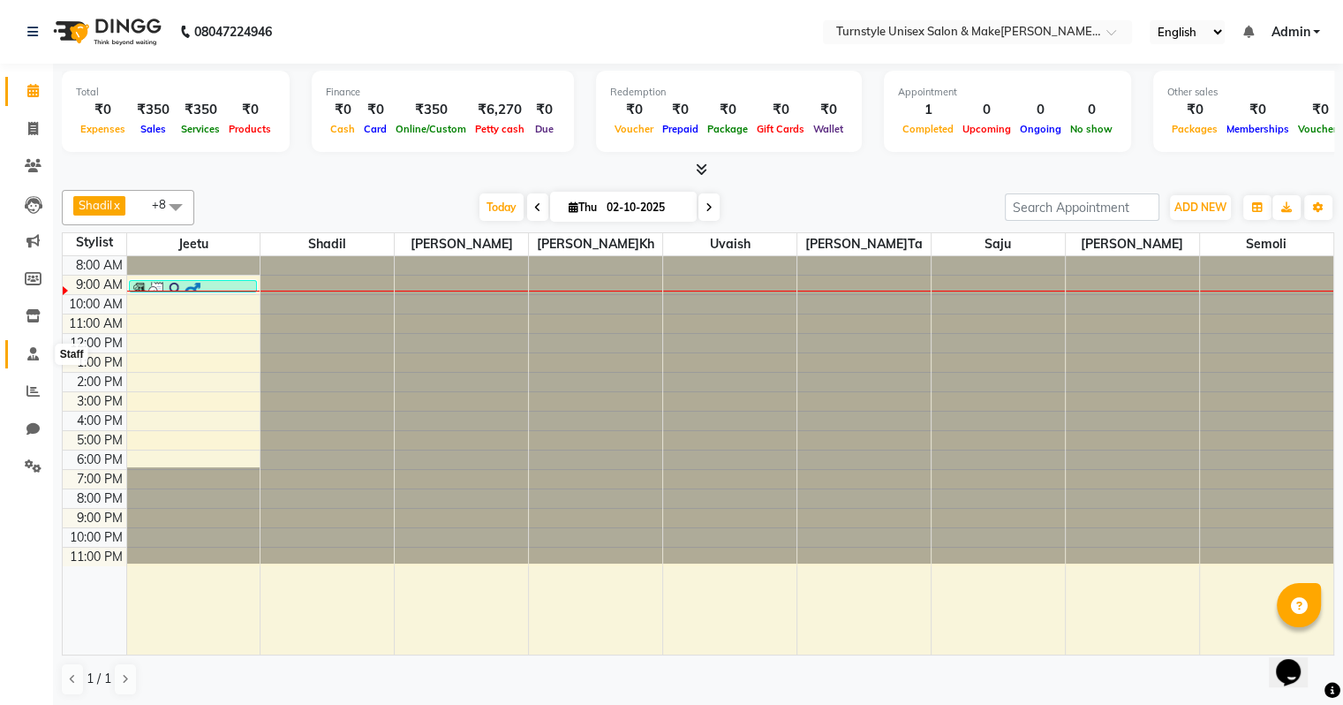
click at [39, 349] on span at bounding box center [33, 354] width 31 height 20
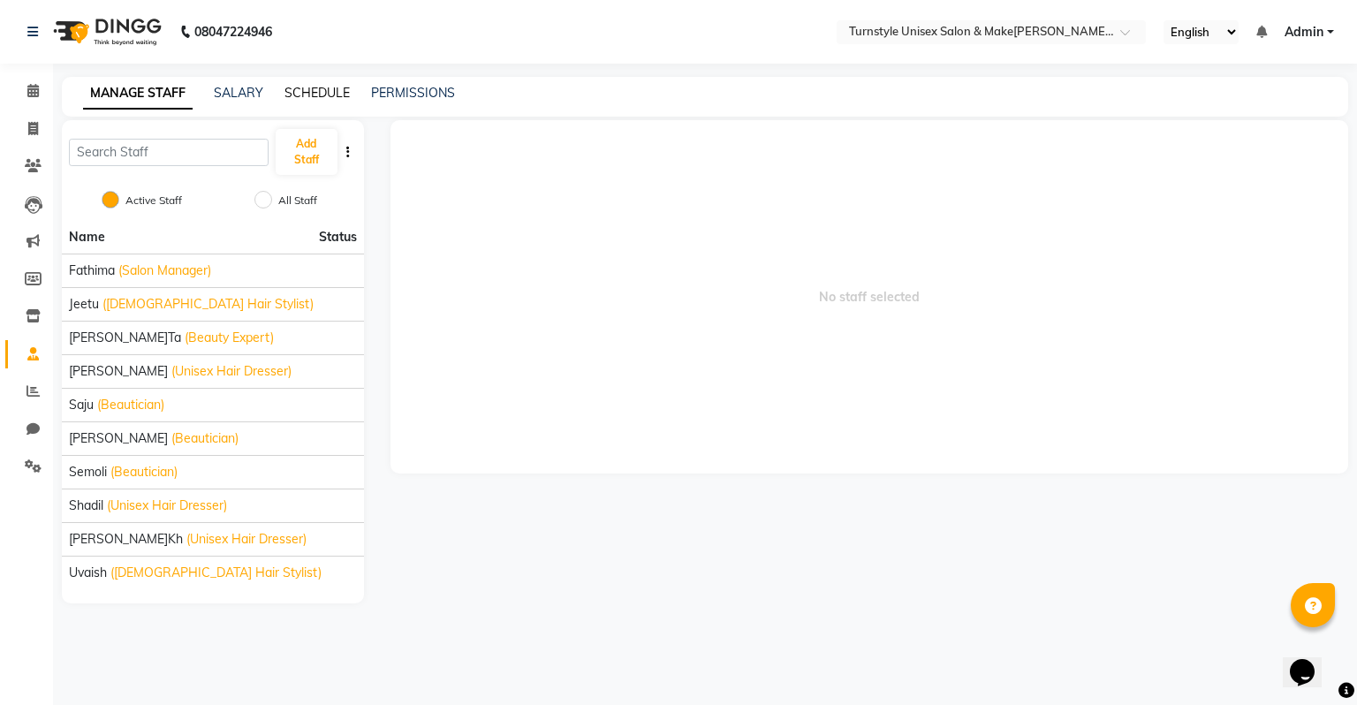
click at [300, 97] on link "SCHEDULE" at bounding box center [316, 93] width 65 height 16
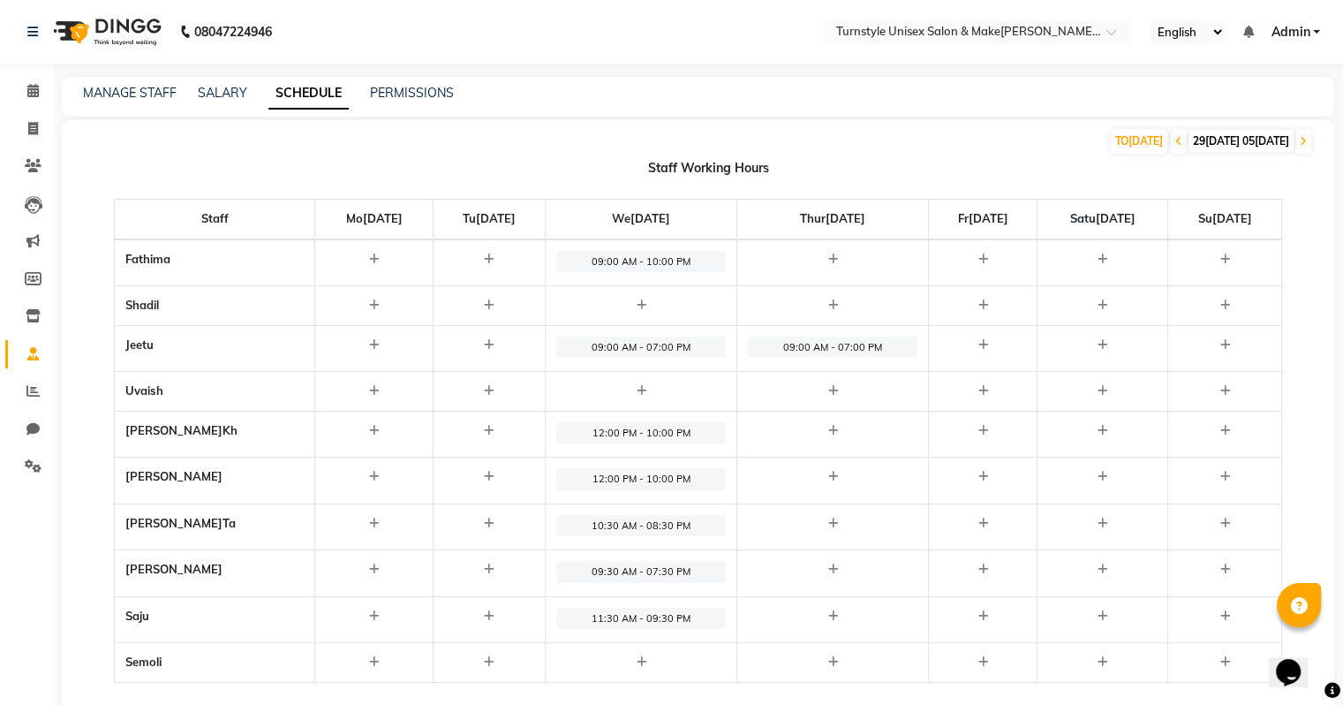
click at [828, 303] on icon at bounding box center [833, 304] width 10 height 11
select select "09:00 AM"
select select "10:00 PM"
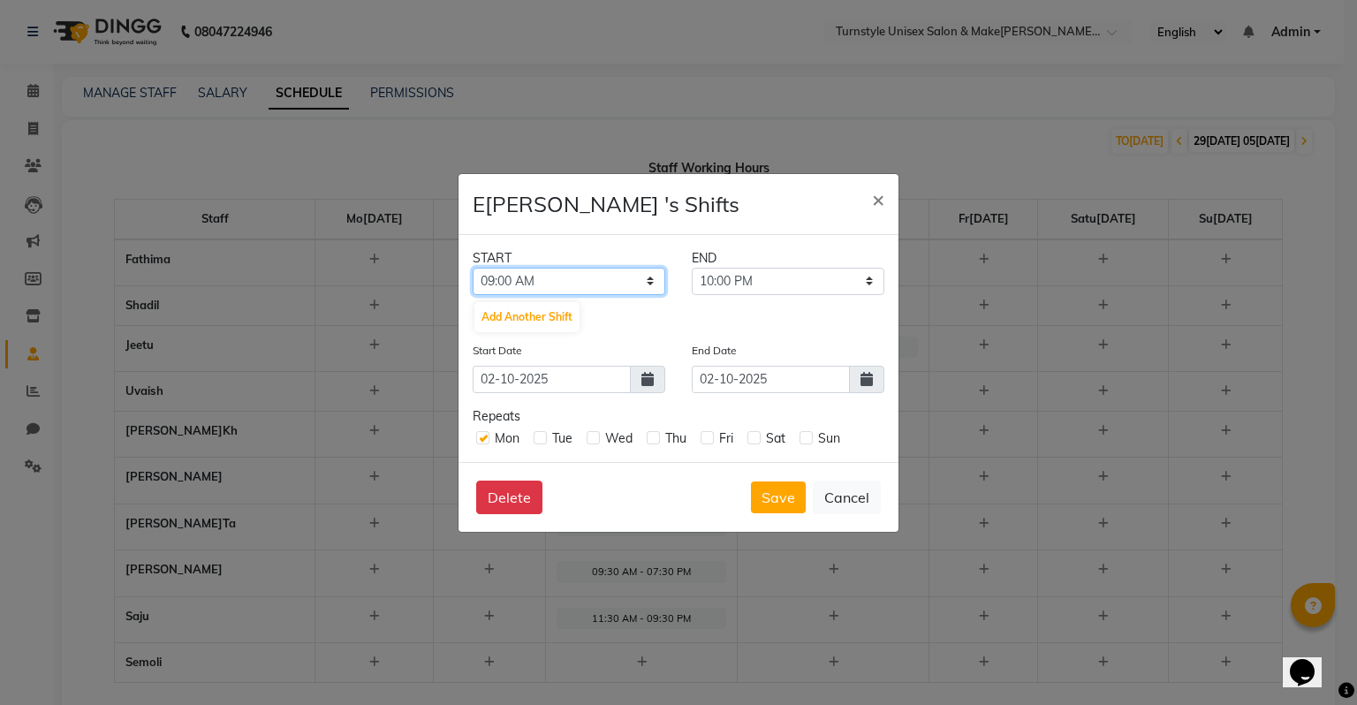
click at [624, 285] on select "12:00 AM 12:15 AM 12:30 AM 12:45 AM 01:00 AM 01:15 AM 01:30 AM 01:45 AM 02:00 A…" at bounding box center [569, 281] width 193 height 27
select select "10:30 AM"
click at [473, 268] on select "12:00 AM 12:15 AM 12:30 AM 12:45 AM 01:00 AM 01:15 AM 01:30 AM 01:45 AM 02:00 A…" at bounding box center [569, 281] width 193 height 27
click at [756, 281] on select "10:45 AM 11:00 AM 11:15 AM 11:30 AM 11:45 AM 12:00 PM 12:15 PM 12:30 PM 12:45 P…" at bounding box center [788, 281] width 193 height 27
select select "08:30 PM"
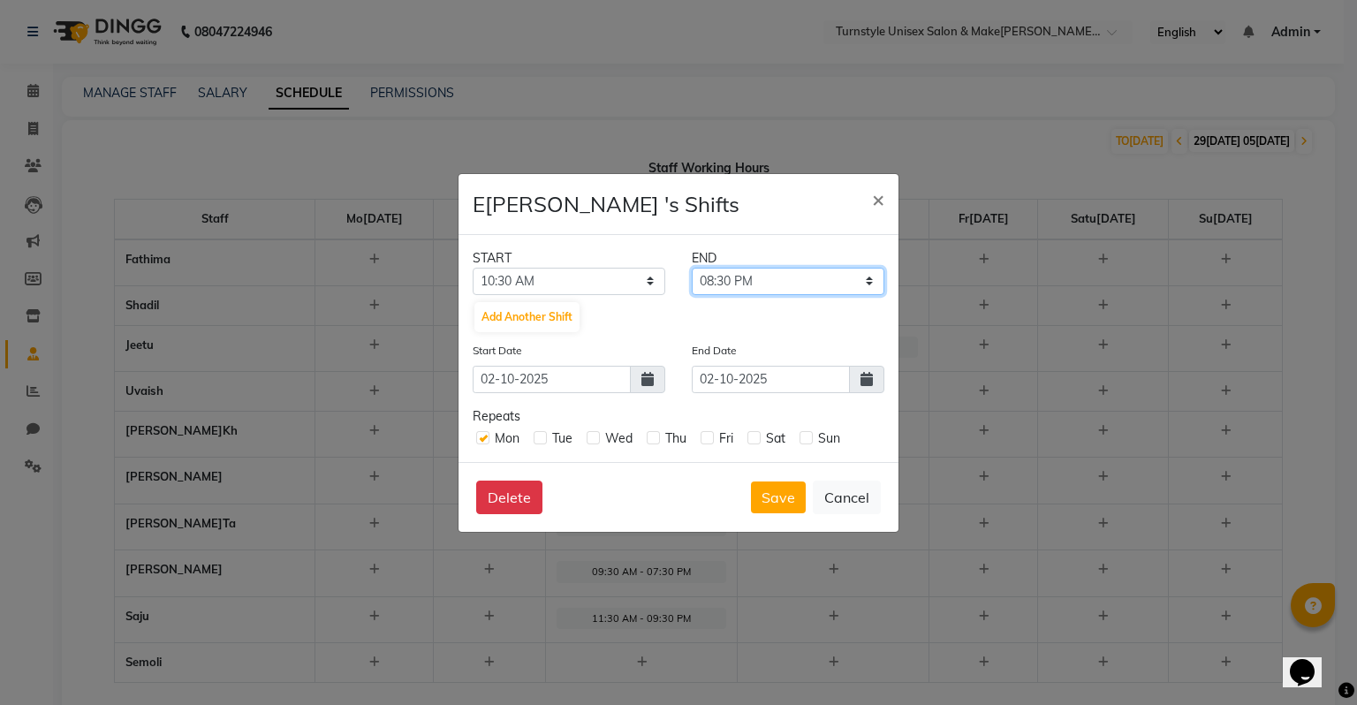
click at [692, 268] on select "10:45 AM 11:00 AM 11:15 AM 11:30 AM 11:45 AM 12:00 PM 12:15 PM 12:30 PM 12:45 P…" at bounding box center [788, 281] width 193 height 27
click at [765, 489] on button "Save" at bounding box center [778, 497] width 55 height 32
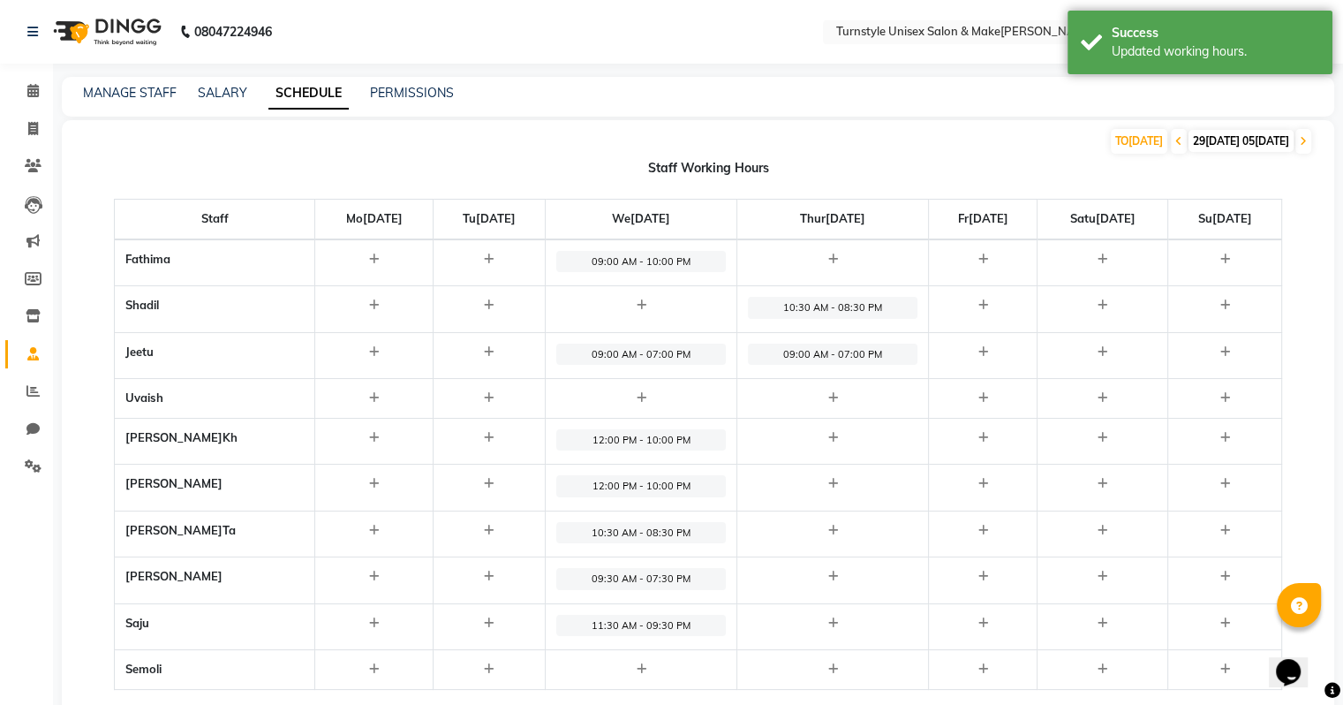
click at [828, 435] on icon at bounding box center [833, 437] width 10 height 11
select select "09:00 AM"
select select "10:00 PM"
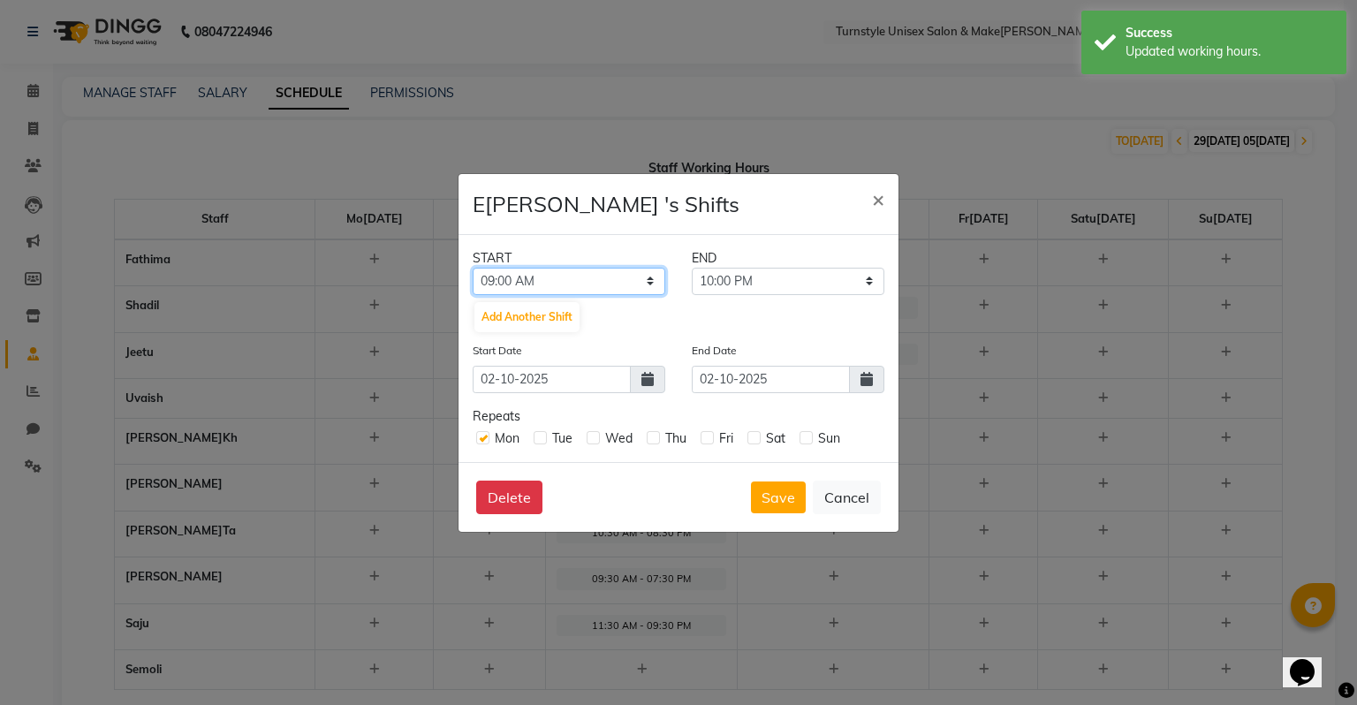
click at [599, 284] on select "12:00 AM 12:15 AM 12:30 AM 12:45 AM 01:00 AM 01:15 AM 01:30 AM 01:45 AM 02:00 A…" at bounding box center [569, 281] width 193 height 27
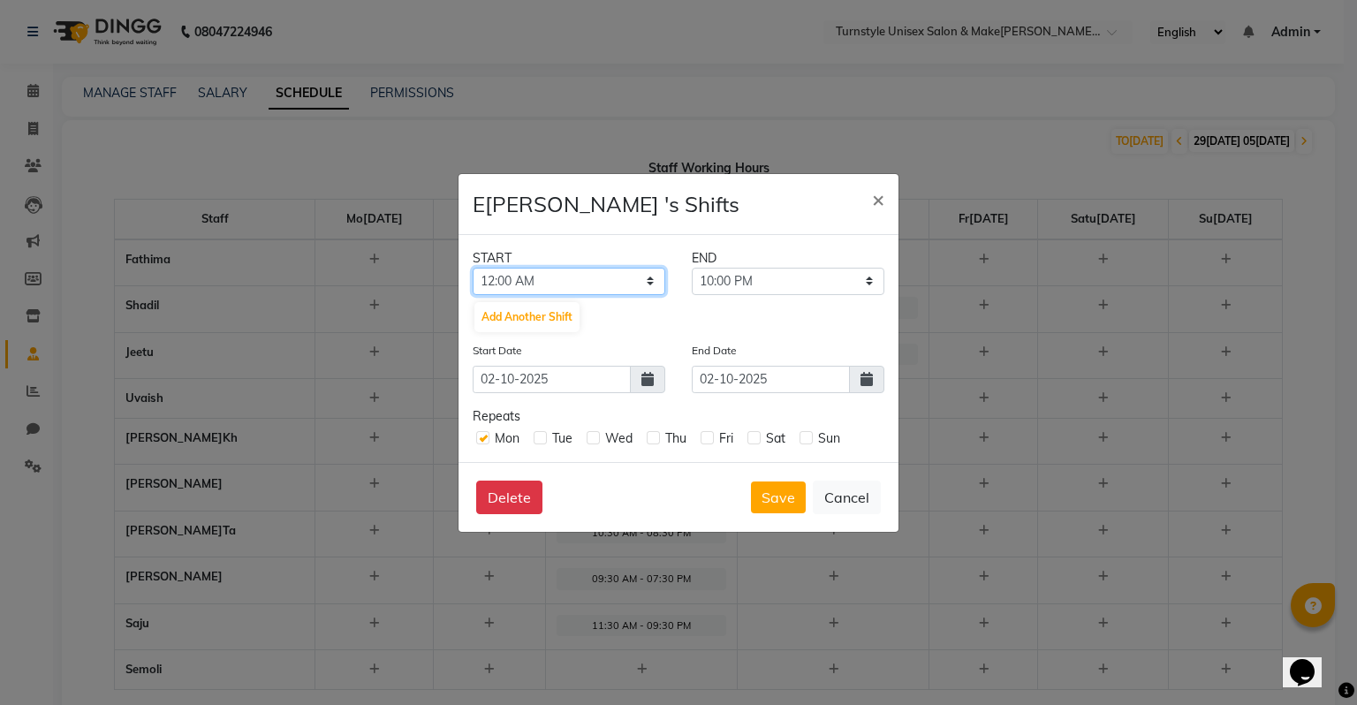
click at [473, 268] on select "12:00 AM 12:15 AM 12:30 AM 12:45 AM 01:00 AM 01:15 AM 01:30 AM 01:45 AM 02:00 A…" at bounding box center [569, 281] width 193 height 27
click at [598, 283] on select "12:00 AM 12:15 AM 12:30 AM 12:45 AM 01:00 AM 01:15 AM 01:30 AM 01:45 AM 02:00 A…" at bounding box center [569, 281] width 193 height 27
select select "12:00 PM"
click at [473, 268] on select "12:00 AM 12:15 AM 12:30 AM 12:45 AM 01:00 AM 01:15 AM 01:30 AM 01:45 AM 02:00 A…" at bounding box center [569, 281] width 193 height 27
click at [775, 273] on select "12:15 PM 12:30 PM 12:45 PM 01:00 PM 01:15 PM 01:30 PM 01:45 PM 02:00 PM 02:15 P…" at bounding box center [788, 281] width 193 height 27
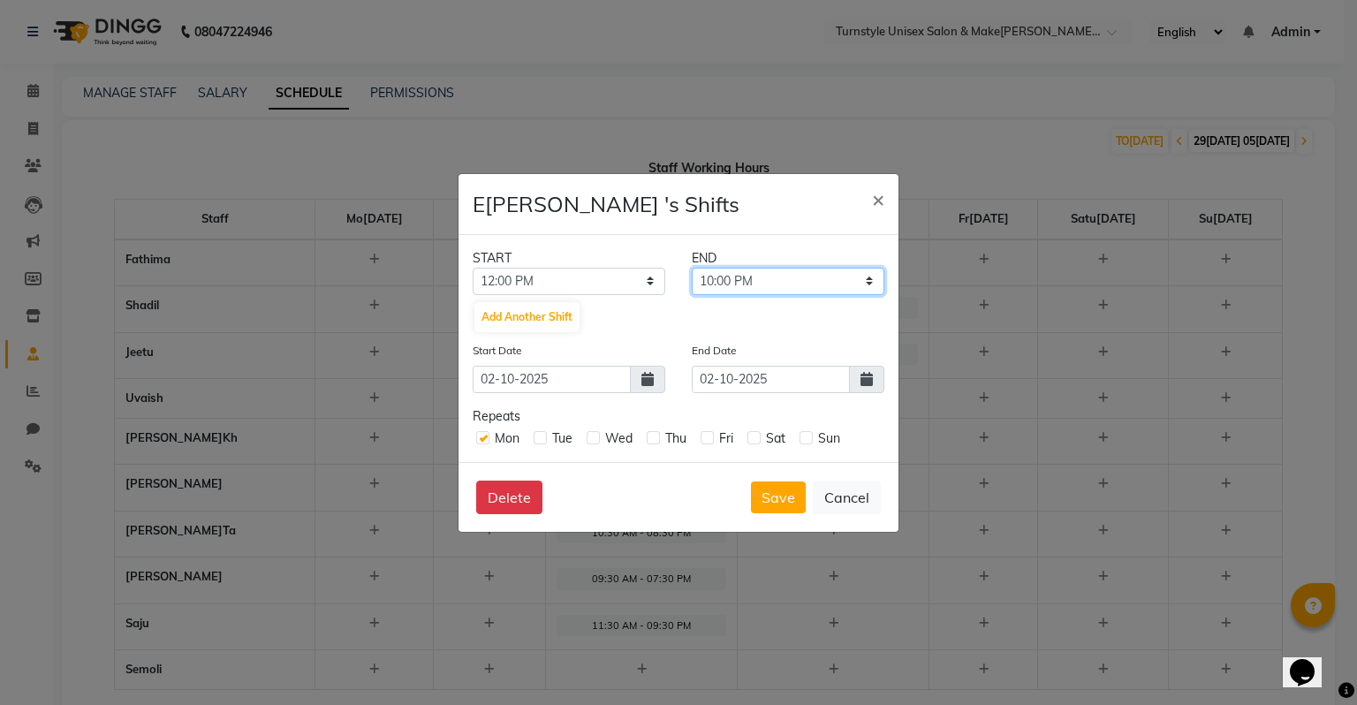
click at [692, 268] on select "12:15 PM 12:30 PM 12:45 PM 01:00 PM 01:15 PM 01:30 PM 01:45 PM 02:00 PM 02:15 P…" at bounding box center [788, 281] width 193 height 27
click at [777, 493] on button "Save" at bounding box center [778, 497] width 55 height 32
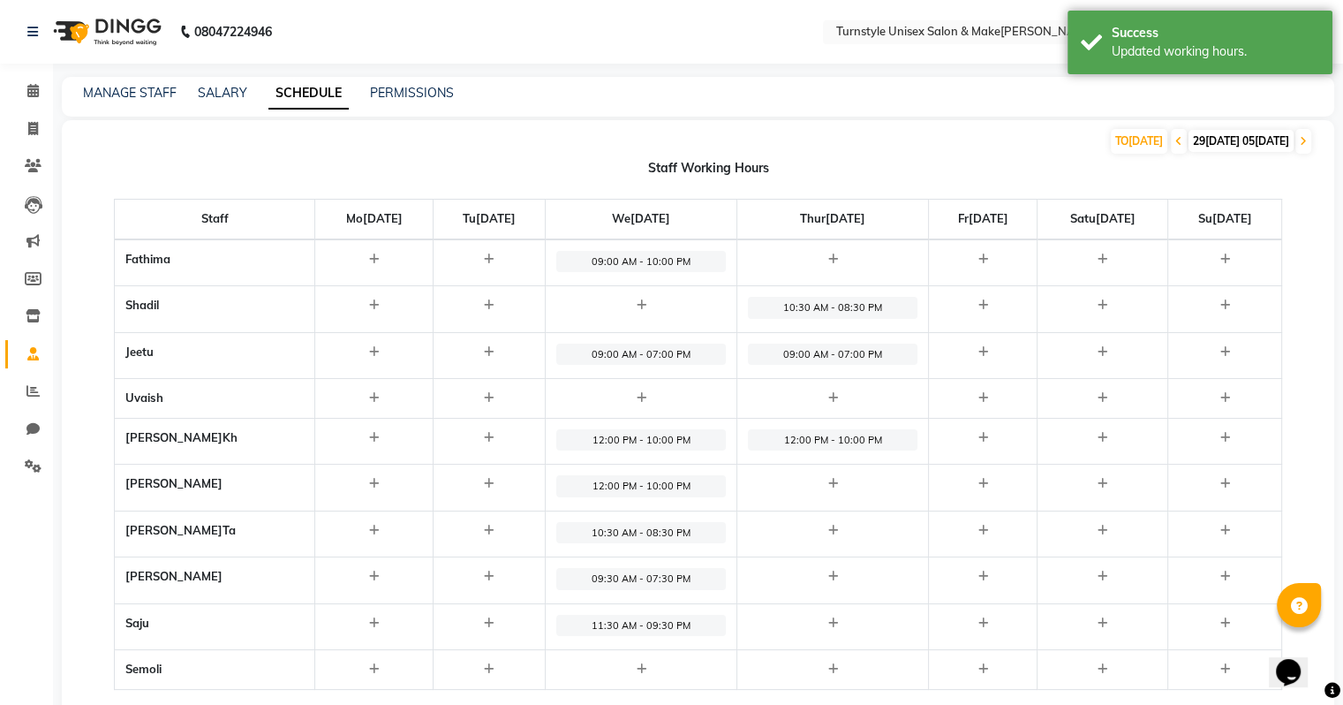
click at [828, 485] on icon at bounding box center [833, 483] width 10 height 11
select select "09:00 AM"
select select "10:00 PM"
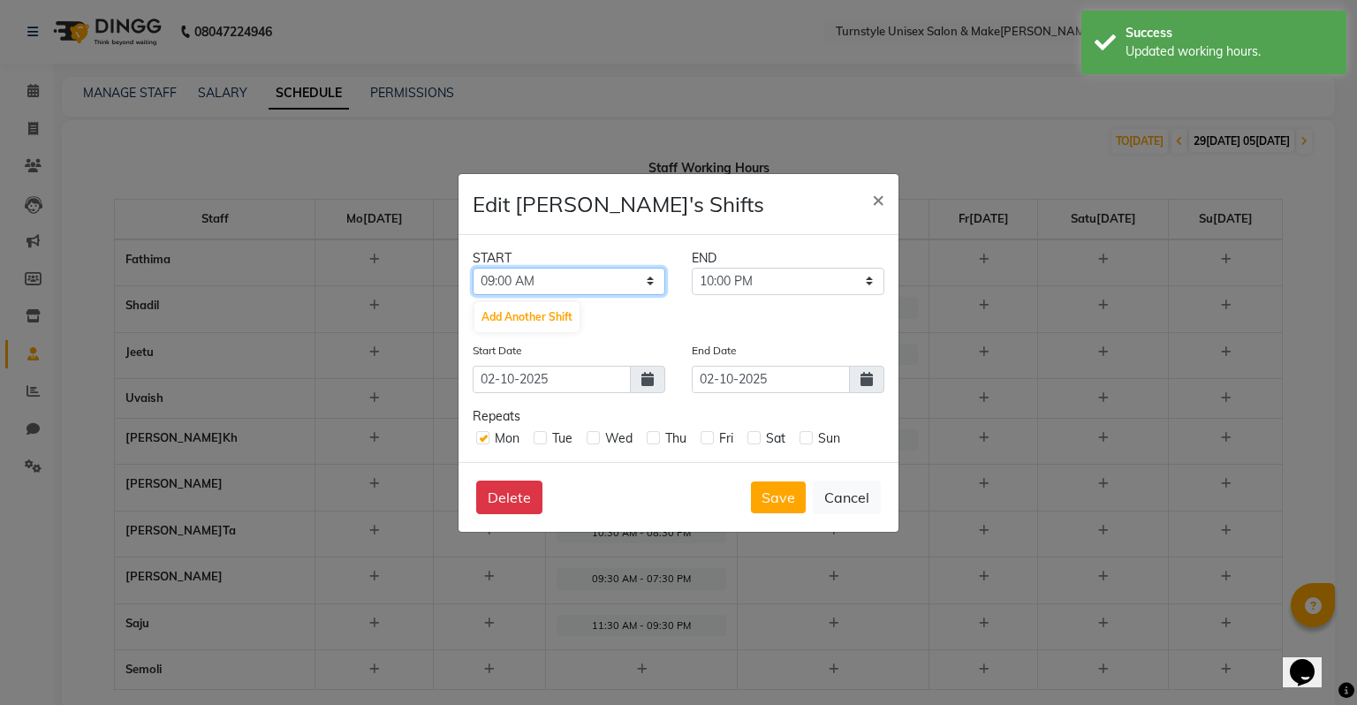
click at [580, 287] on select "12:00 AM 12:15 AM 12:30 AM 12:45 AM 01:00 AM 01:15 AM 01:30 AM 01:45 AM 02:00 A…" at bounding box center [569, 281] width 193 height 27
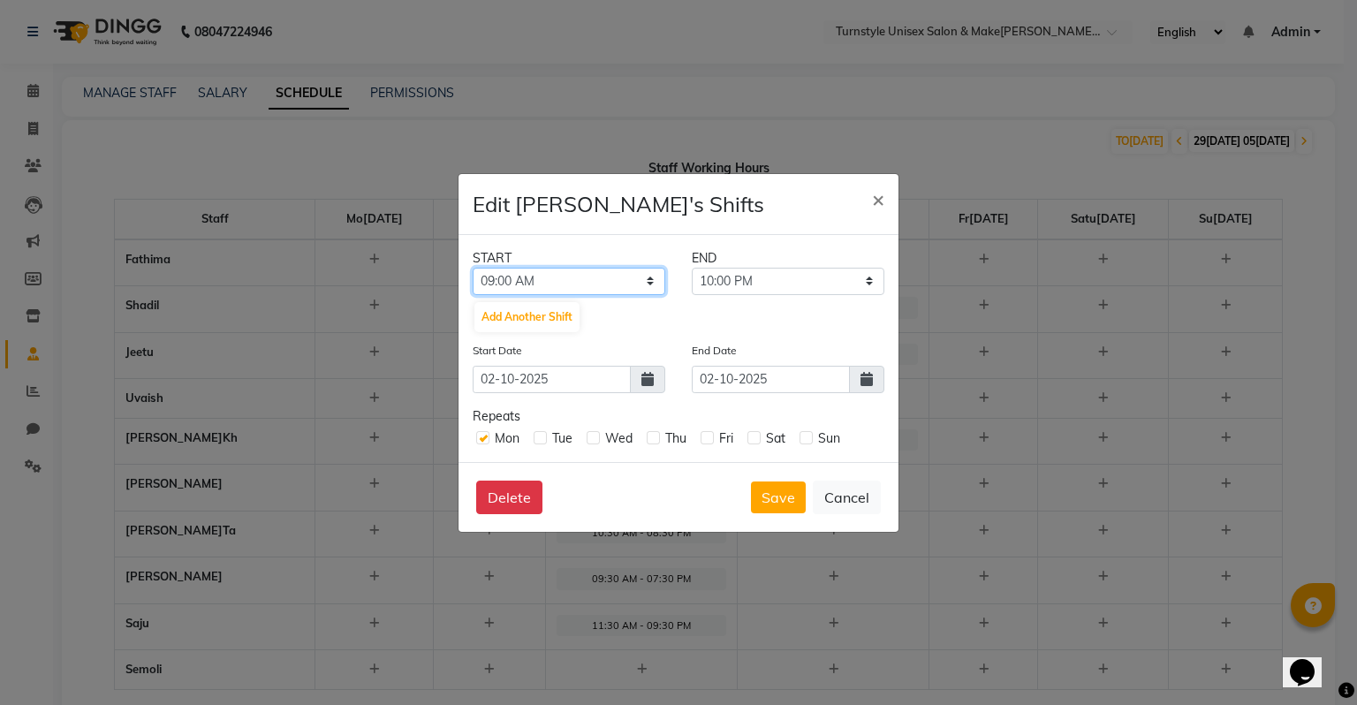
select select "12:00 PM"
click at [473, 268] on select "12:00 AM 12:15 AM 12:30 AM 12:45 AM 01:00 AM 01:15 AM 01:30 AM 01:45 AM 02:00 A…" at bounding box center [569, 281] width 193 height 27
click at [791, 493] on button "Save" at bounding box center [778, 497] width 55 height 32
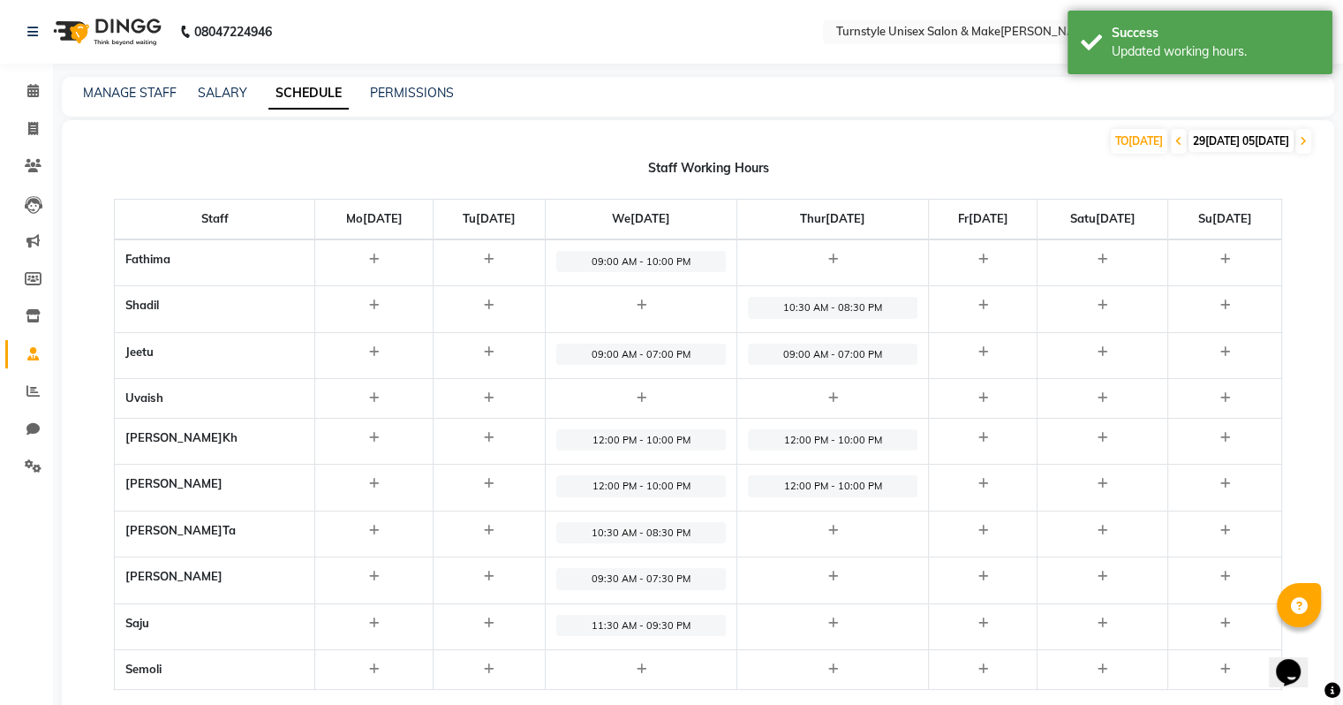
click at [828, 529] on icon at bounding box center [833, 530] width 10 height 11
select select "09:00 AM"
select select "10:00 PM"
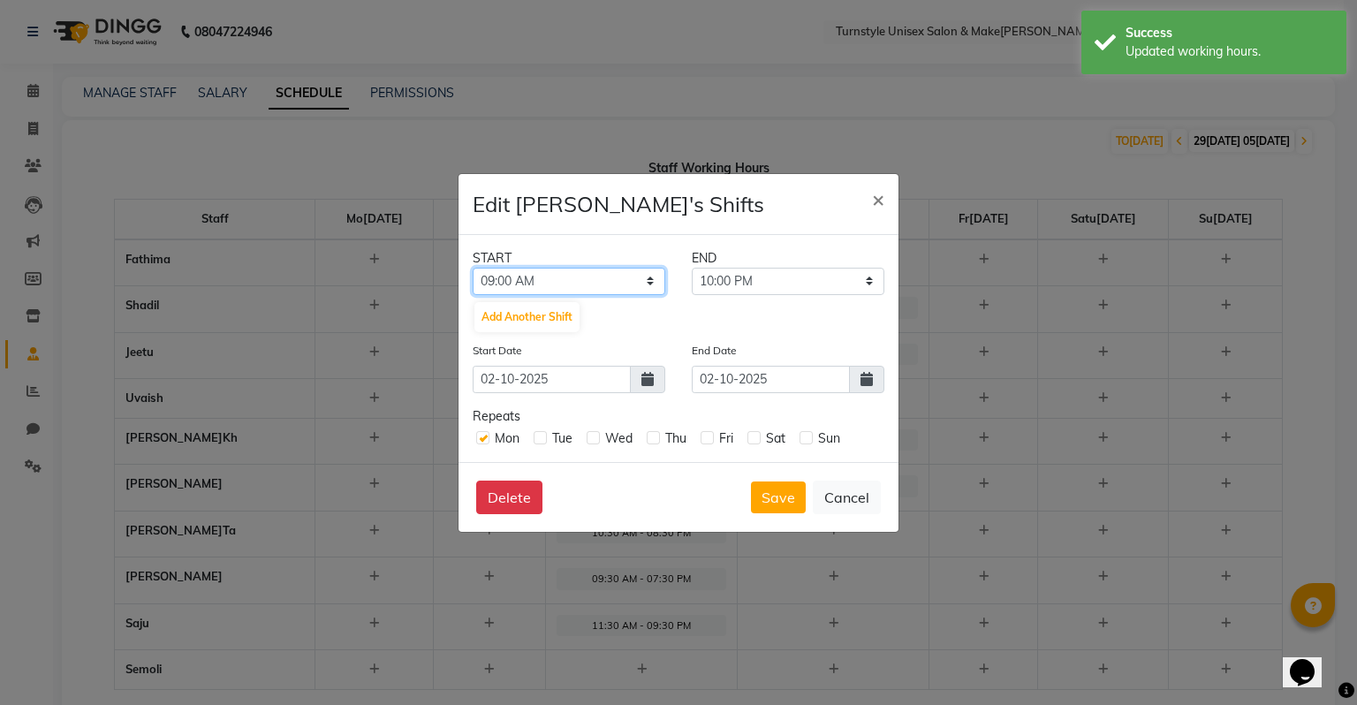
click at [538, 290] on select "12:00 AM 12:15 AM 12:30 AM 12:45 AM 01:00 AM 01:15 AM 01:30 AM 01:45 AM 02:00 A…" at bounding box center [569, 281] width 193 height 27
select select "09:30 AM"
click at [473, 268] on select "12:00 AM 12:15 AM 12:30 AM 12:45 AM 01:00 AM 01:15 AM 01:30 AM 01:45 AM 02:00 A…" at bounding box center [569, 281] width 193 height 27
click at [718, 275] on select "09:45 AM 10:00 AM 10:15 AM 10:30 AM 10:45 AM 11:00 AM 11:15 AM 11:30 AM 11:45 A…" at bounding box center [788, 281] width 193 height 27
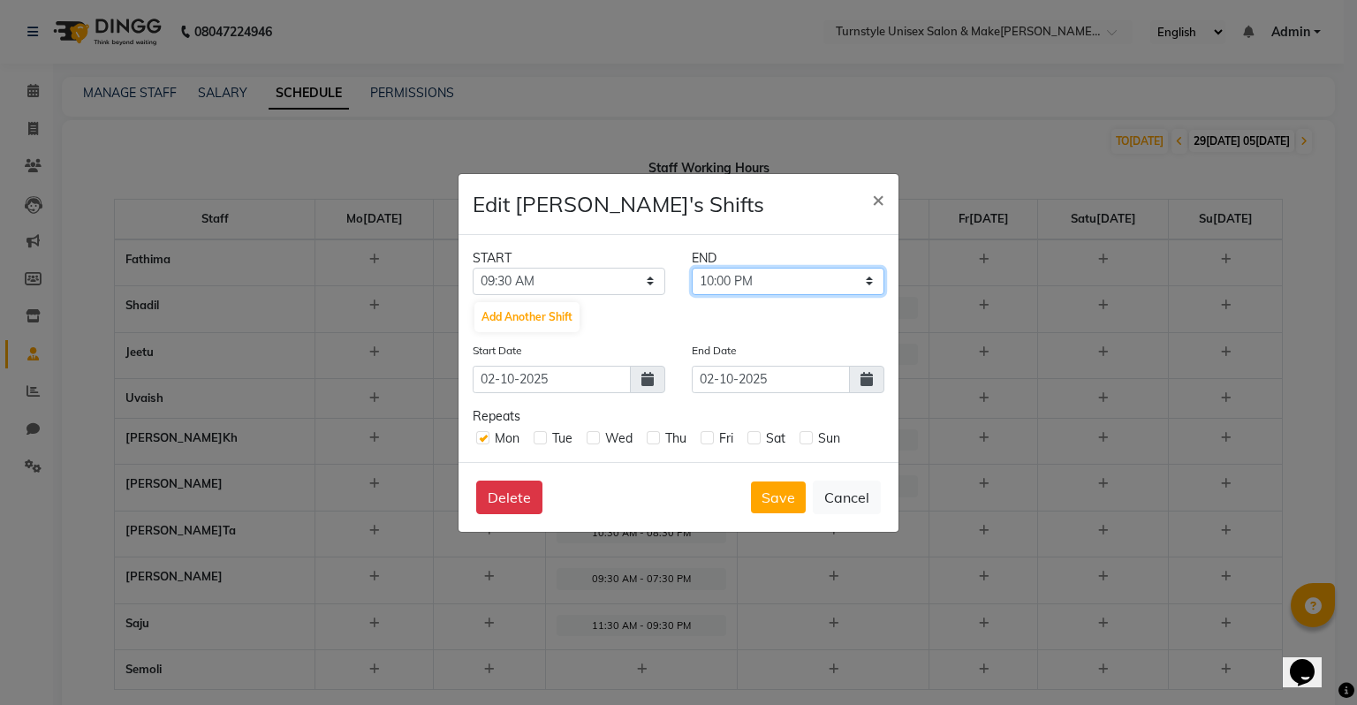
select select "07:30 PM"
click at [692, 268] on select "09:45 AM 10:00 AM 10:15 AM 10:30 AM 10:45 AM 11:00 AM 11:15 AM 11:30 AM 11:45 A…" at bounding box center [788, 281] width 193 height 27
click at [771, 506] on button "Save" at bounding box center [778, 497] width 55 height 32
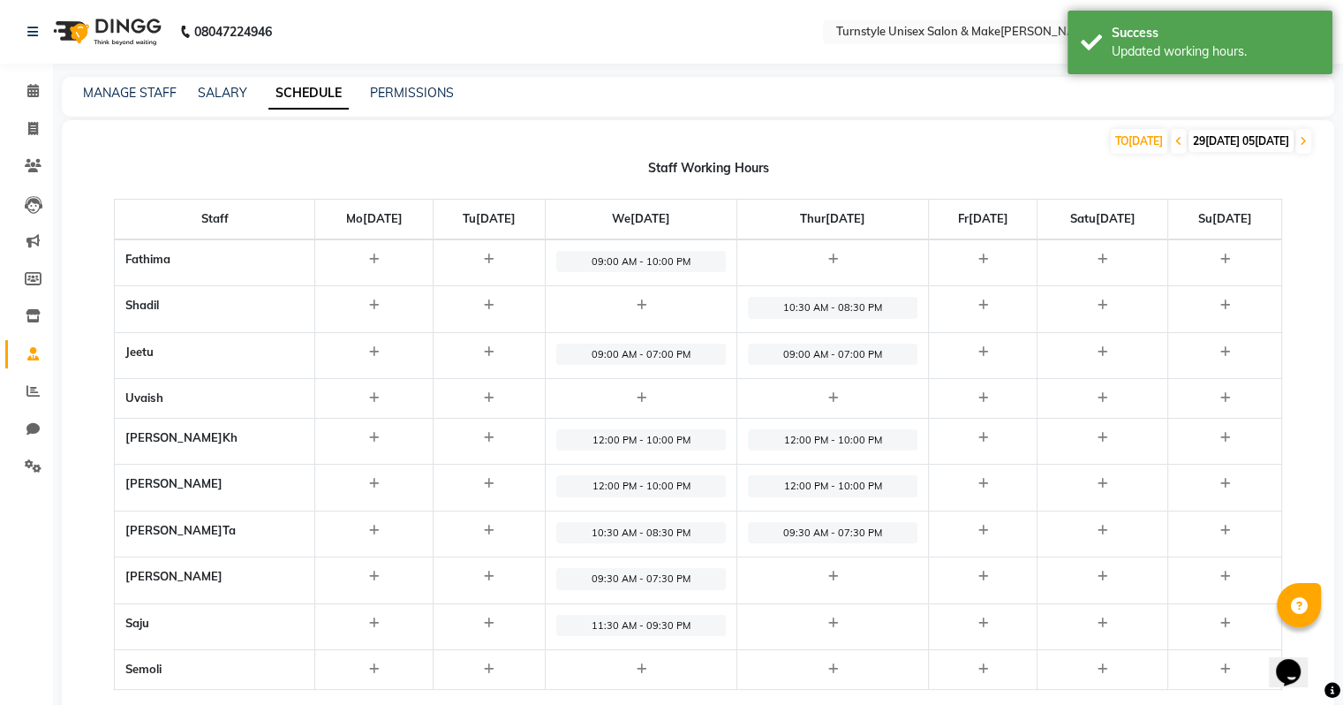
click at [828, 572] on icon at bounding box center [833, 576] width 10 height 11
select select "09:00 AM"
select select "10:00 PM"
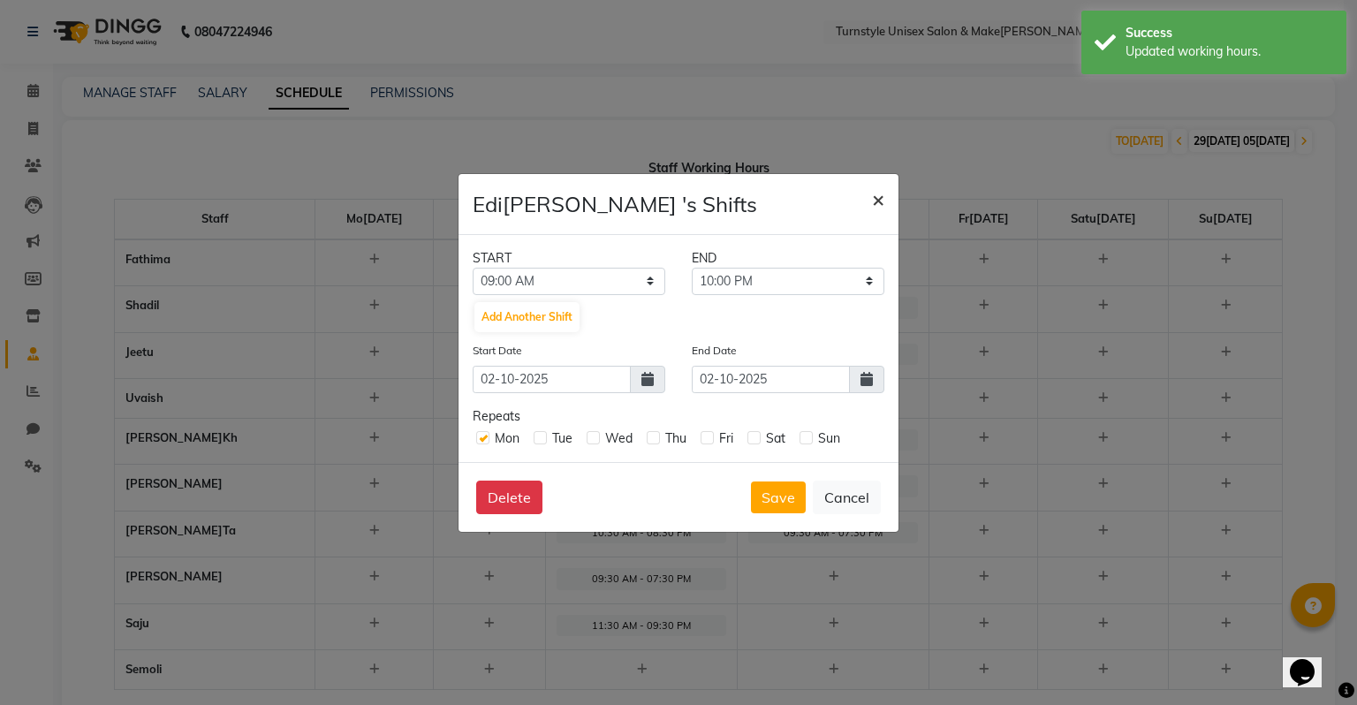
click at [876, 194] on span "×" at bounding box center [878, 198] width 12 height 26
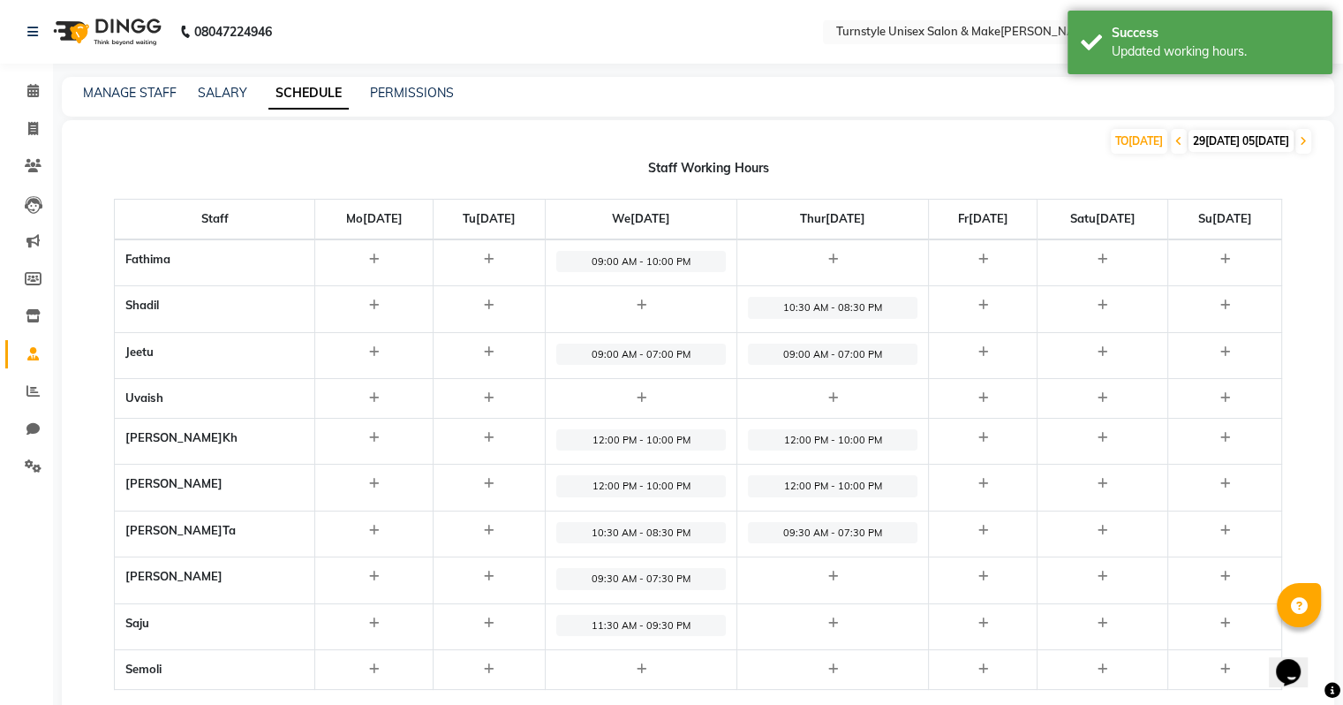
scroll to position [43, 0]
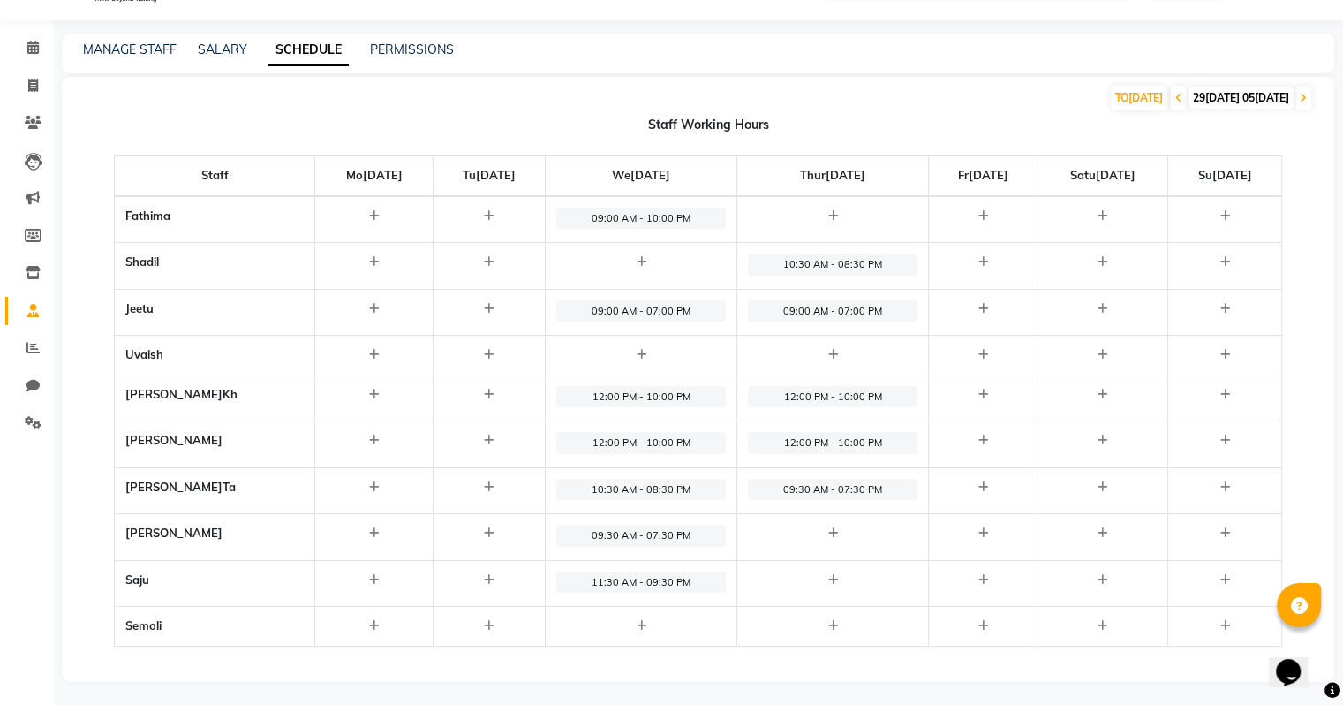
click at [828, 578] on icon at bounding box center [833, 579] width 10 height 11
select select "09:00 AM"
select select "10:00 PM"
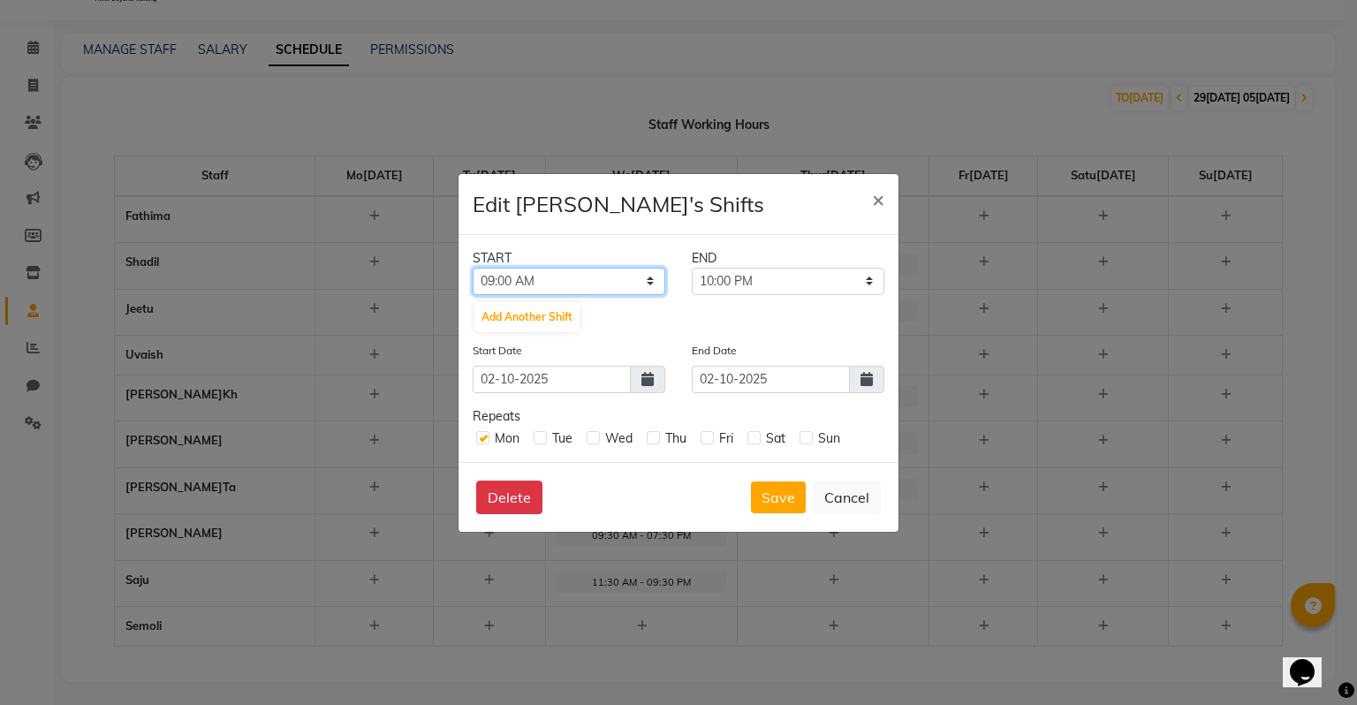
click at [579, 274] on select "12:00 AM 12:15 AM 12:30 AM 12:45 AM 01:00 AM 01:15 AM 01:30 AM 01:45 AM 02:00 A…" at bounding box center [569, 281] width 193 height 27
select select "10:30 AM"
click at [473, 268] on select "12:00 AM 12:15 AM 12:30 AM 12:45 AM 01:00 AM 01:15 AM 01:30 AM 01:45 AM 02:00 A…" at bounding box center [569, 281] width 193 height 27
click at [764, 281] on select "10:45 AM 11:00 AM 11:15 AM 11:30 AM 11:45 AM 12:00 PM 12:15 PM 12:30 PM 12:45 P…" at bounding box center [788, 281] width 193 height 27
select select "08:30 PM"
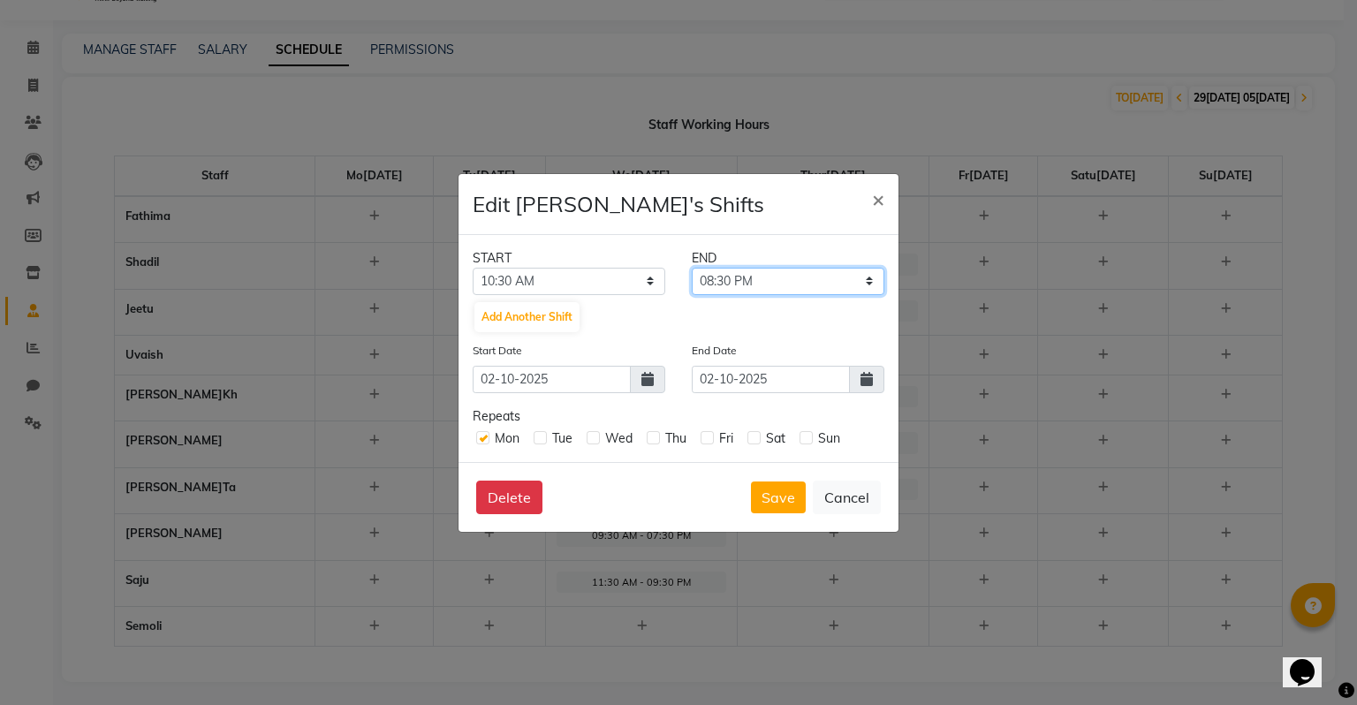
click at [692, 268] on select "10:45 AM 11:00 AM 11:15 AM 11:30 AM 11:45 AM 12:00 PM 12:15 PM 12:30 PM 12:45 P…" at bounding box center [788, 281] width 193 height 27
click at [772, 506] on button "Save" at bounding box center [778, 497] width 55 height 32
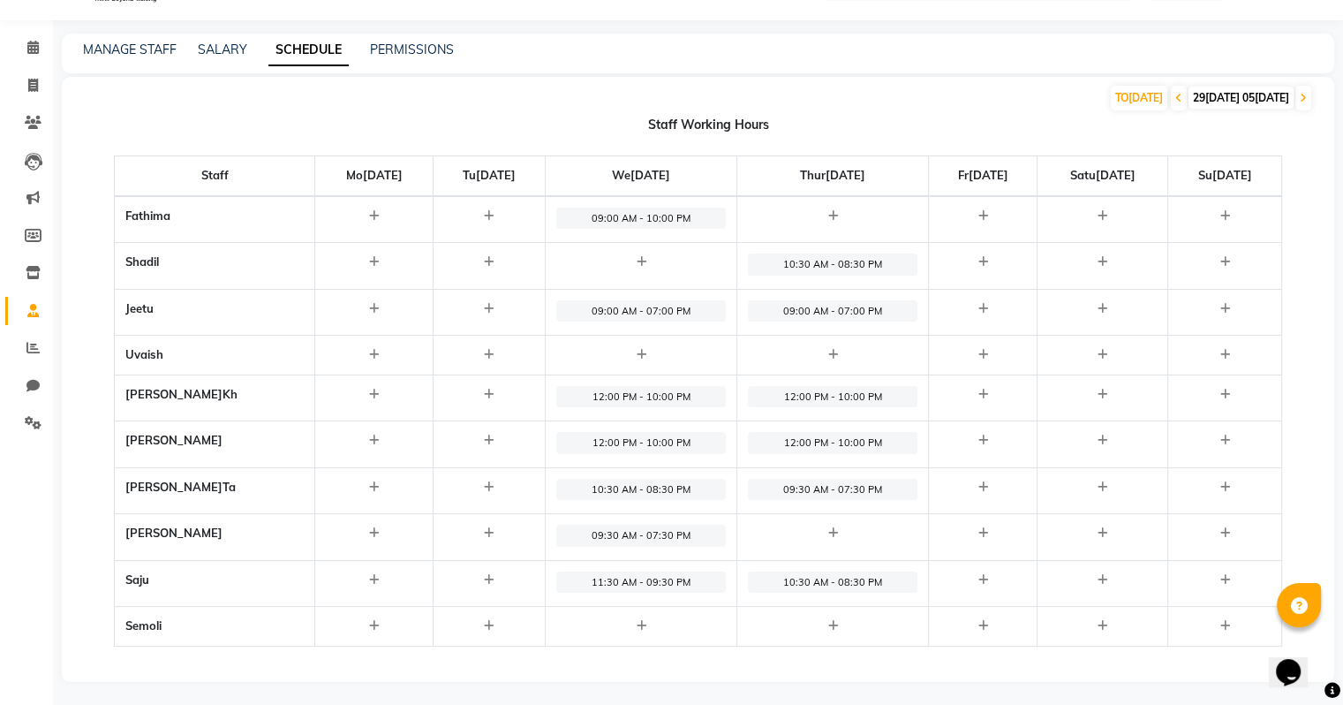
click at [828, 533] on icon at bounding box center [833, 532] width 10 height 11
select select "09:00 AM"
select select "10:00 PM"
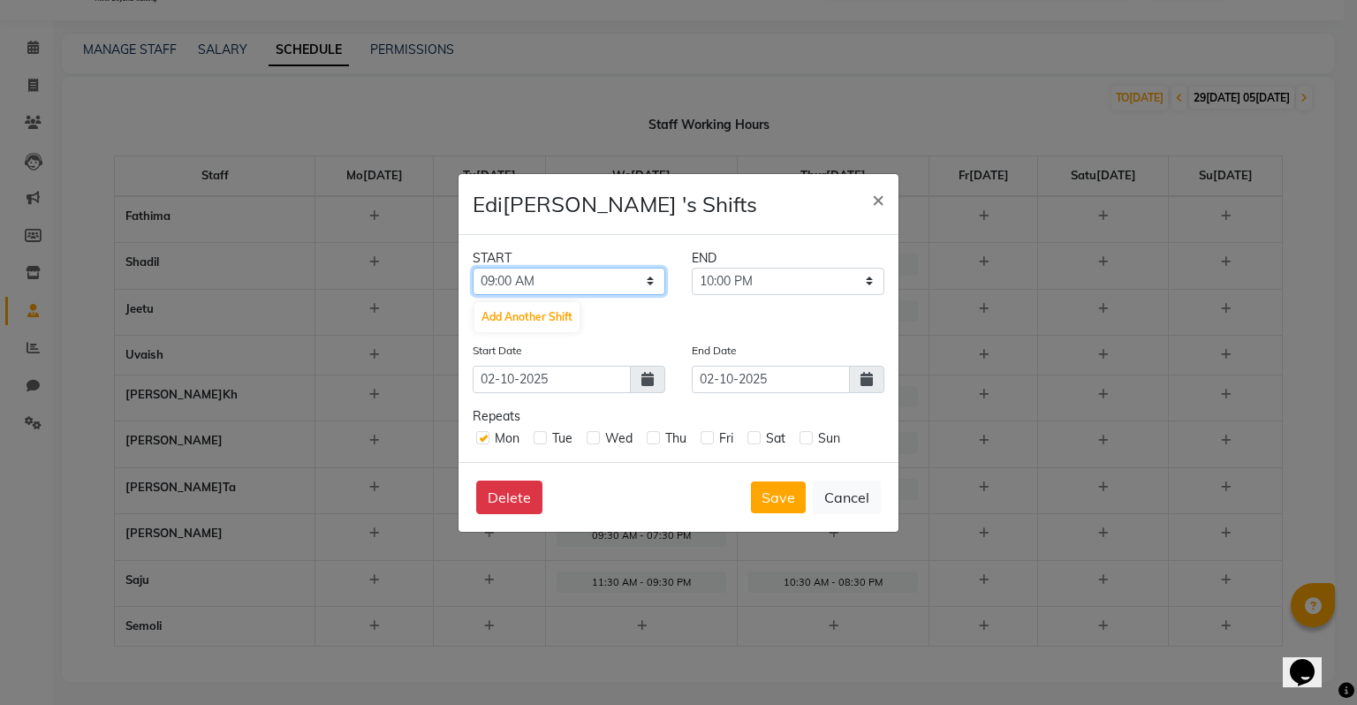
click at [587, 284] on select "12:00 AM 12:15 AM 12:30 AM 12:45 AM 01:00 AM 01:15 AM 01:30 AM 01:45 AM 02:00 A…" at bounding box center [569, 281] width 193 height 27
select select "11:30 AM"
click at [473, 268] on select "12:00 AM 12:15 AM 12:30 AM 12:45 AM 01:00 AM 01:15 AM 01:30 AM 01:45 AM 02:00 A…" at bounding box center [569, 281] width 193 height 27
click at [817, 276] on select "11:45 AM 12:00 PM 12:15 PM 12:30 PM 12:45 PM 01:00 PM 01:15 PM 01:30 PM 01:45 P…" at bounding box center [788, 281] width 193 height 27
select select "09:30 PM"
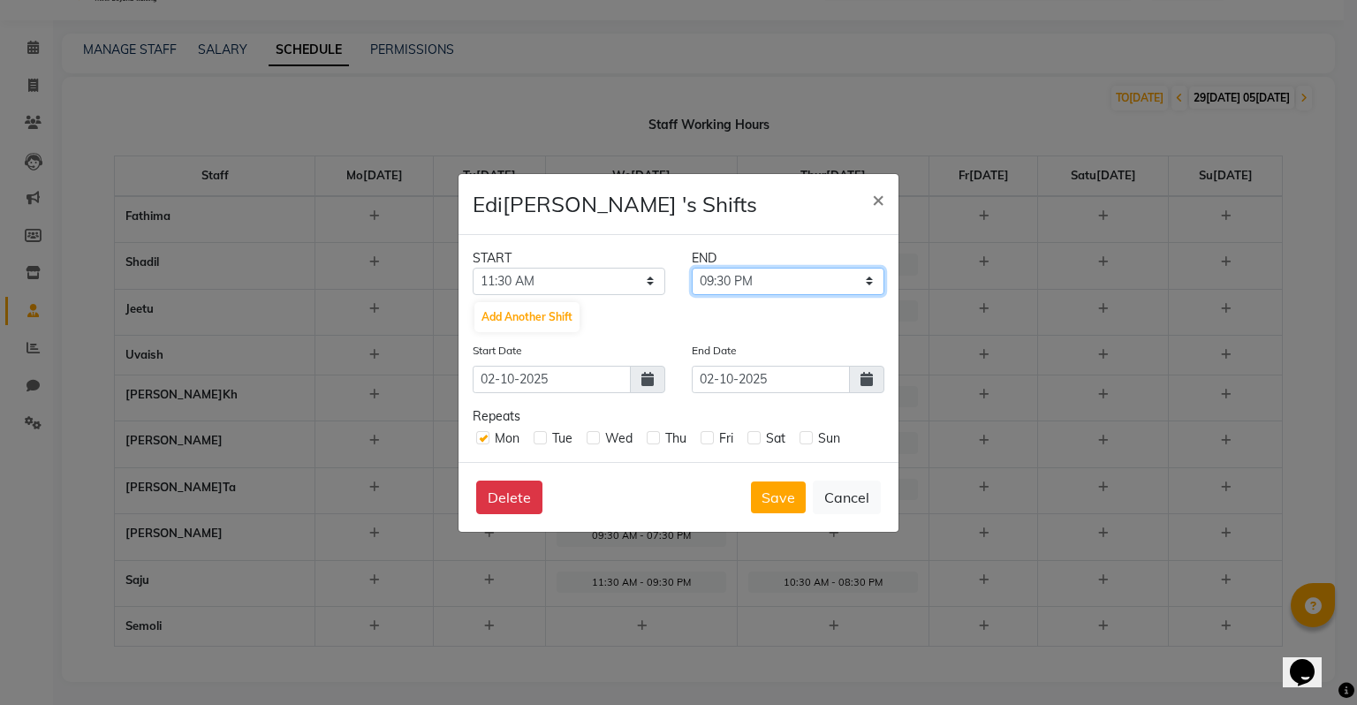
click at [692, 268] on select "11:45 AM 12:00 PM 12:15 PM 12:30 PM 12:45 PM 01:00 PM 01:15 PM 01:30 PM 01:45 P…" at bounding box center [788, 281] width 193 height 27
click at [769, 505] on button "Save" at bounding box center [778, 497] width 55 height 32
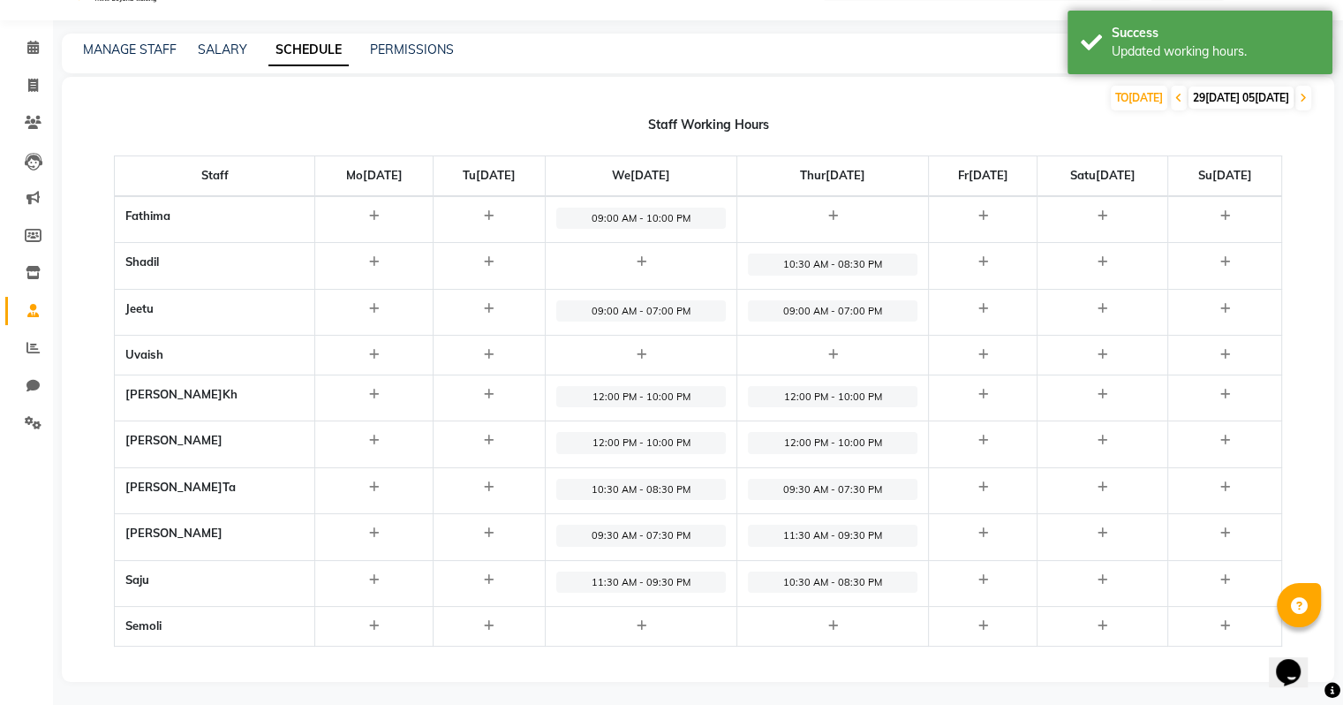
click at [604, 624] on div at bounding box center [641, 626] width 170 height 18
select select "09:00 AM"
select select "10:00 PM"
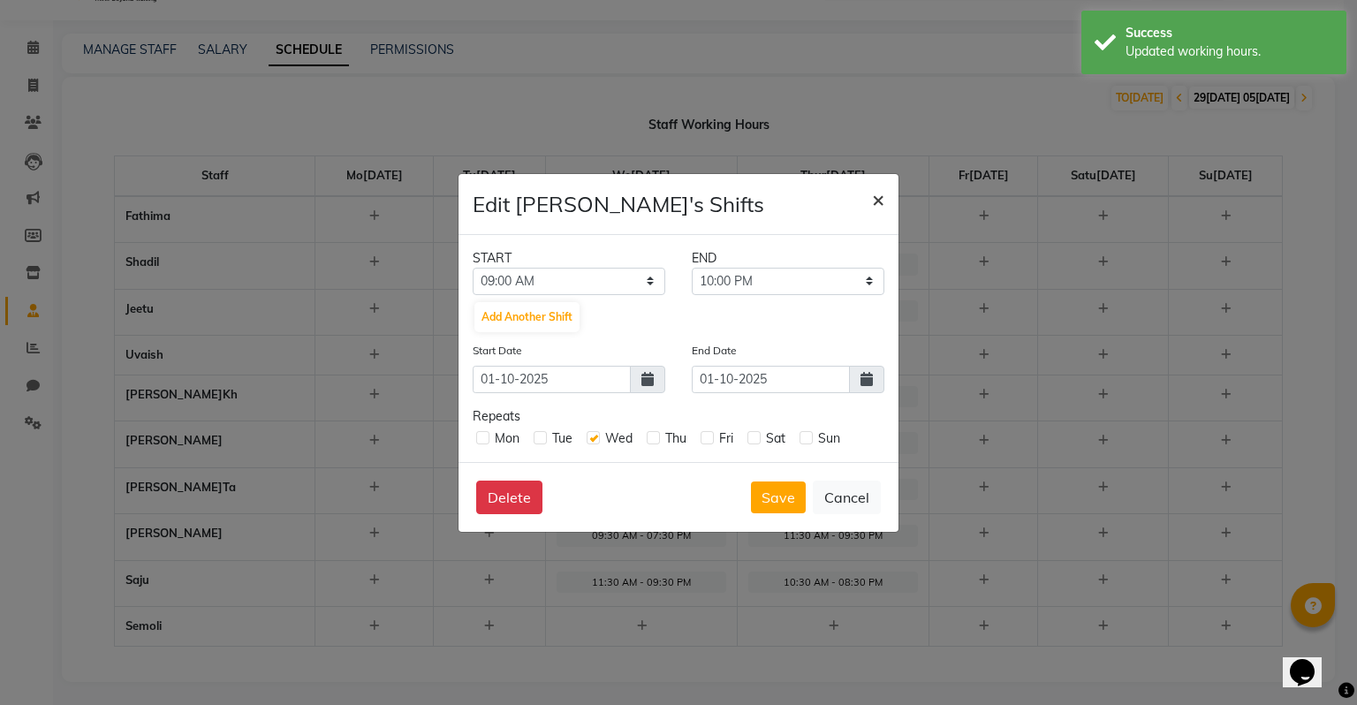
click at [874, 202] on span "×" at bounding box center [878, 198] width 12 height 26
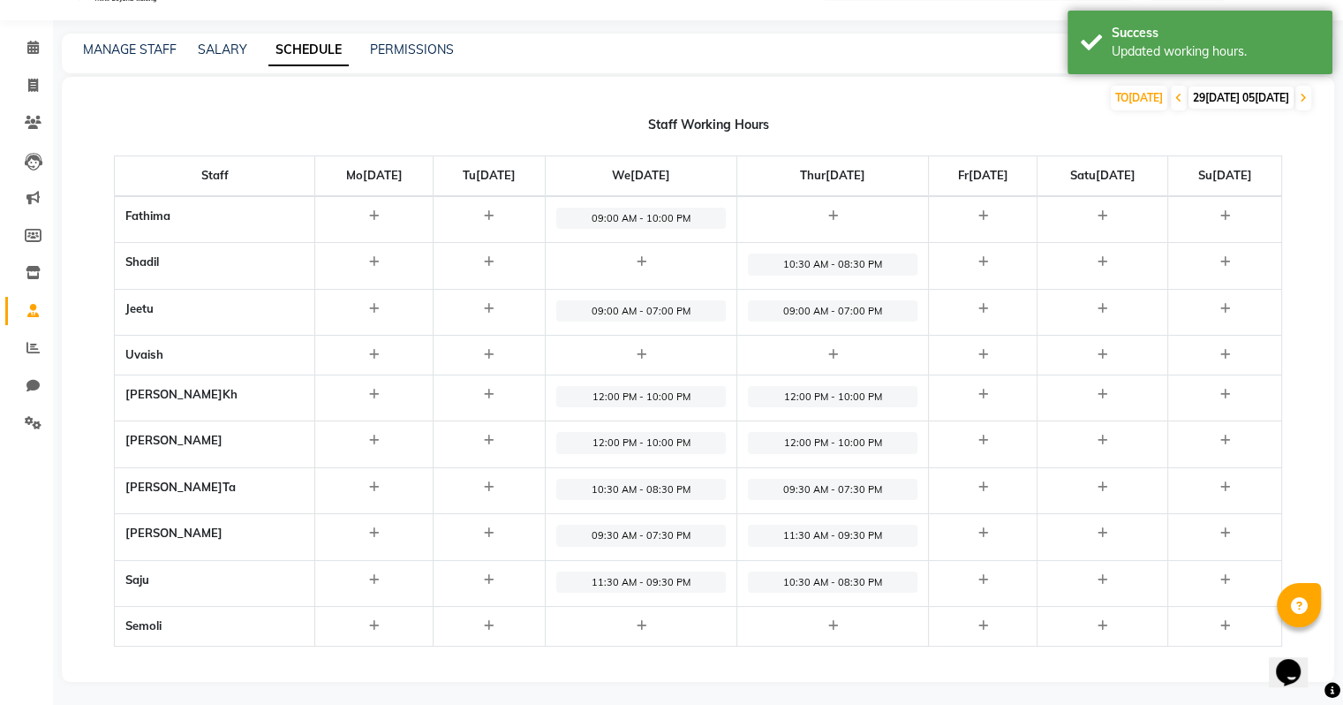
click at [828, 620] on icon at bounding box center [833, 625] width 10 height 11
select select "09:00 AM"
select select "10:00 PM"
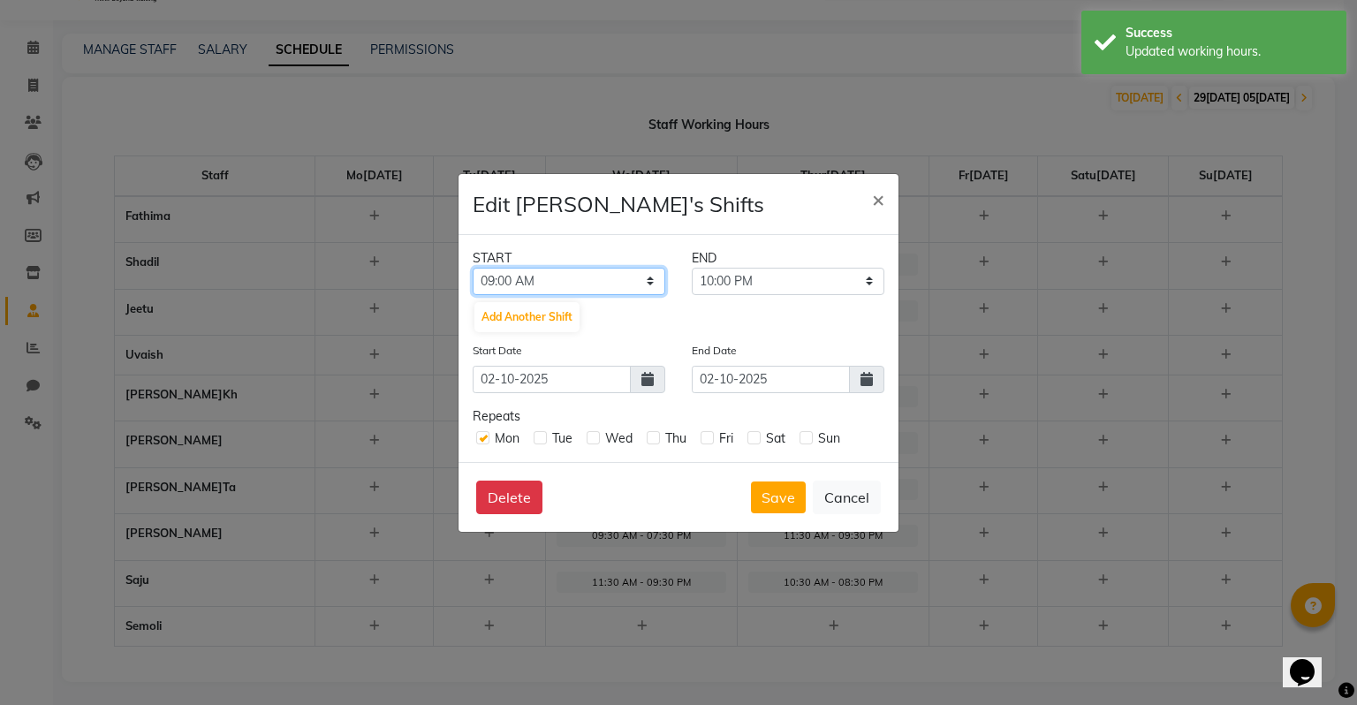
click at [596, 278] on select "12:00 AM 12:15 AM 12:30 AM 12:45 AM 01:00 AM 01:15 AM 01:30 AM 01:45 AM 02:00 A…" at bounding box center [569, 281] width 193 height 27
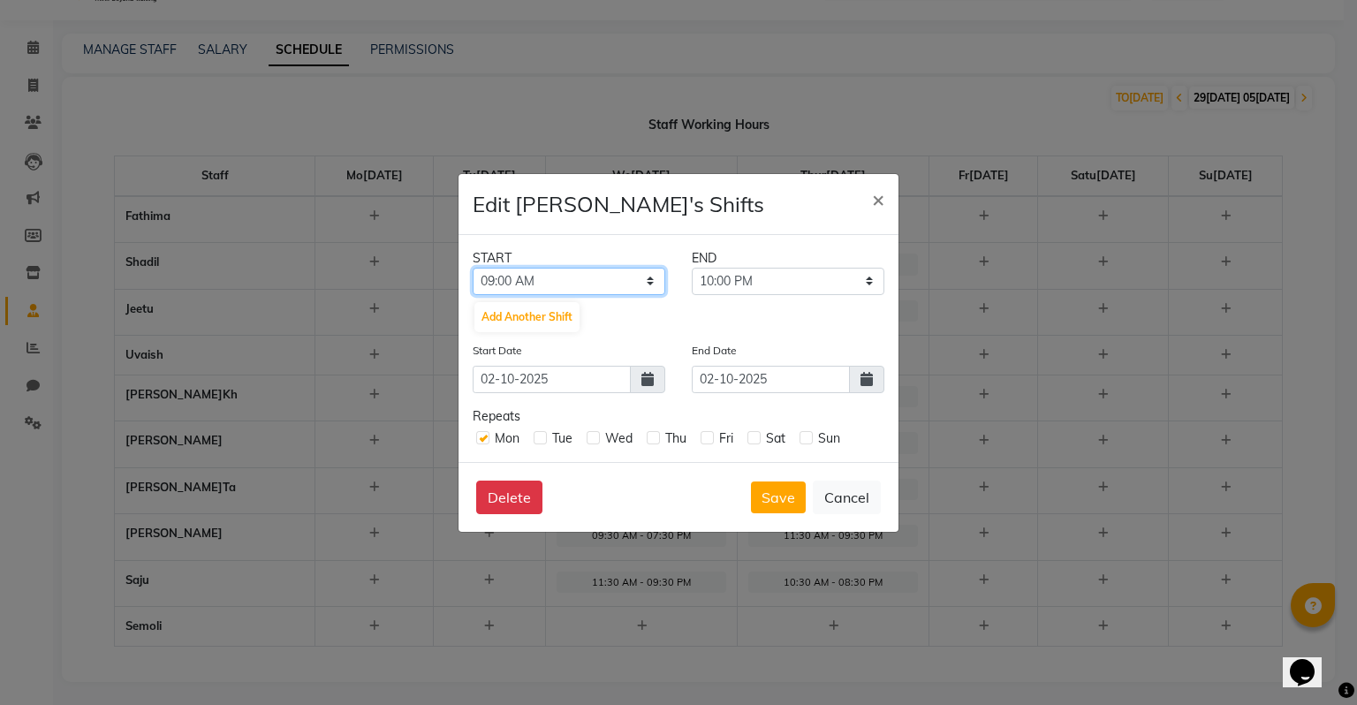
select select "12:00 PM"
click at [473, 268] on select "12:00 AM 12:15 AM 12:30 AM 12:45 AM 01:00 AM 01:15 AM 01:30 AM 01:45 AM 02:00 A…" at bounding box center [569, 281] width 193 height 27
click at [760, 288] on select "12:15 PM 12:30 PM 12:45 PM 01:00 PM 01:15 PM 01:30 PM 01:45 PM 02:00 PM 02:15 P…" at bounding box center [788, 281] width 193 height 27
click at [692, 268] on select "12:15 PM 12:30 PM 12:45 PM 01:00 PM 01:15 PM 01:30 PM 01:45 PM 02:00 PM 02:15 P…" at bounding box center [788, 281] width 193 height 27
click at [780, 502] on button "Save" at bounding box center [778, 497] width 55 height 32
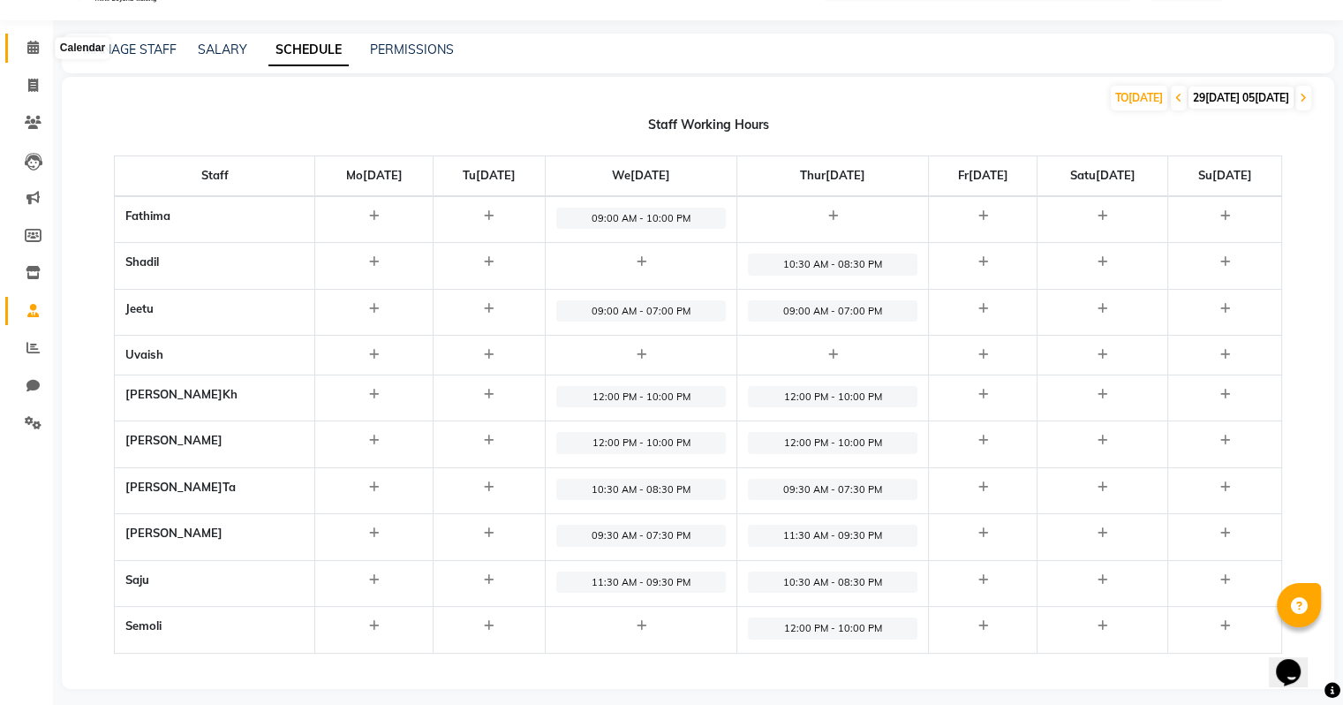
click at [25, 41] on span at bounding box center [33, 48] width 31 height 20
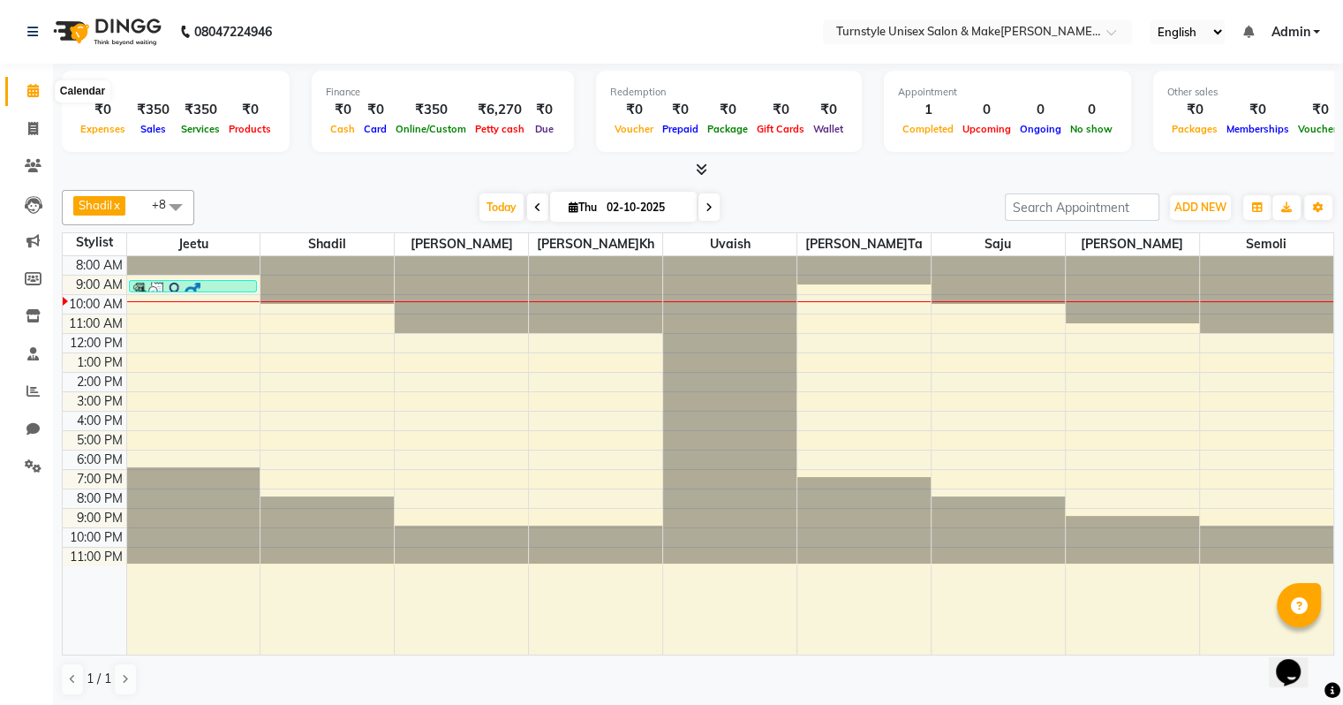
click at [36, 89] on icon at bounding box center [32, 90] width 11 height 13
click at [29, 126] on icon at bounding box center [33, 128] width 10 height 13
select select "service"
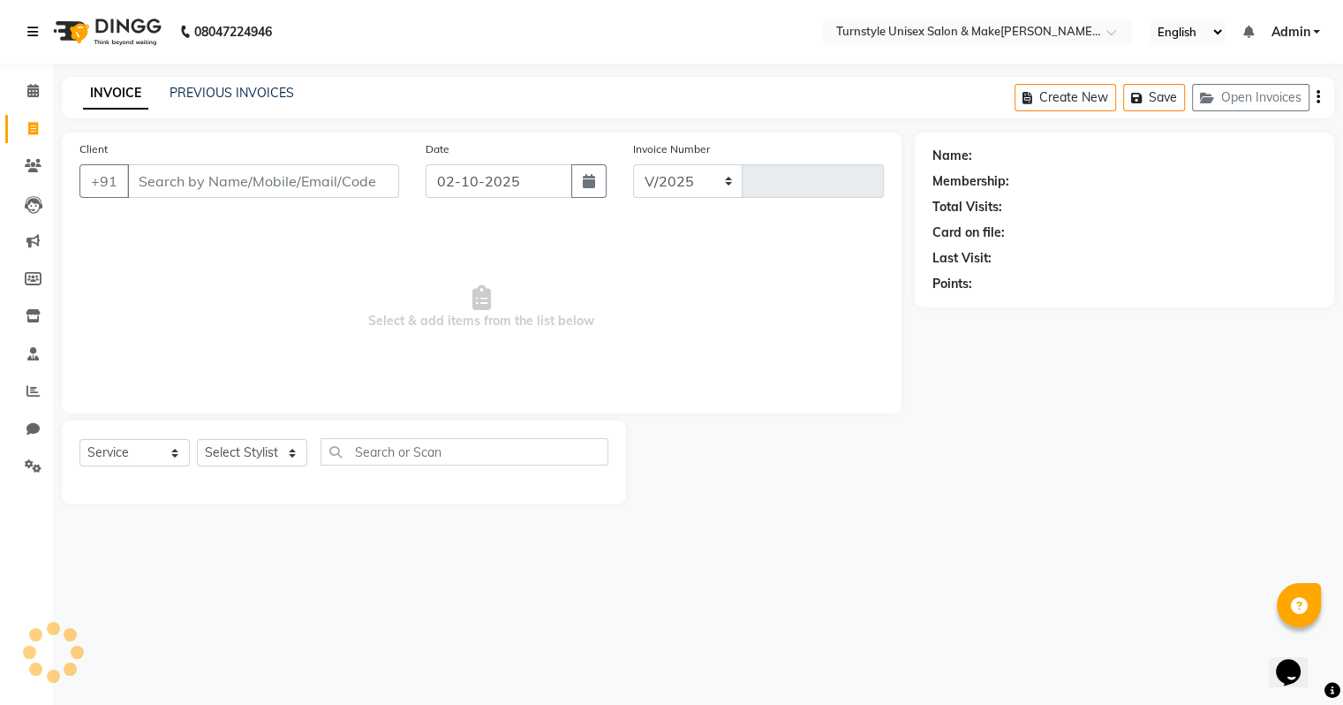
select select "9091"
type input "0036"
click at [203, 178] on input "Client" at bounding box center [265, 181] width 276 height 34
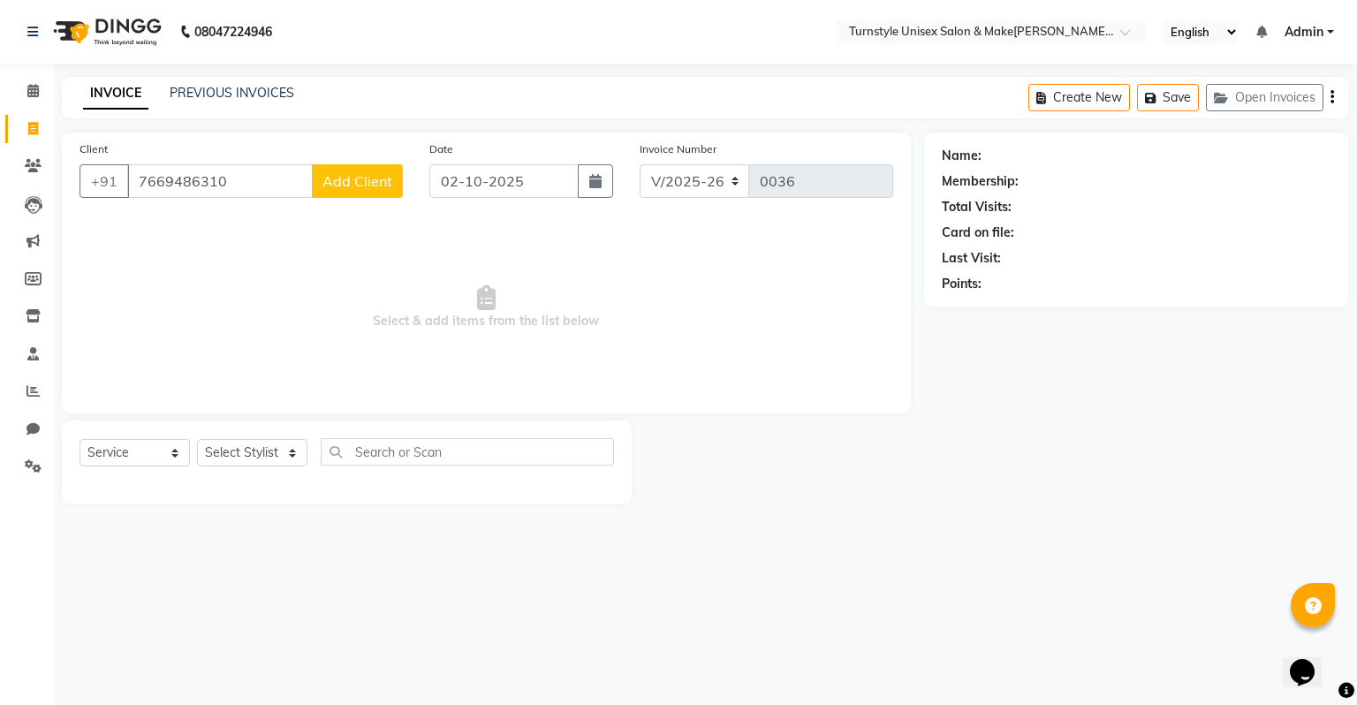
type input "7669486310"
click at [367, 174] on span "Add Client" at bounding box center [357, 181] width 70 height 18
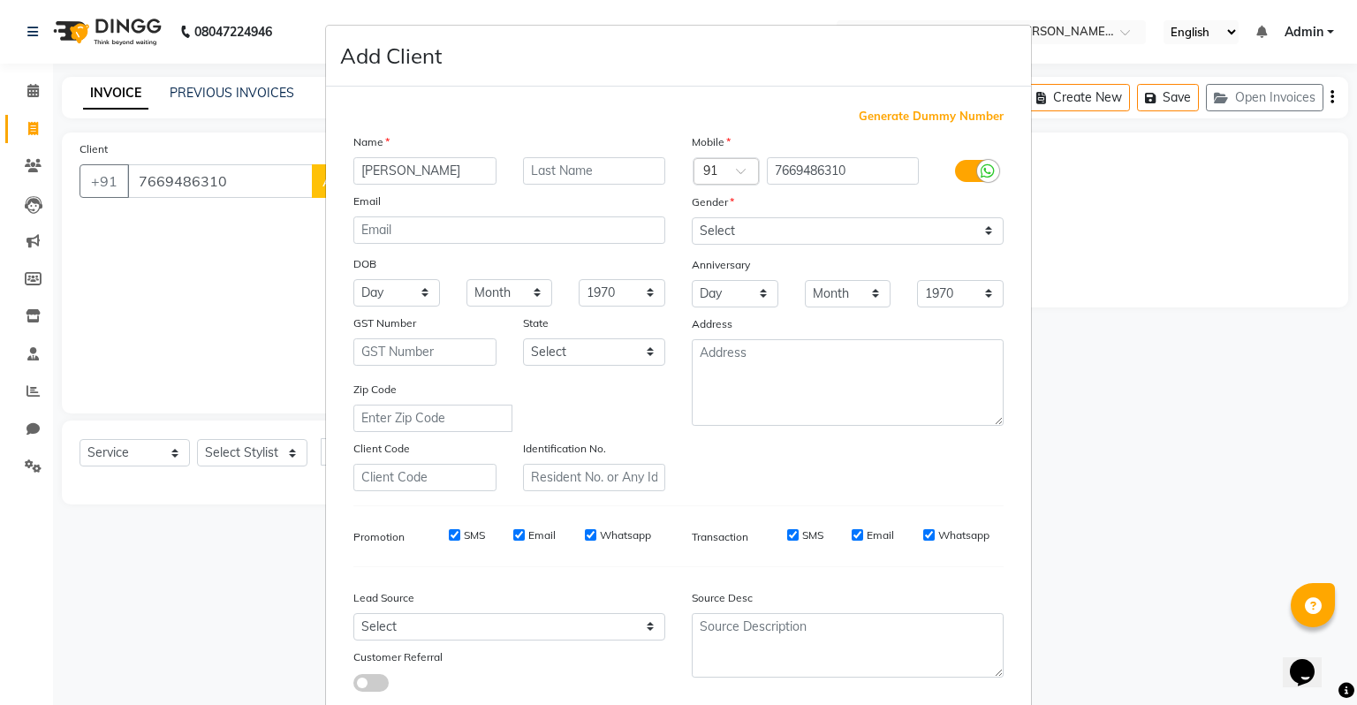
type input "amit"
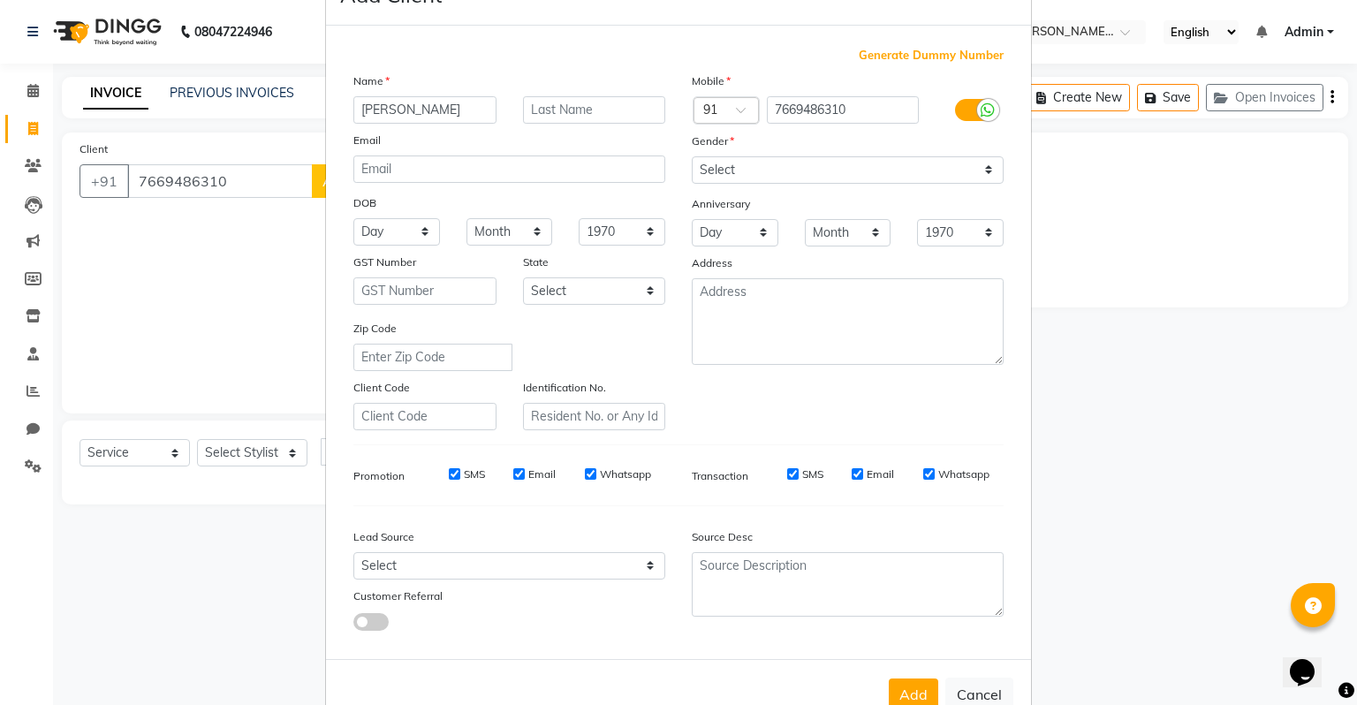
scroll to position [74, 0]
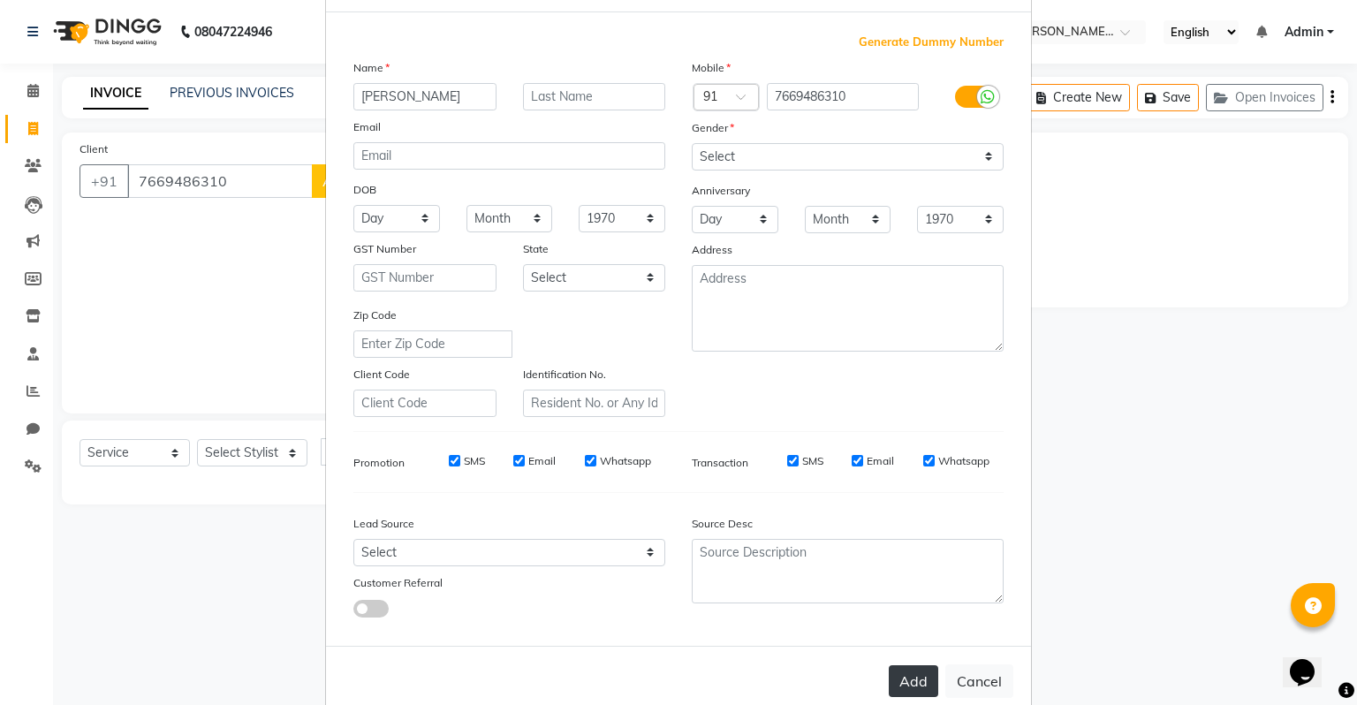
click at [901, 677] on button "Add" at bounding box center [913, 681] width 49 height 32
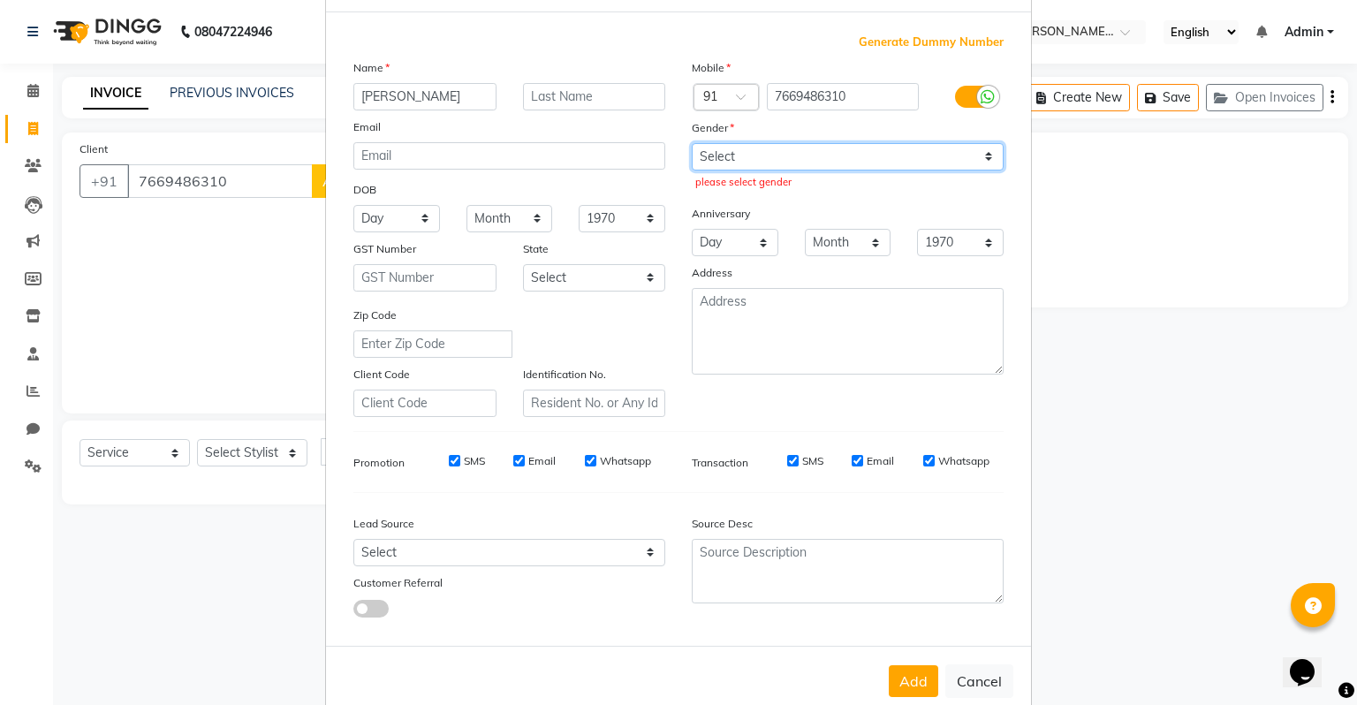
click at [715, 156] on select "Select Male Female Other Prefer Not To Say" at bounding box center [848, 156] width 312 height 27
select select "male"
click at [692, 143] on select "Select Male Female Other Prefer Not To Say" at bounding box center [848, 156] width 312 height 27
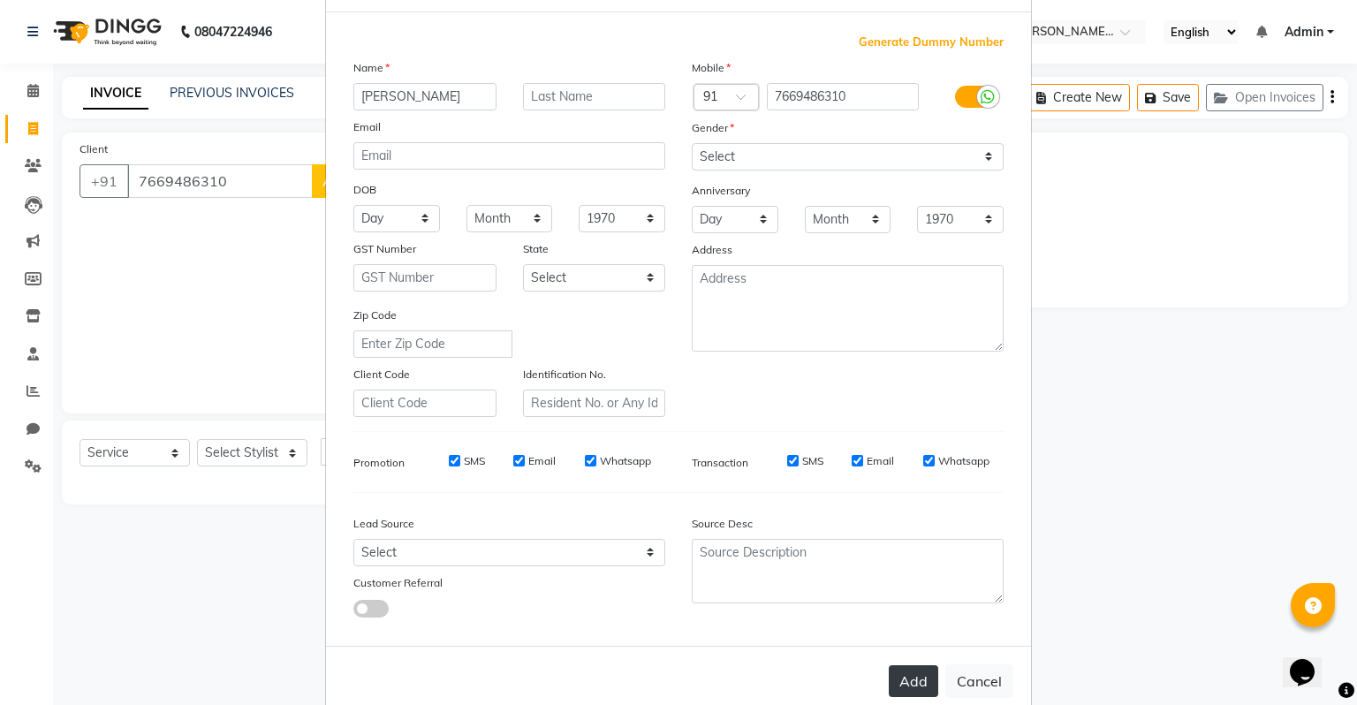
click at [930, 685] on button "Add" at bounding box center [913, 681] width 49 height 32
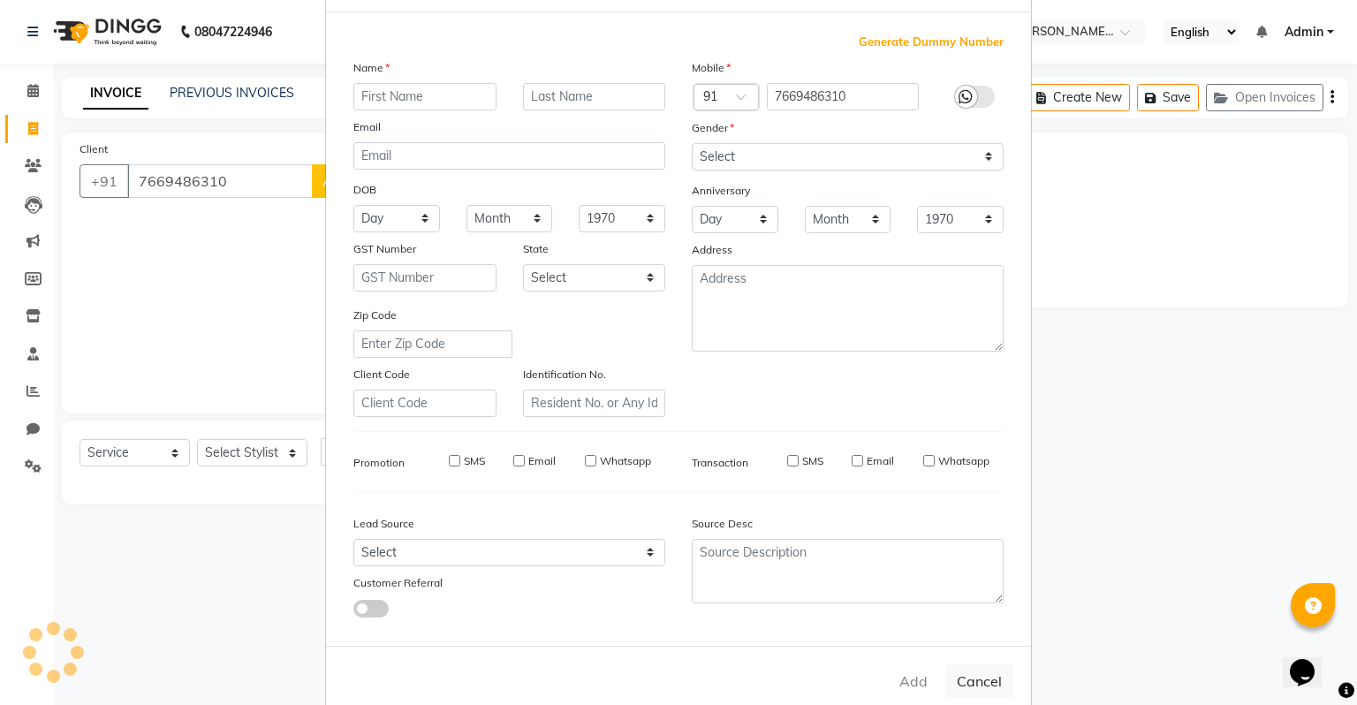
select select
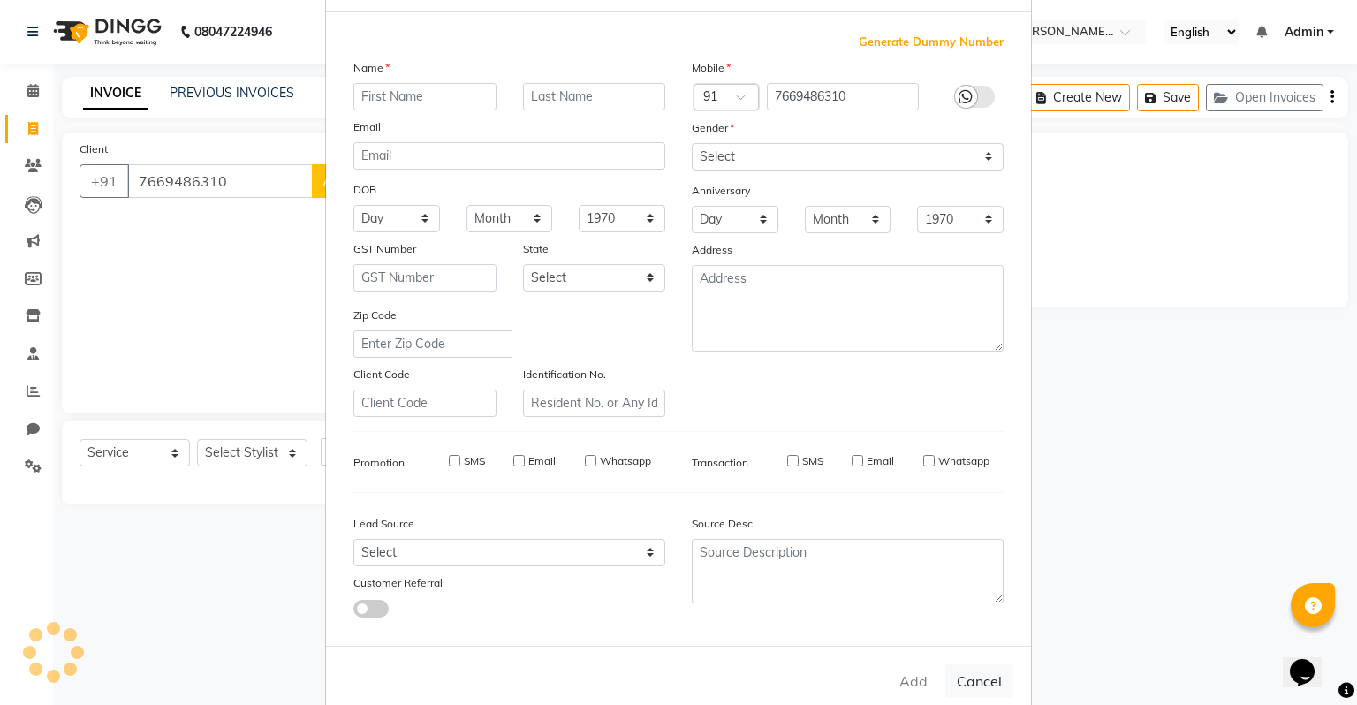
select select
checkbox input "false"
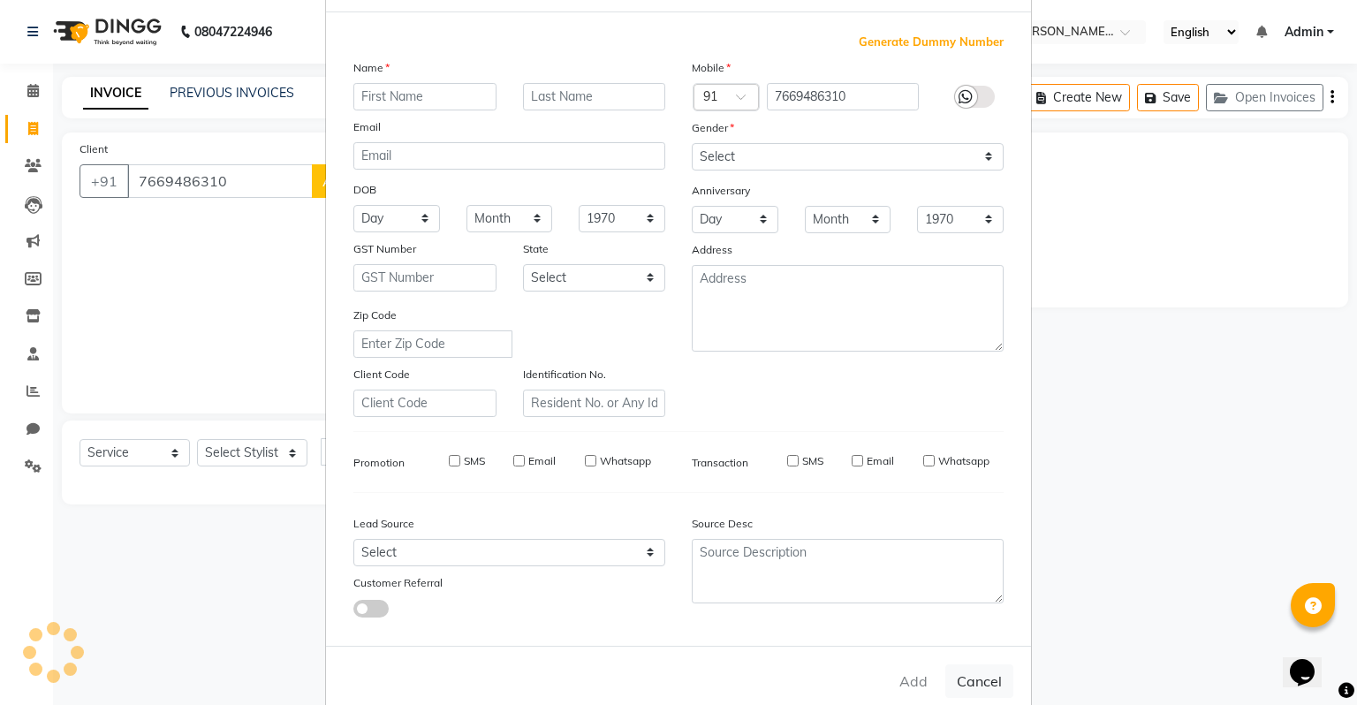
checkbox input "false"
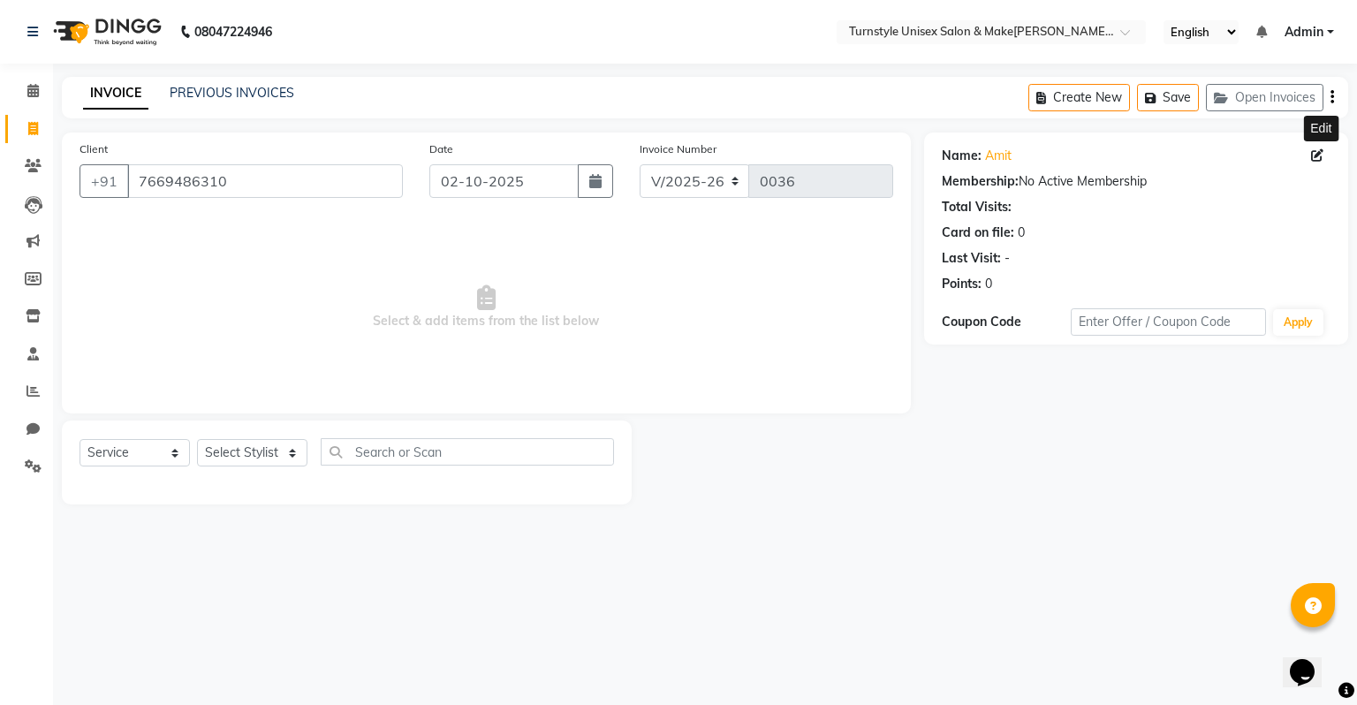
click at [1318, 149] on icon at bounding box center [1317, 155] width 12 height 12
select select "male"
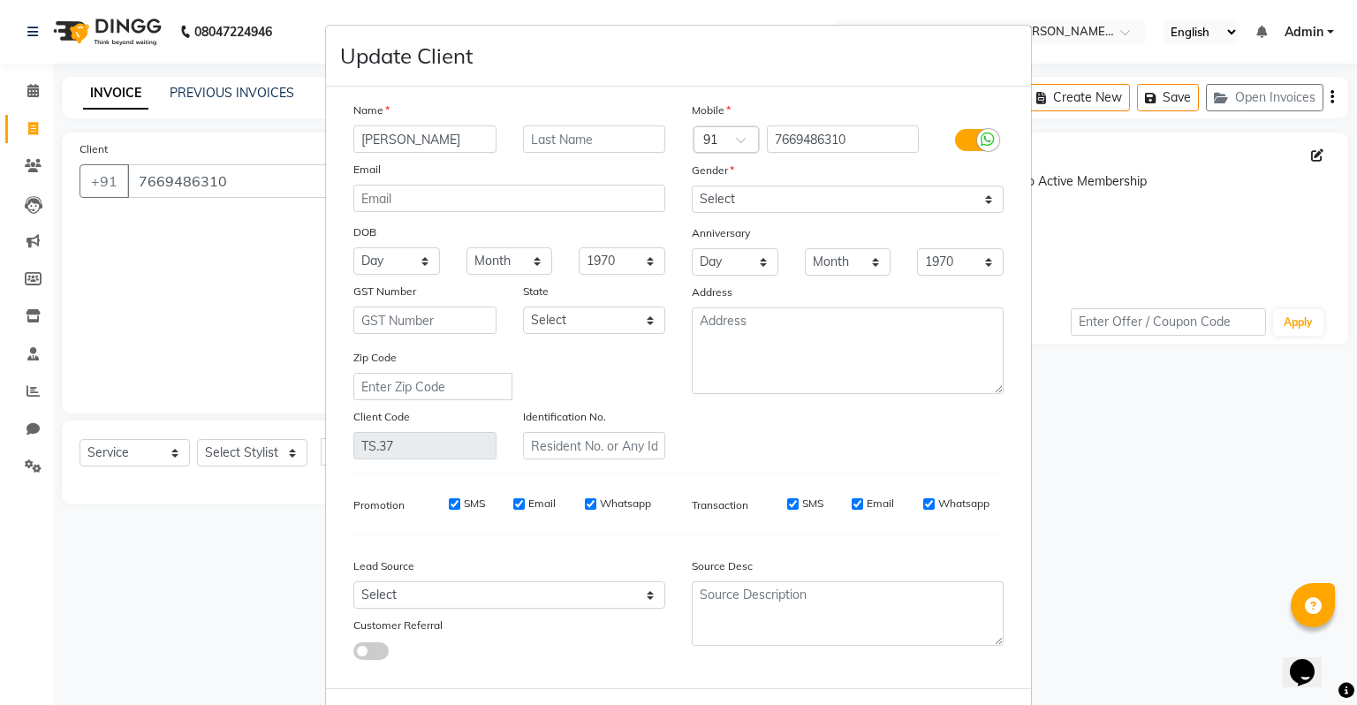
click at [1318, 149] on ngb-modal-window "Update Client Name amit Email DOB Day 01 02 03 04 05 06 07 08 09 10 11 12 13 14…" at bounding box center [678, 352] width 1357 height 705
click at [294, 455] on ngb-modal-window "Update Client Name amit Email DOB Day 01 02 03 04 05 06 07 08 09 10 11 12 13 14…" at bounding box center [678, 352] width 1357 height 705
click at [293, 455] on ngb-modal-window "Update Client Name amit Email DOB Day 01 02 03 04 05 06 07 08 09 10 11 12 13 14…" at bounding box center [678, 352] width 1357 height 705
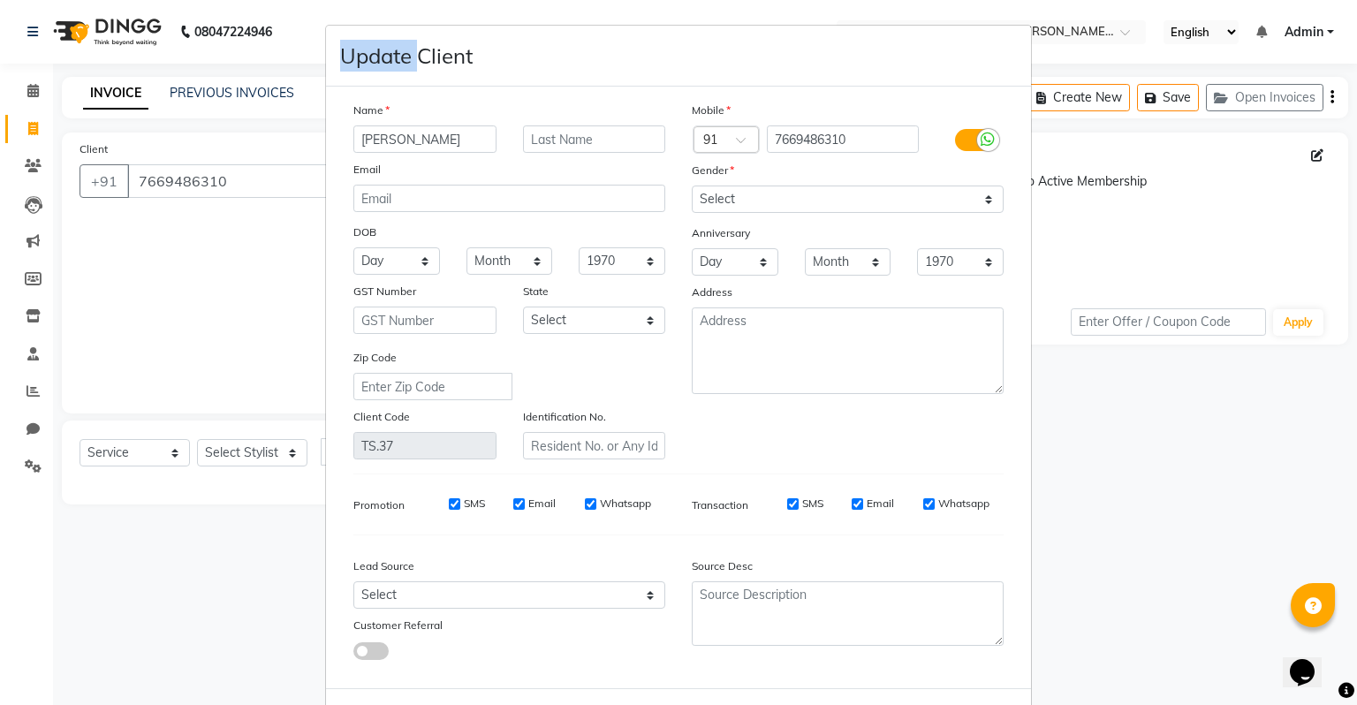
click at [293, 457] on ngb-modal-window "Update Client Name amit Email DOB Day 01 02 03 04 05 06 07 08 09 10 11 12 13 14…" at bounding box center [678, 352] width 1357 height 705
click at [291, 457] on ngb-modal-window "Update Client Name amit Email DOB Day 01 02 03 04 05 06 07 08 09 10 11 12 13 14…" at bounding box center [678, 352] width 1357 height 705
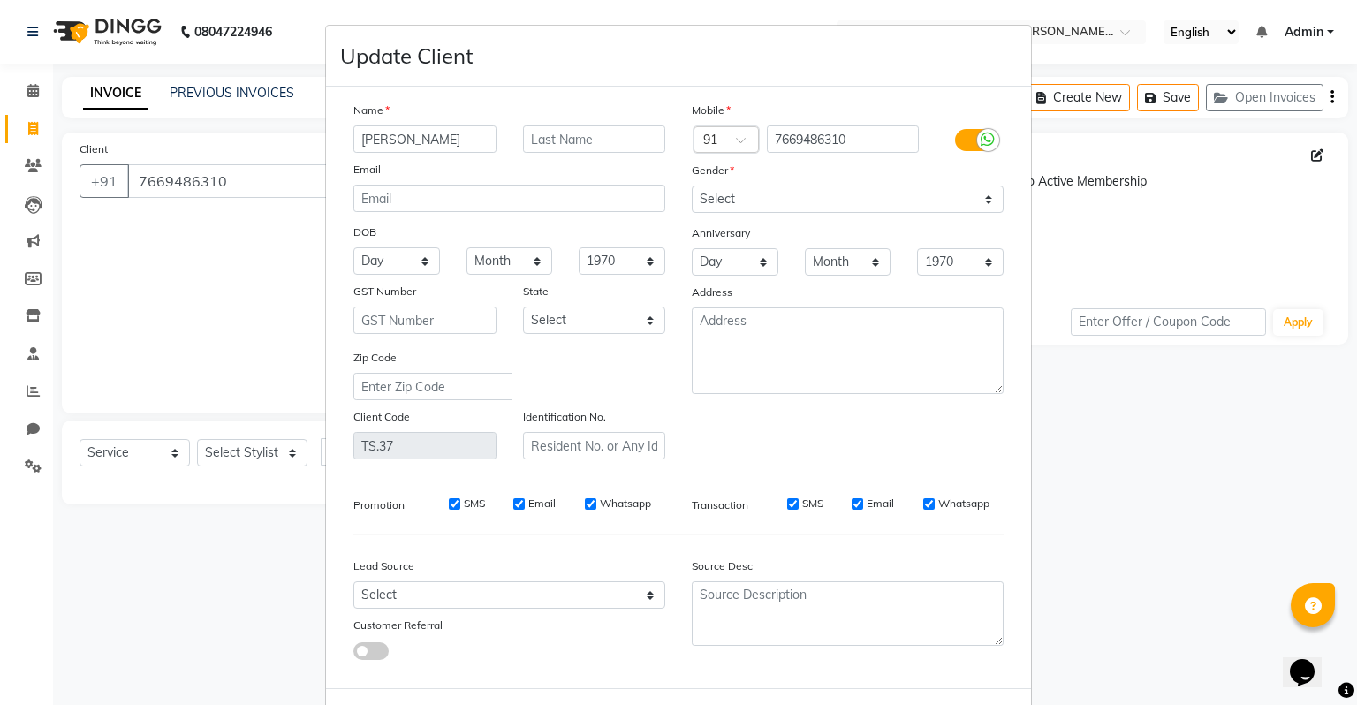
click at [291, 456] on ngb-modal-window "Update Client Name amit Email DOB Day 01 02 03 04 05 06 07 08 09 10 11 12 13 14…" at bounding box center [678, 352] width 1357 height 705
click at [176, 454] on ngb-modal-window "Update Client Name amit Email DOB Day 01 02 03 04 05 06 07 08 09 10 11 12 13 14…" at bounding box center [678, 352] width 1357 height 705
click at [176, 452] on ngb-modal-window "Update Client Name amit Email DOB Day 01 02 03 04 05 06 07 08 09 10 11 12 13 14…" at bounding box center [678, 352] width 1357 height 705
click at [174, 451] on ngb-modal-window "Update Client Name amit Email DOB Day 01 02 03 04 05 06 07 08 09 10 11 12 13 14…" at bounding box center [678, 352] width 1357 height 705
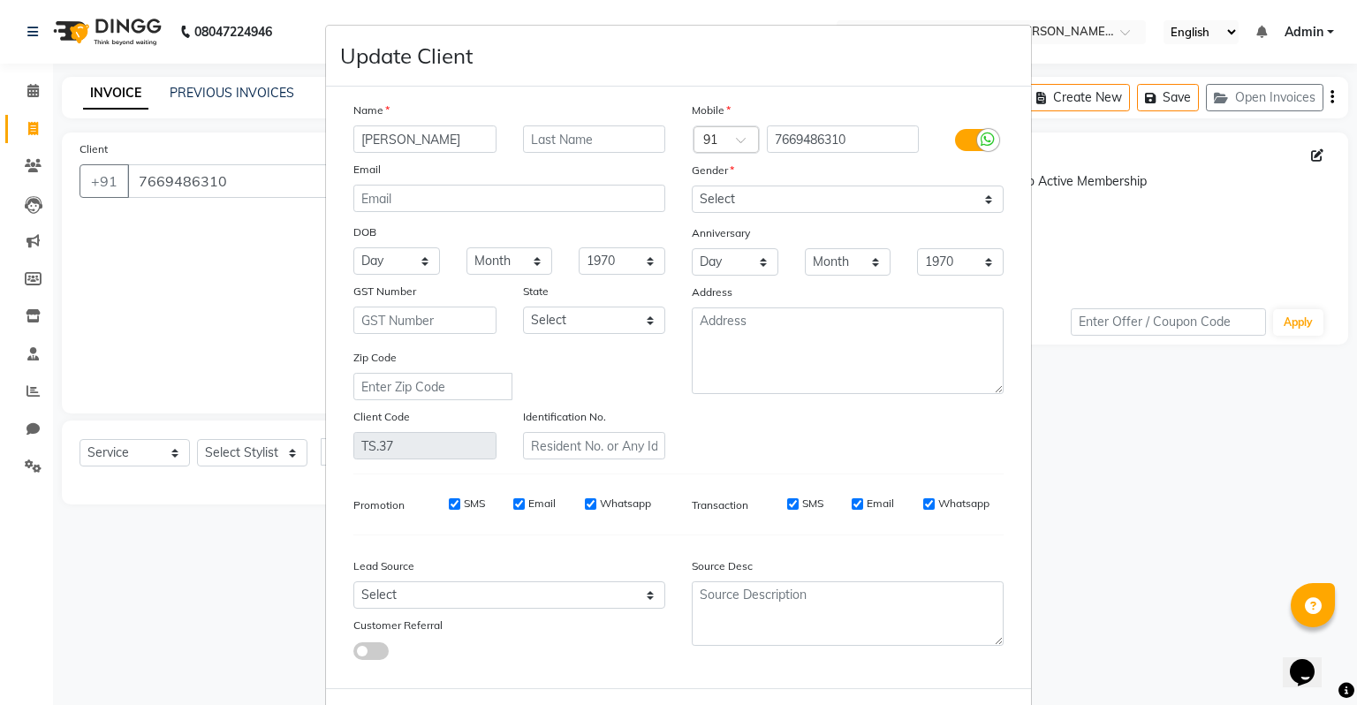
click at [174, 451] on ngb-modal-window "Update Client Name amit Email DOB Day 01 02 03 04 05 06 07 08 09 10 11 12 13 14…" at bounding box center [678, 352] width 1357 height 705
click at [1339, 482] on ngb-modal-window "Update Client Name amit Email DOB Day 01 02 03 04 05 06 07 08 09 10 11 12 13 14…" at bounding box center [678, 352] width 1357 height 705
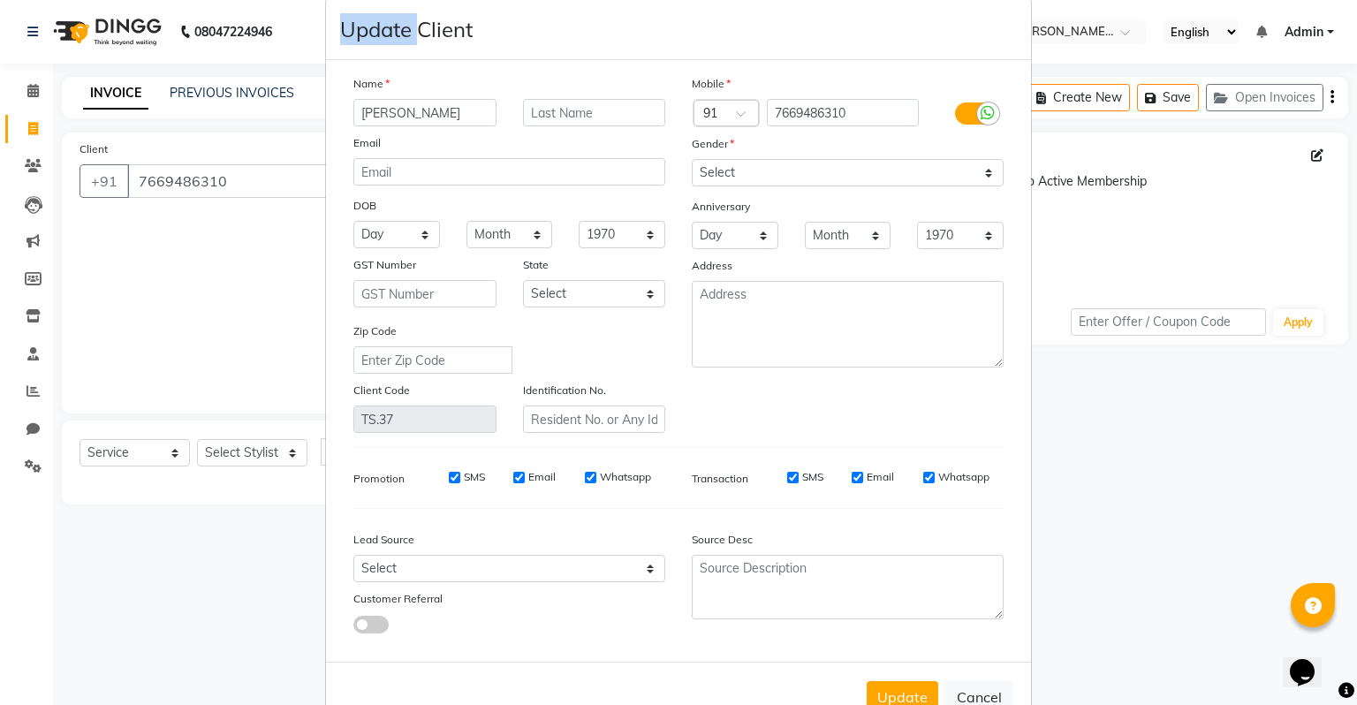
scroll to position [27, 0]
click at [285, 450] on ngb-modal-window "Update Client Name amit Email DOB Day 01 02 03 04 05 06 07 08 09 10 11 12 13 14…" at bounding box center [678, 352] width 1357 height 705
click at [287, 454] on ngb-modal-window "Update Client Name amit Email DOB Day 01 02 03 04 05 06 07 08 09 10 11 12 13 14…" at bounding box center [678, 352] width 1357 height 705
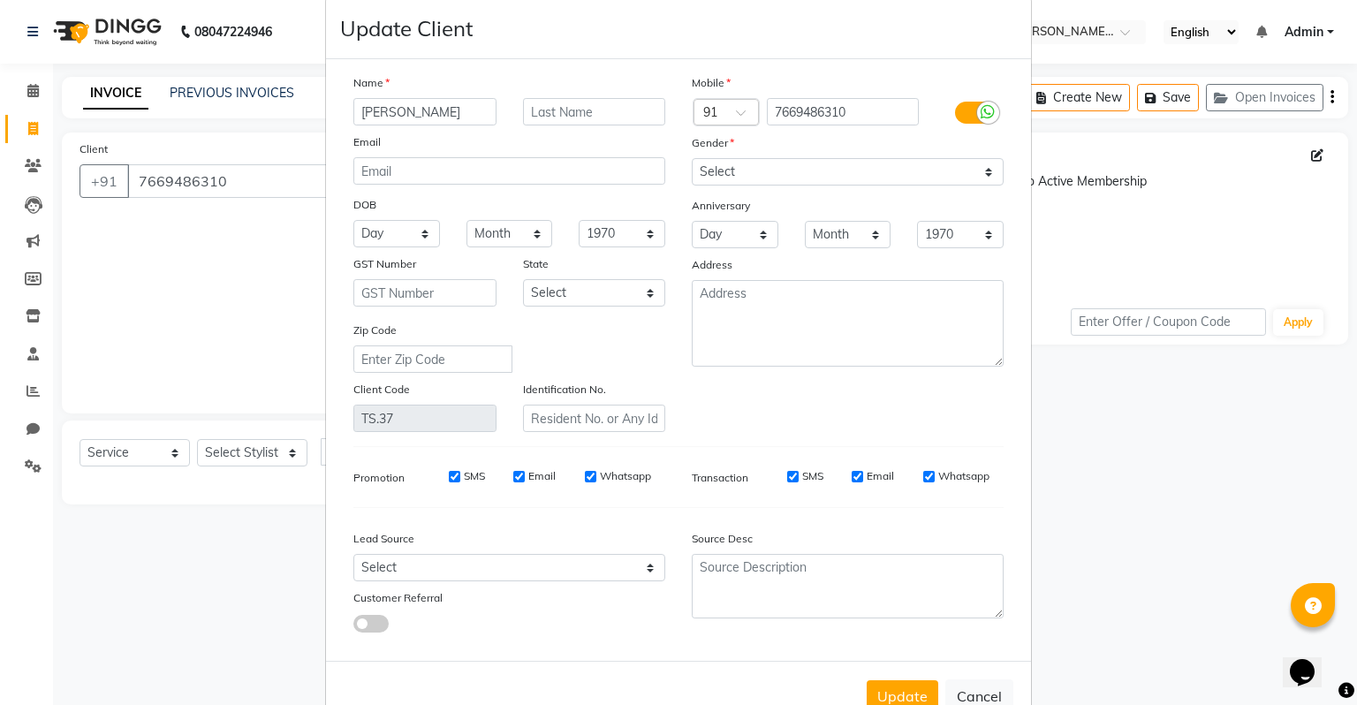
click at [291, 458] on ngb-modal-window "Update Client Name amit Email DOB Day 01 02 03 04 05 06 07 08 09 10 11 12 13 14…" at bounding box center [678, 352] width 1357 height 705
click at [292, 459] on ngb-modal-window "Update Client Name amit Email DOB Day 01 02 03 04 05 06 07 08 09 10 11 12 13 14…" at bounding box center [678, 352] width 1357 height 705
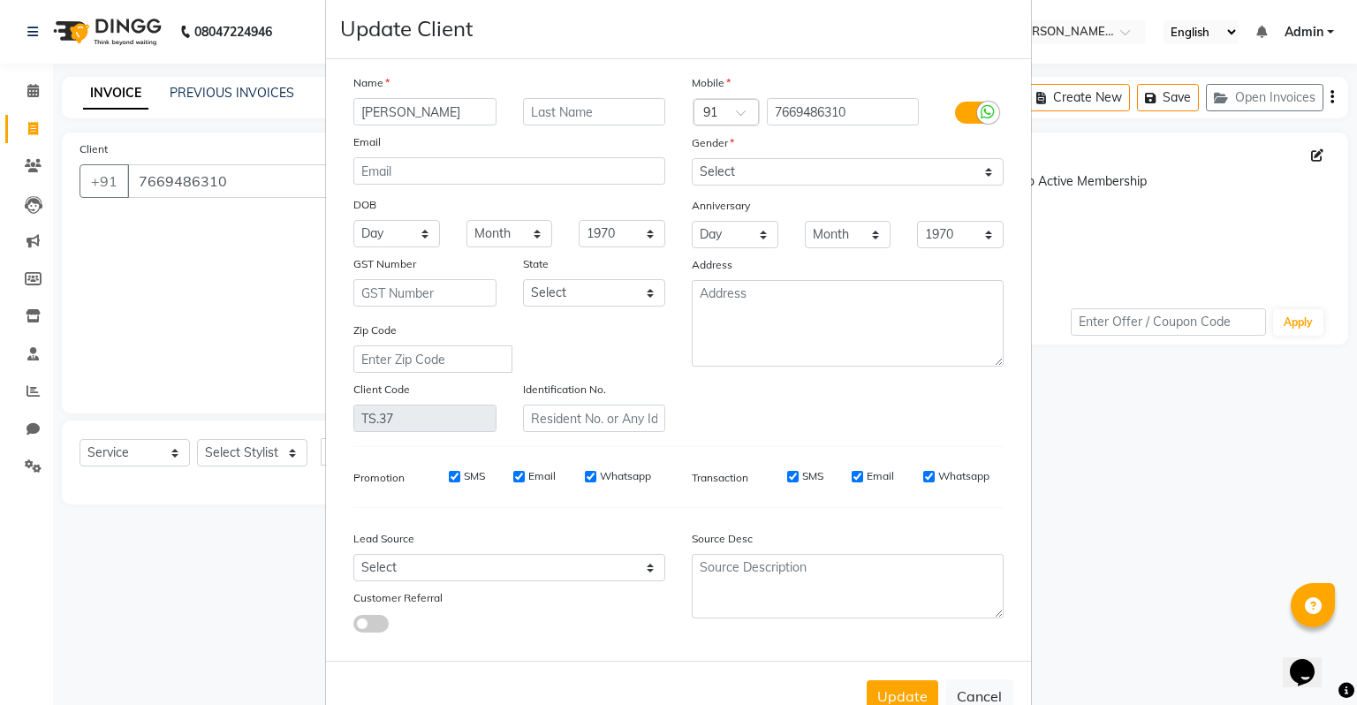
click at [292, 459] on ngb-modal-window "Update Client Name amit Email DOB Day 01 02 03 04 05 06 07 08 09 10 11 12 13 14…" at bounding box center [678, 352] width 1357 height 705
click at [292, 460] on ngb-modal-window "Update Client Name amit Email DOB Day 01 02 03 04 05 06 07 08 09 10 11 12 13 14…" at bounding box center [678, 352] width 1357 height 705
click at [292, 461] on ngb-modal-window "Update Client Name amit Email DOB Day 01 02 03 04 05 06 07 08 09 10 11 12 13 14…" at bounding box center [678, 352] width 1357 height 705
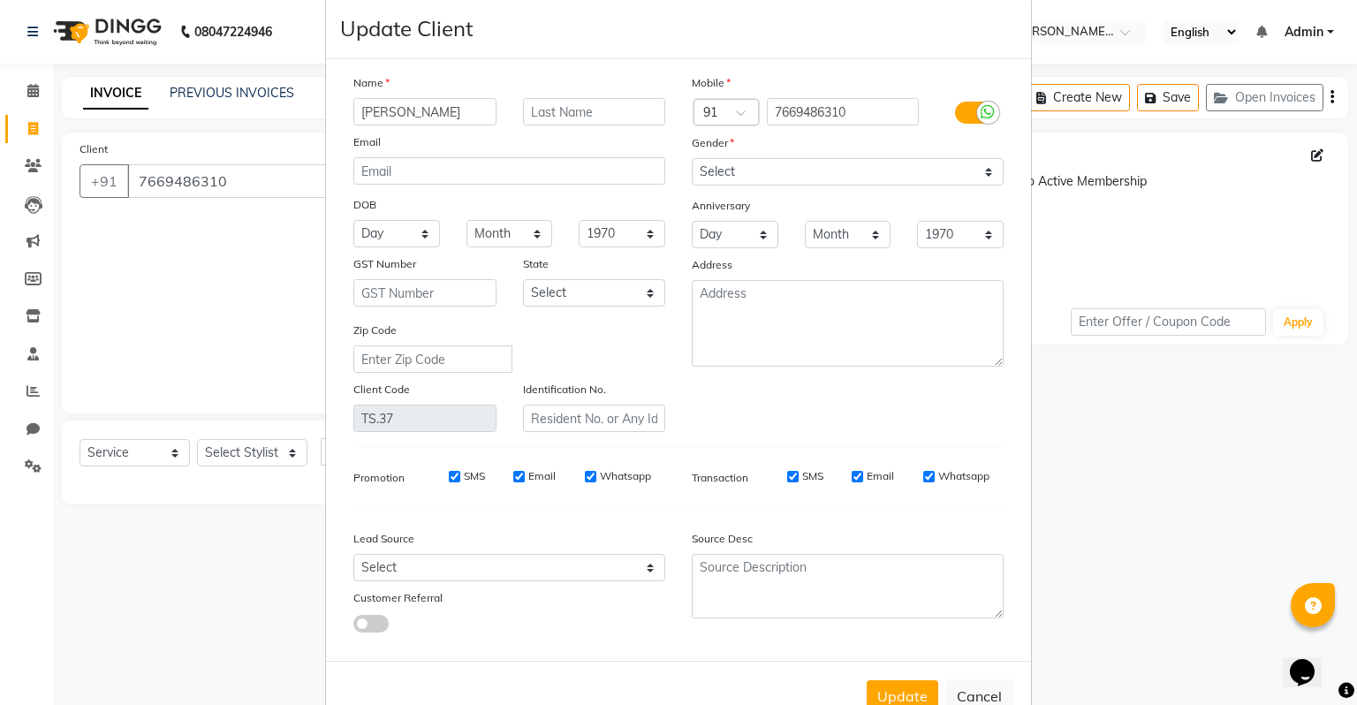
click at [291, 458] on ngb-modal-window "Update Client Name amit Email DOB Day 01 02 03 04 05 06 07 08 09 10 11 12 13 14…" at bounding box center [678, 352] width 1357 height 705
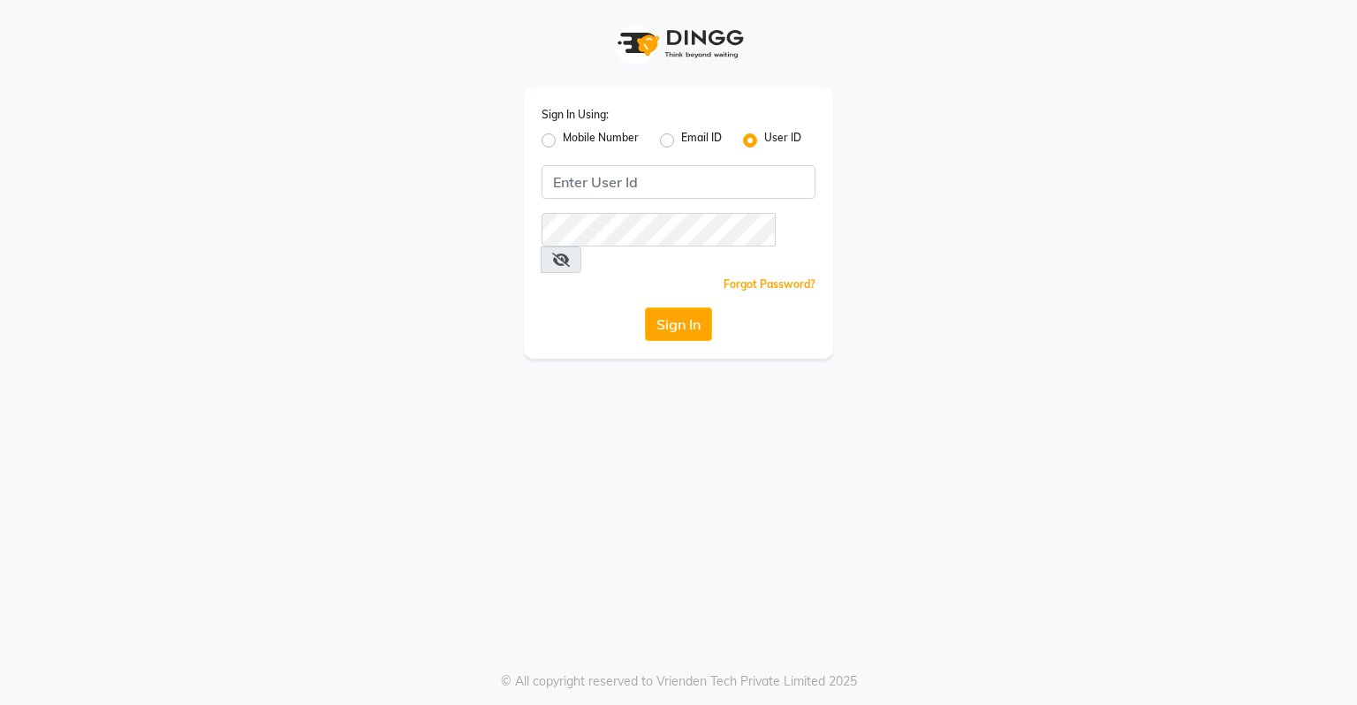
click at [563, 143] on label "Mobile Number" at bounding box center [601, 140] width 76 height 21
click at [563, 141] on input "Mobile Number" at bounding box center [568, 135] width 11 height 11
radio input "true"
radio input "false"
click at [664, 184] on input "Username" at bounding box center [708, 182] width 215 height 34
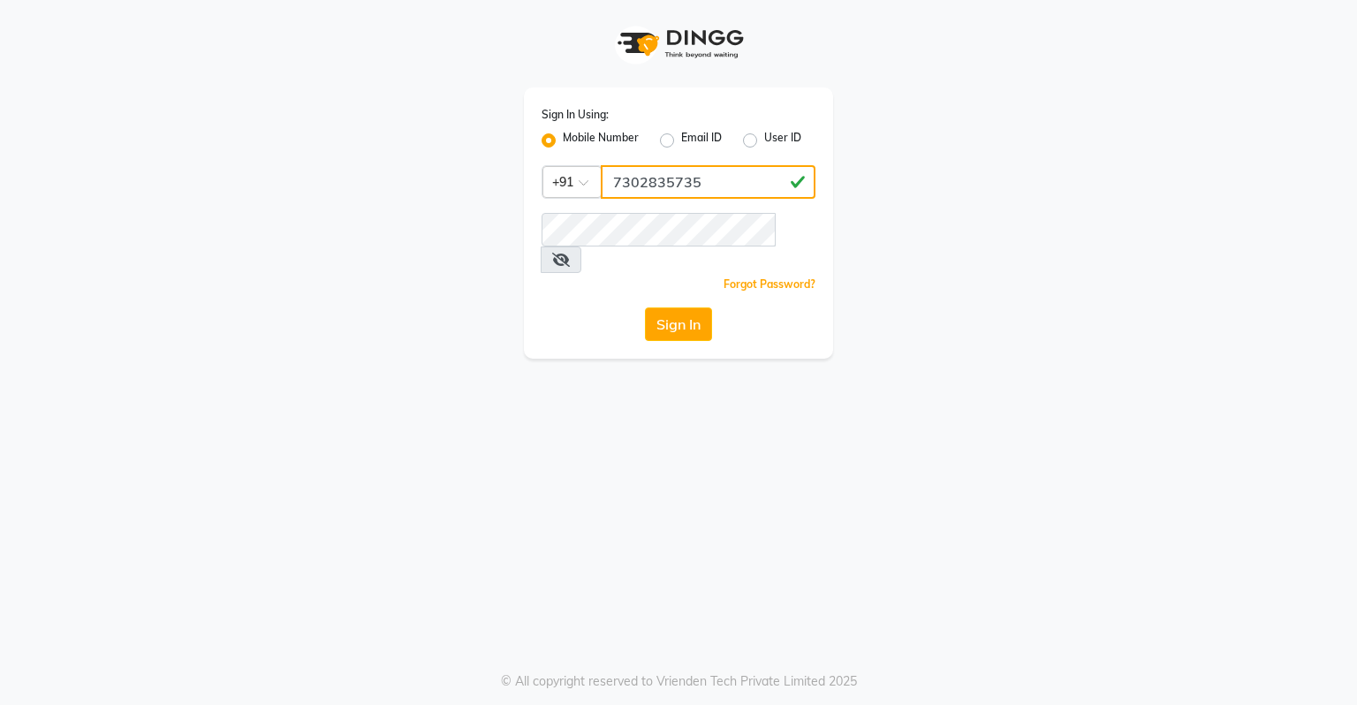
type input "7302835735"
click at [695, 307] on button "Sign In" at bounding box center [678, 324] width 67 height 34
